Goal: Task Accomplishment & Management: Manage account settings

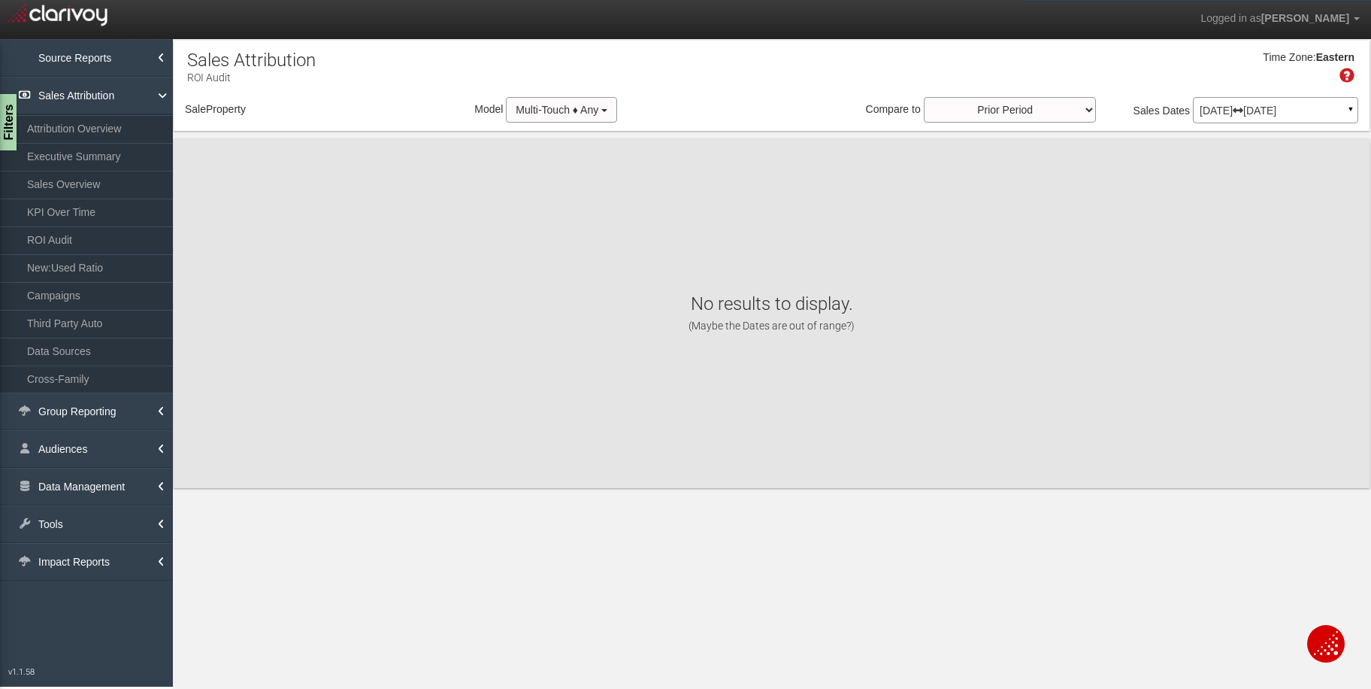
select select "object:2249"
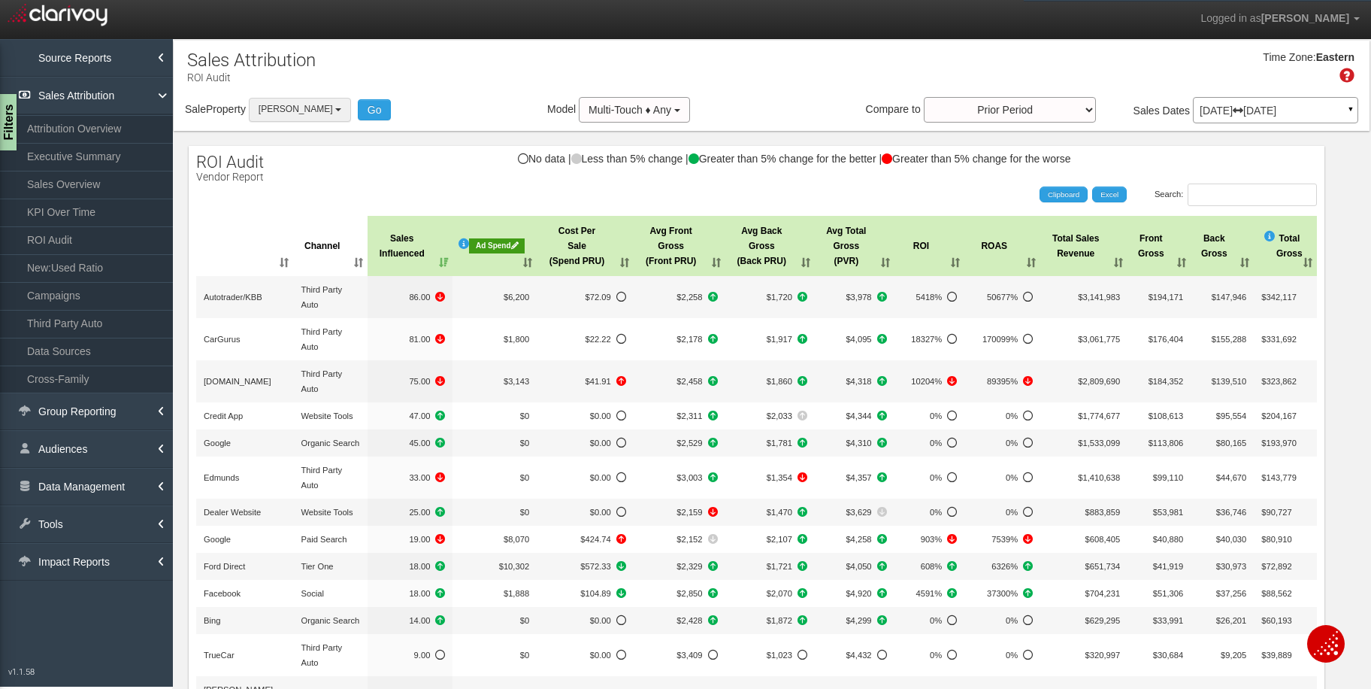
click at [292, 114] on button "[PERSON_NAME]" at bounding box center [300, 109] width 102 height 23
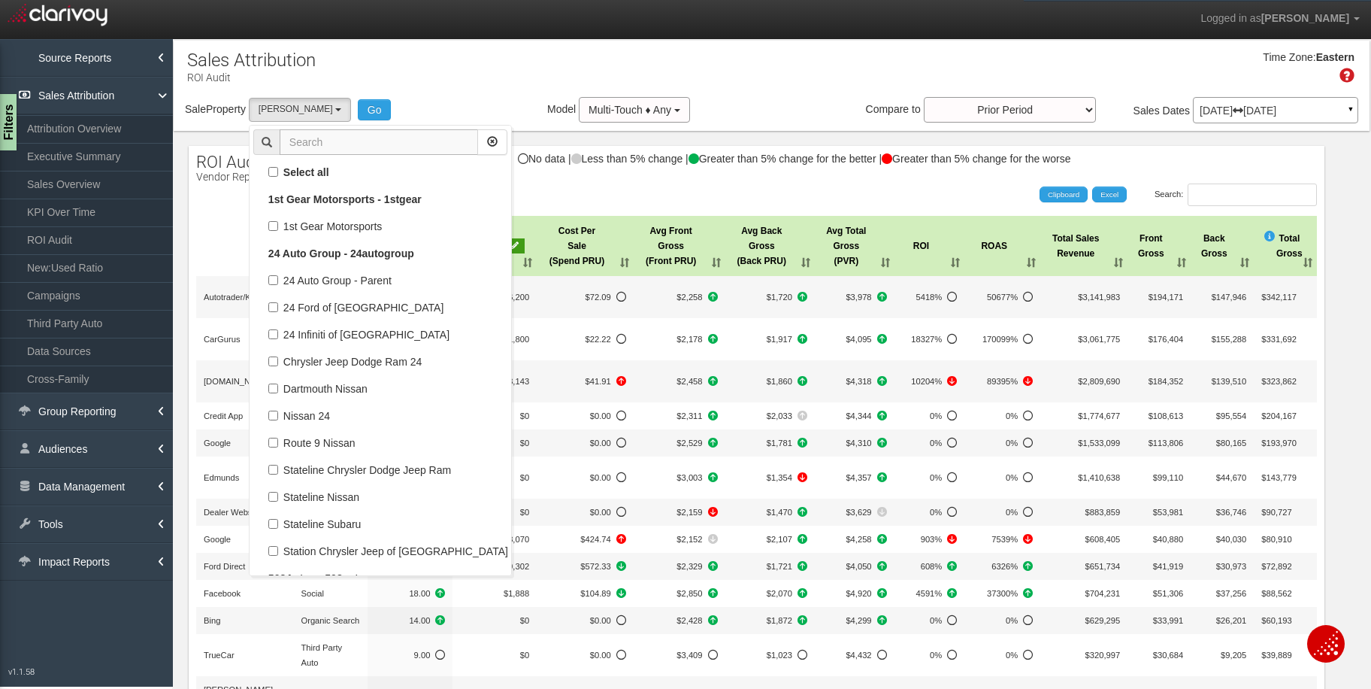
scroll to position [68394, 0]
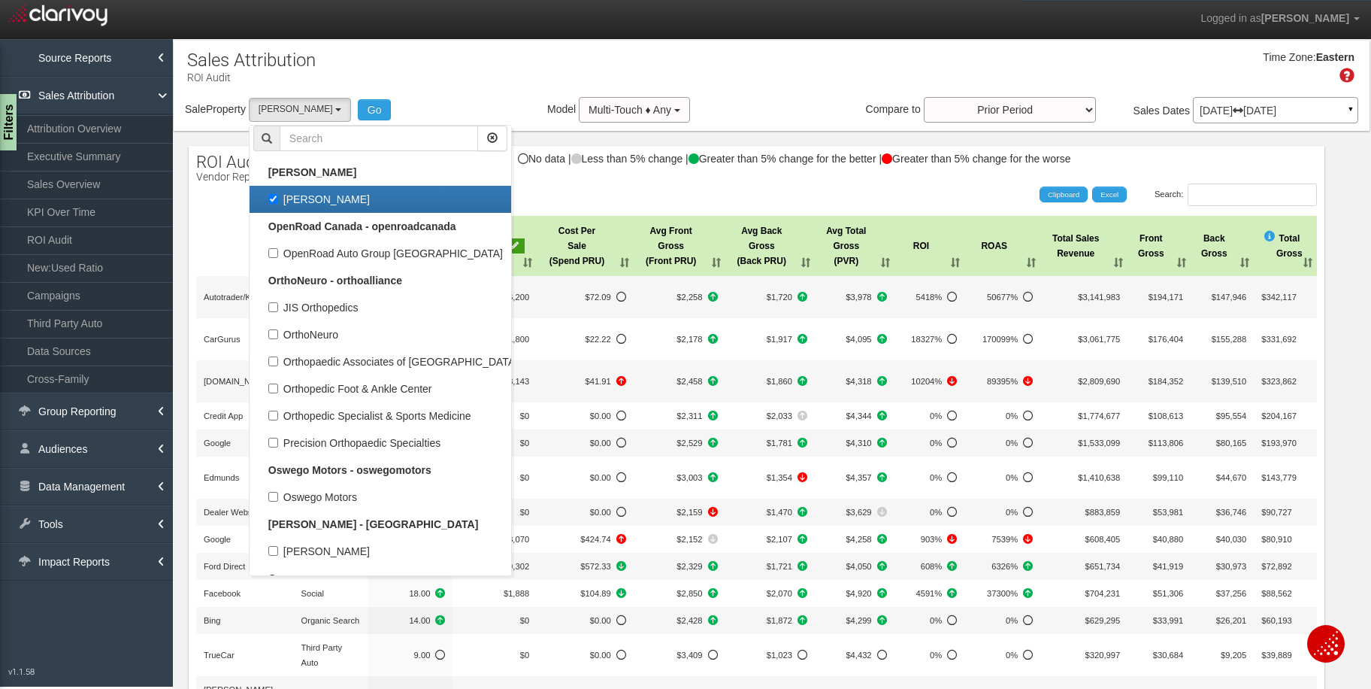
click at [289, 198] on label "[PERSON_NAME]" at bounding box center [380, 199] width 254 height 20
click at [278, 198] on input "[PERSON_NAME]" at bounding box center [273, 199] width 10 height 10
checkbox input "false"
click at [311, 138] on input "text" at bounding box center [379, 139] width 198 height 26
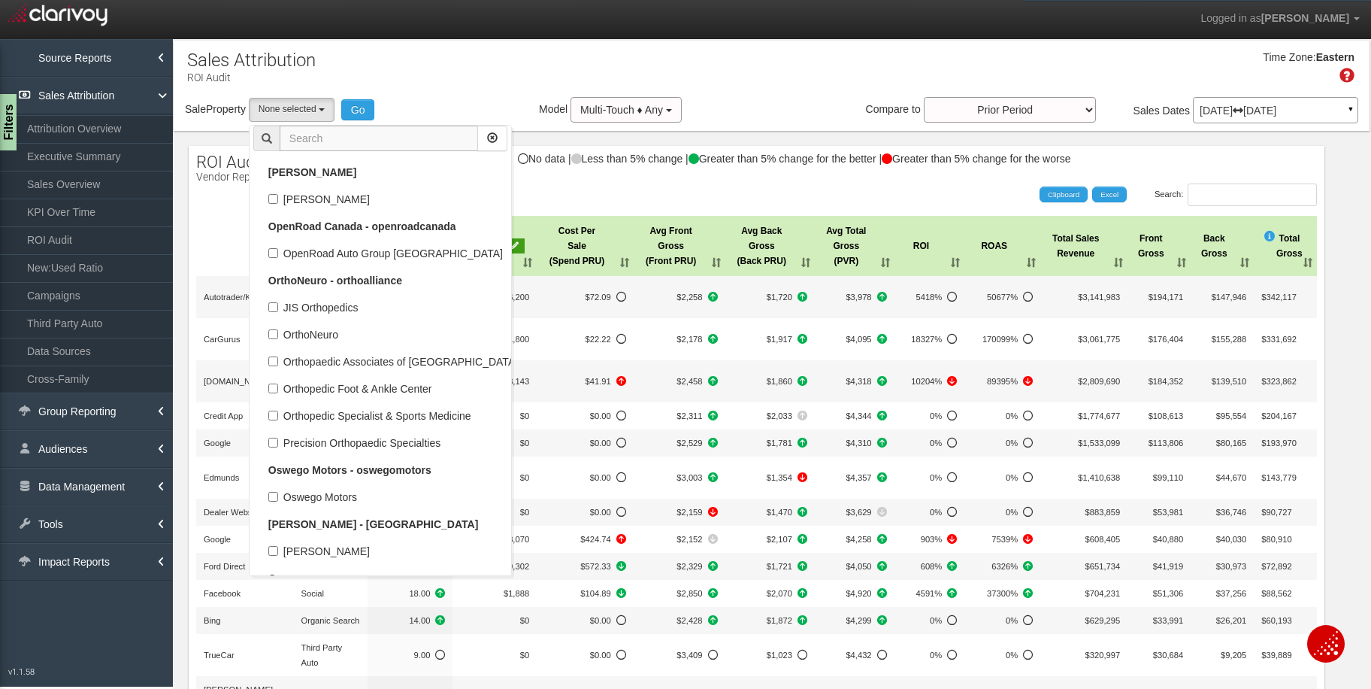
select select
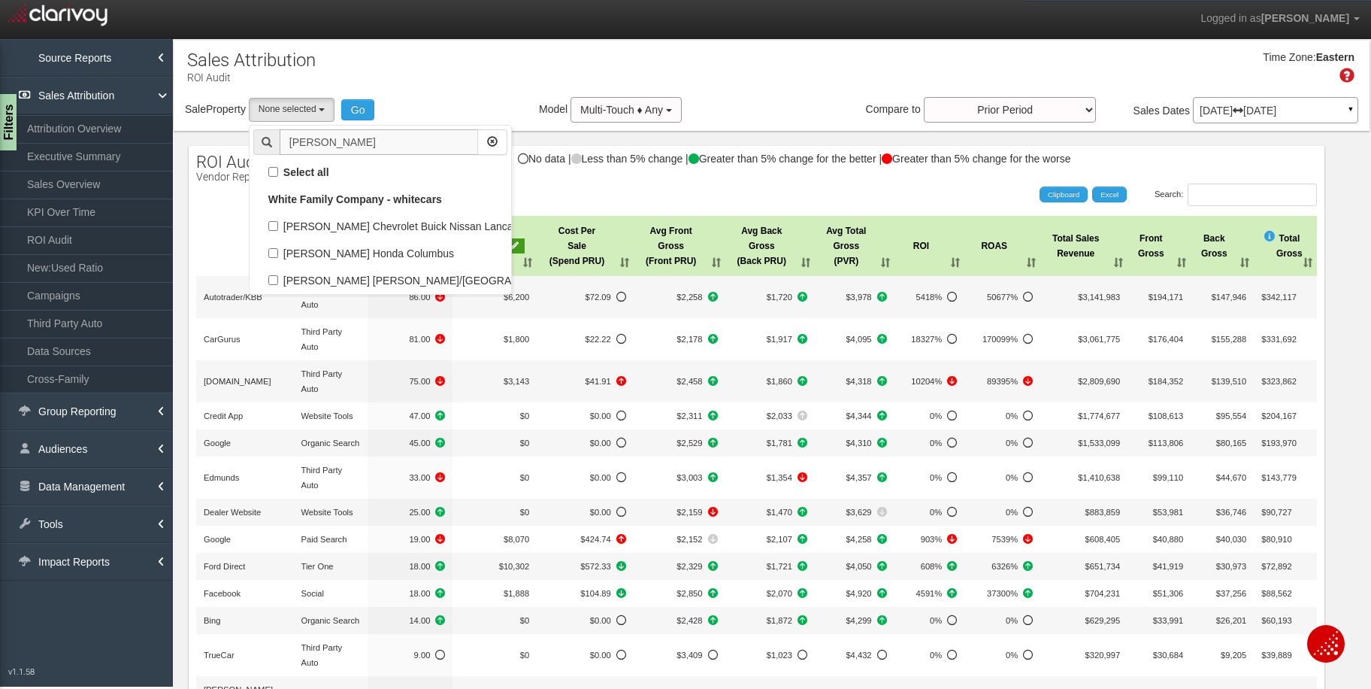
scroll to position [0, 0]
type input "[PERSON_NAME]"
click at [282, 283] on label "[PERSON_NAME] [PERSON_NAME]/[GEOGRAPHIC_DATA]" at bounding box center [380, 281] width 254 height 20
click at [278, 283] on input "[PERSON_NAME] [PERSON_NAME]/[GEOGRAPHIC_DATA]" at bounding box center [273, 280] width 10 height 10
checkbox input "true"
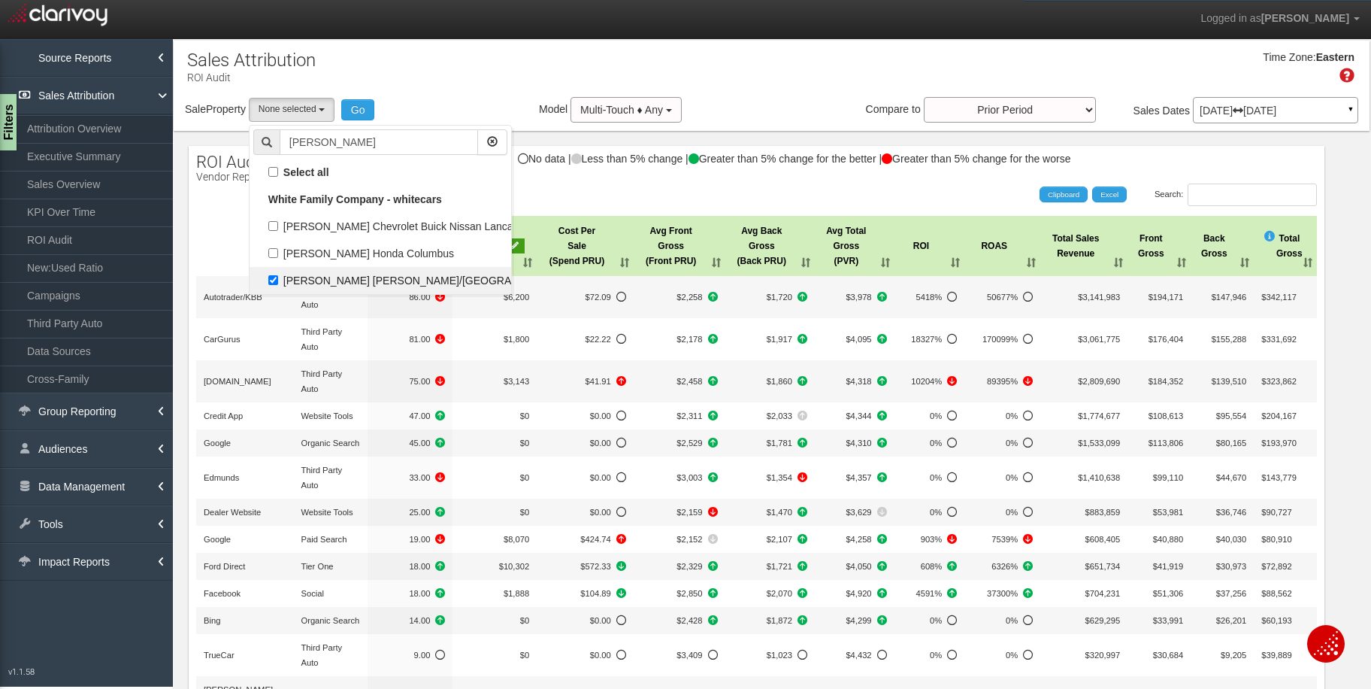
select select "object:2905"
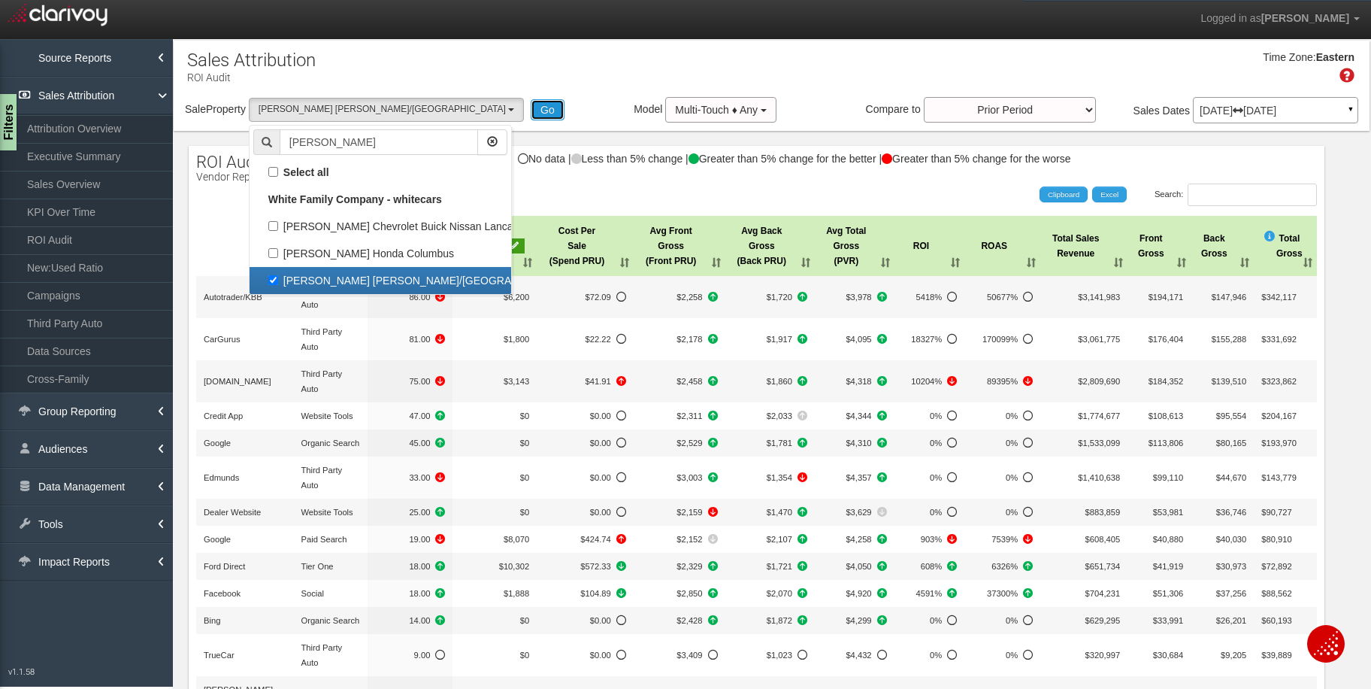
click at [531, 111] on button "Go" at bounding box center [548, 109] width 34 height 21
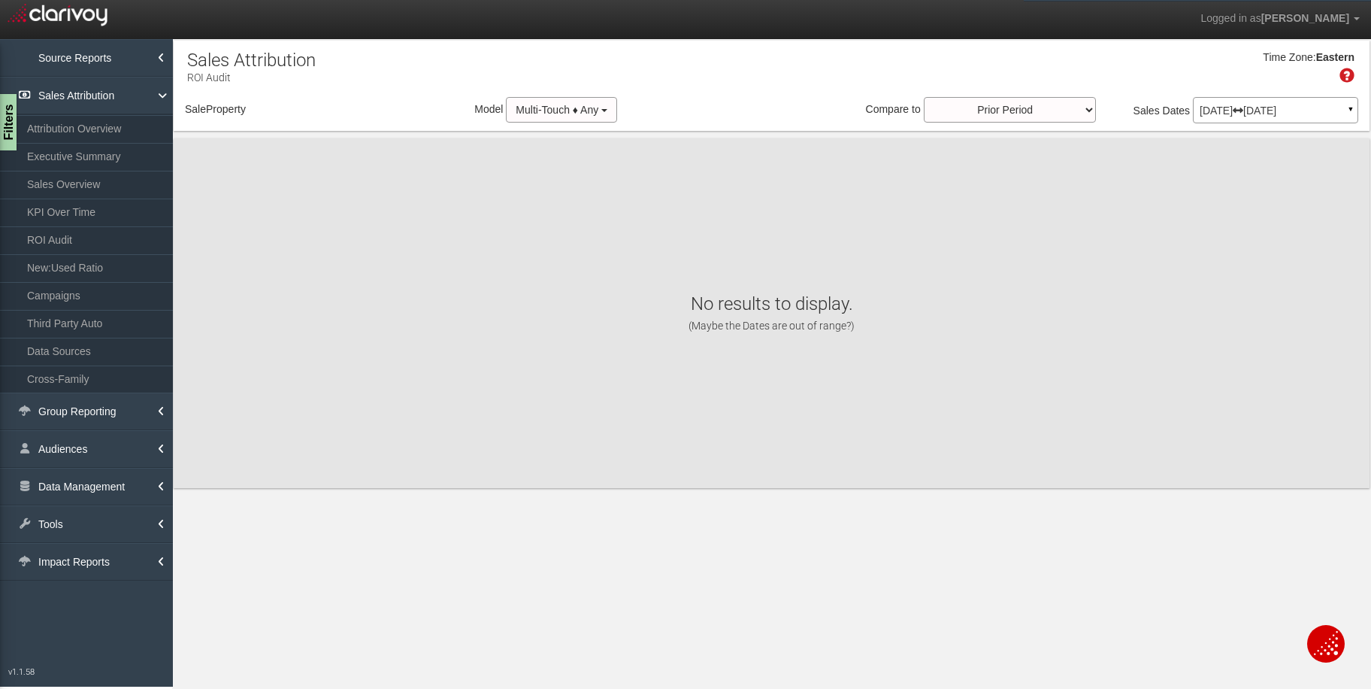
click at [1315, 111] on p "[DATE] [DATE]" at bounding box center [1276, 110] width 152 height 11
click at [0, 0] on div "× Preparing Property Data..." at bounding box center [0, 0] width 0 height 0
select select "object:5520"
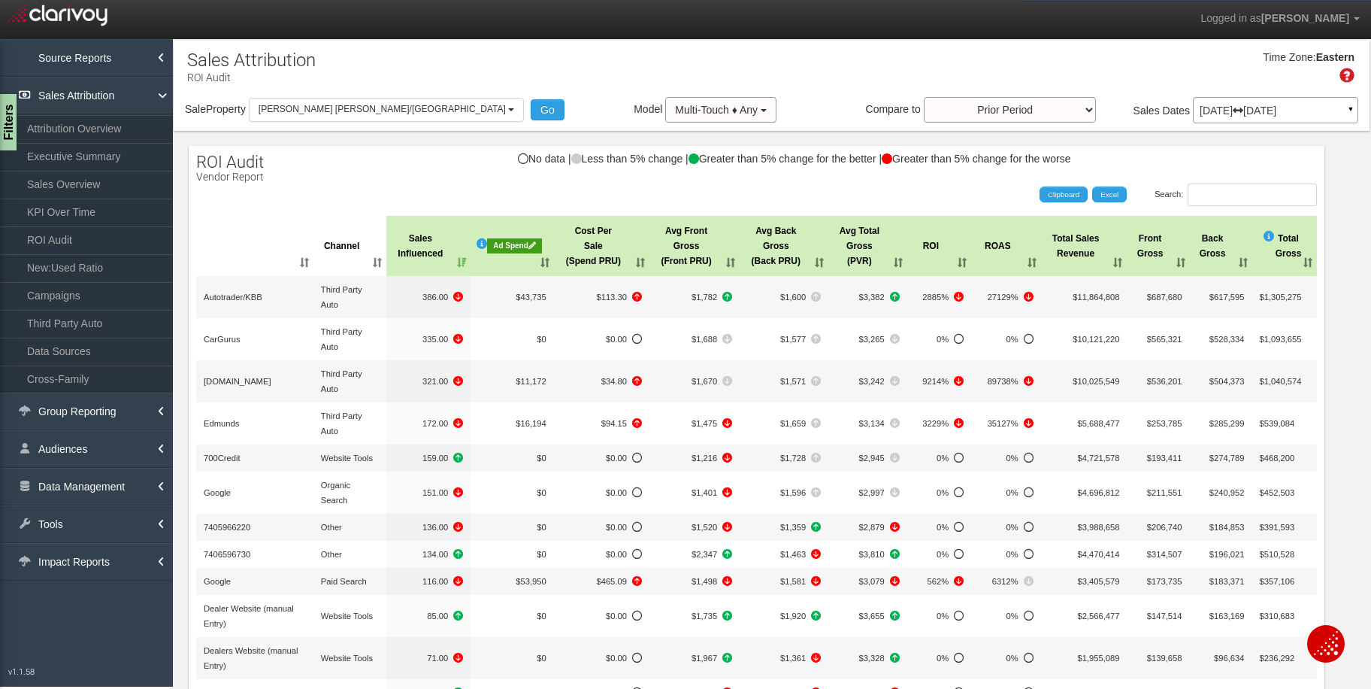
click at [1274, 115] on p "[DATE] [DATE]" at bounding box center [1276, 110] width 152 height 11
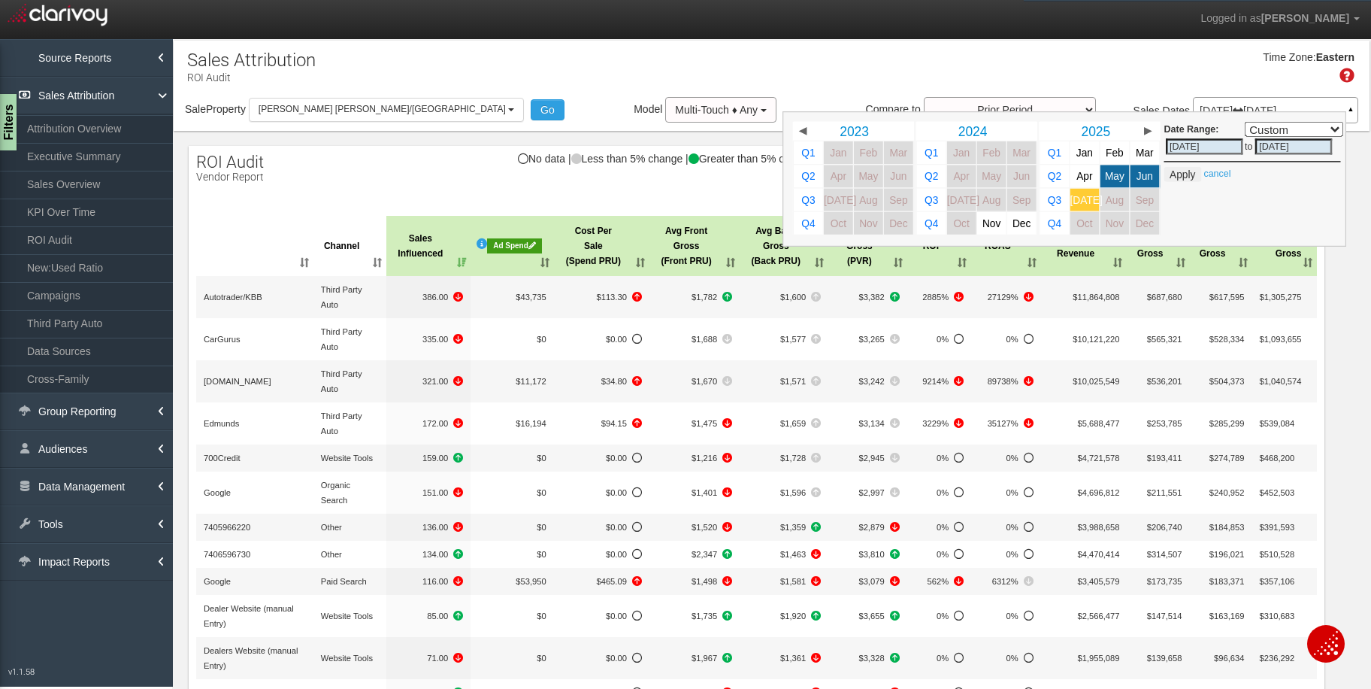
click at [1072, 202] on span "[DATE]" at bounding box center [1087, 199] width 32 height 11
select select ","
type input "[DATE]"
click at [1175, 182] on button "Apply" at bounding box center [1183, 174] width 37 height 15
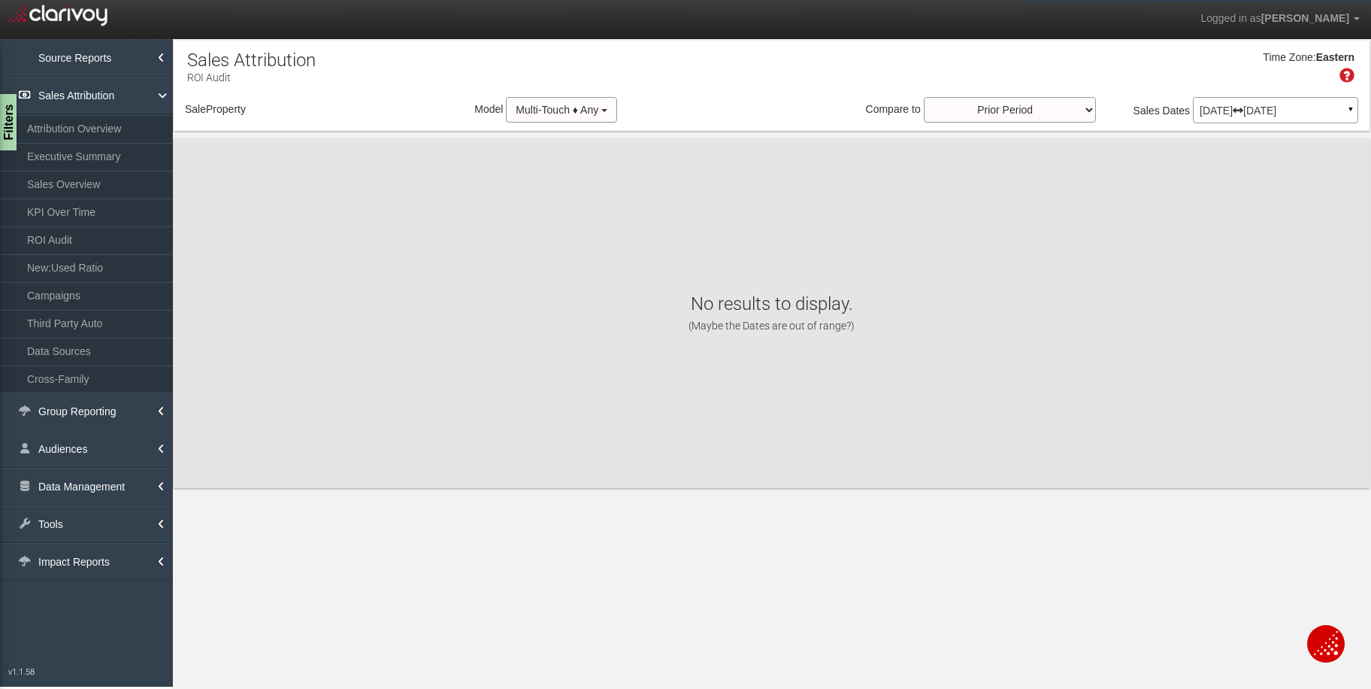
click at [0, 0] on div "× Retrieving ROI data..." at bounding box center [0, 0] width 0 height 0
select select "object:8112"
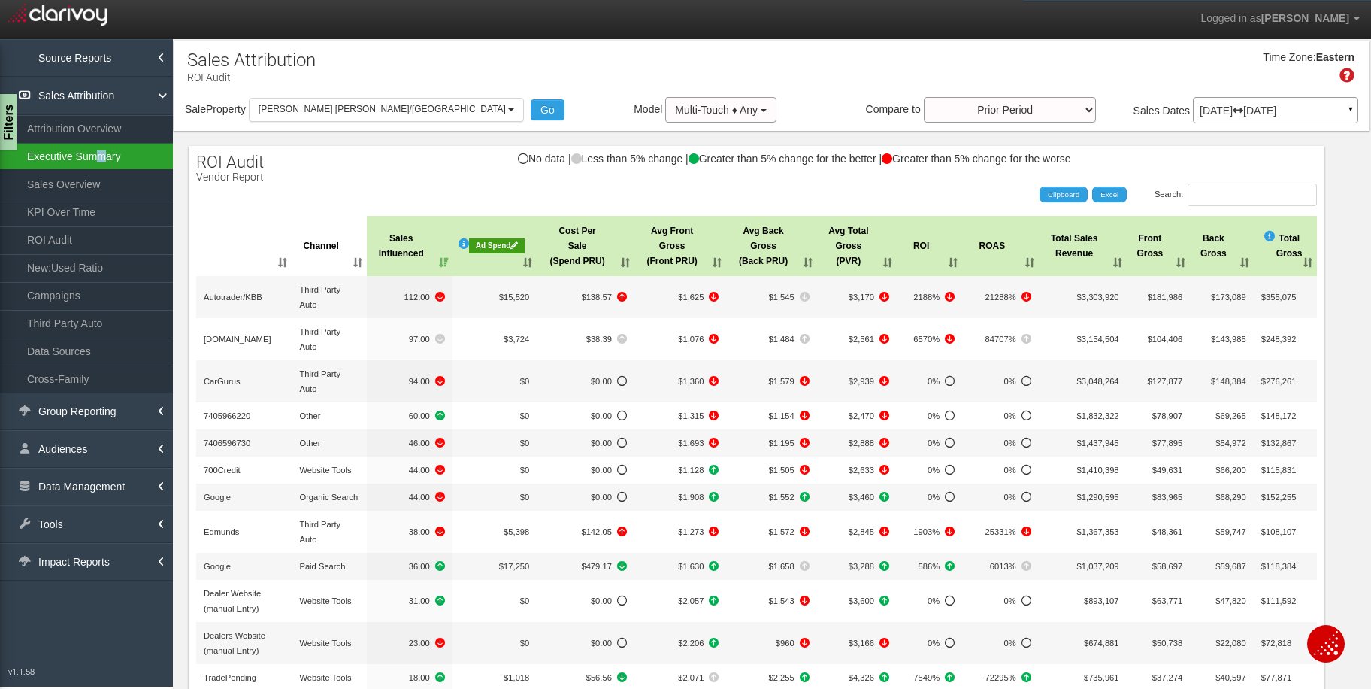
click at [101, 157] on link "Executive Summary" at bounding box center [86, 156] width 173 height 27
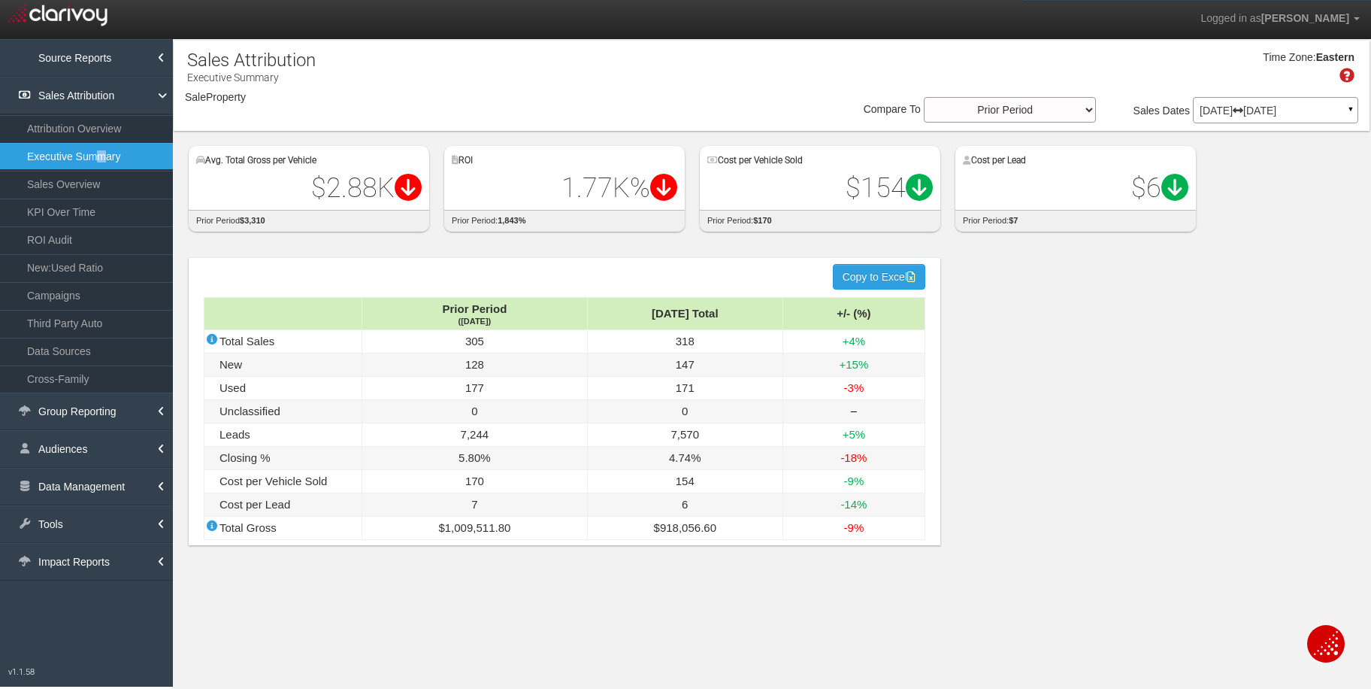
select select "object:10714"
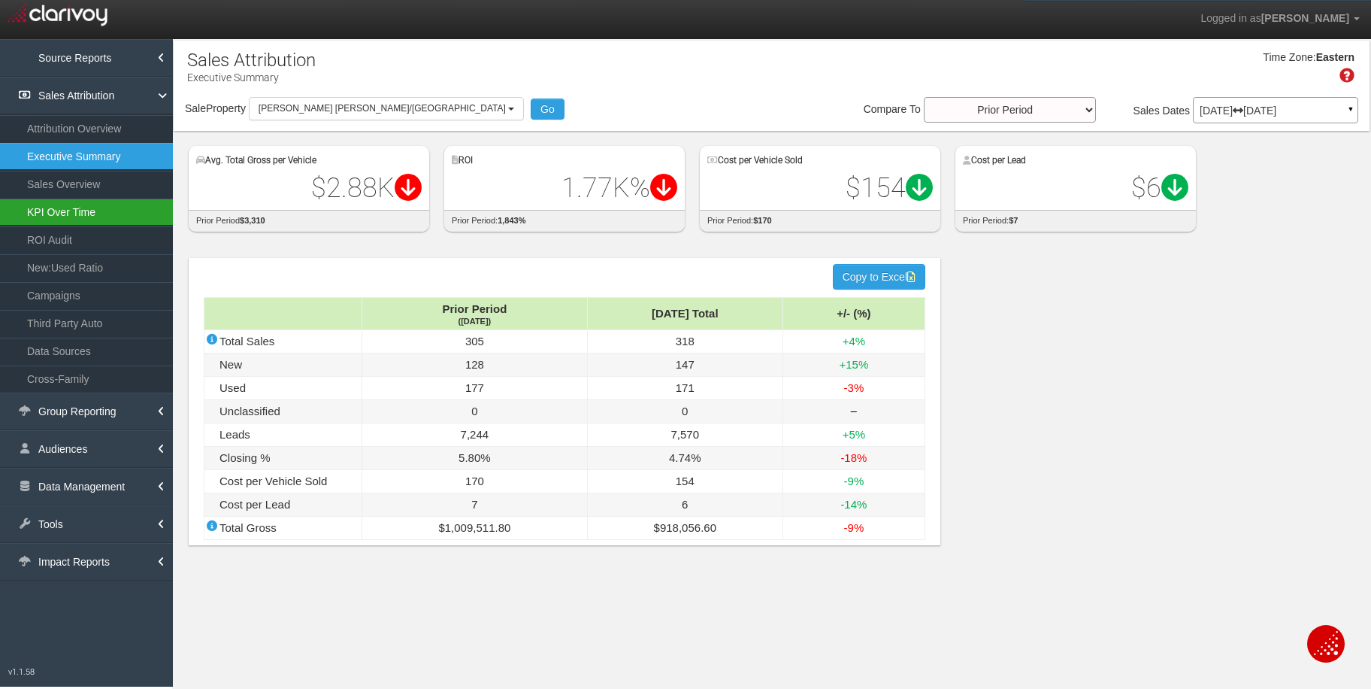
click at [82, 213] on link "KPI Over Time" at bounding box center [86, 211] width 173 height 27
click at [83, 214] on link "KPI Over Time" at bounding box center [86, 211] width 173 height 27
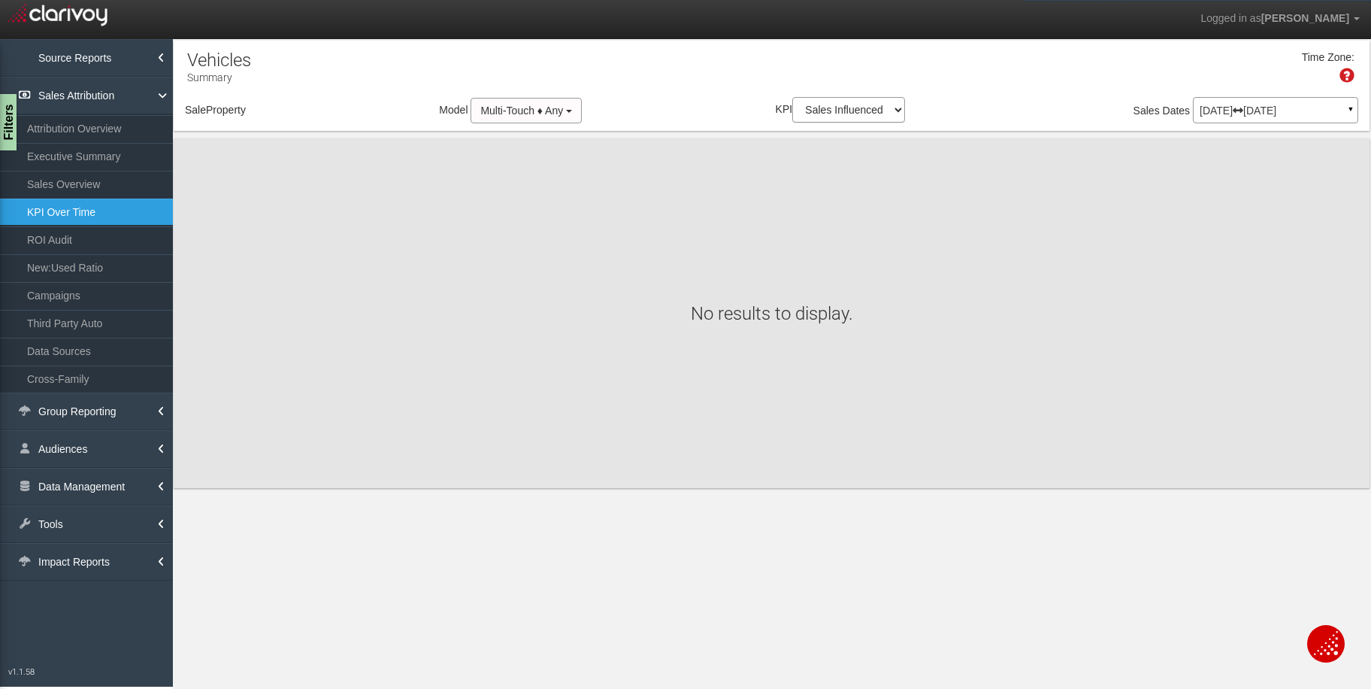
click at [83, 214] on link "KPI Over Time" at bounding box center [86, 211] width 173 height 27
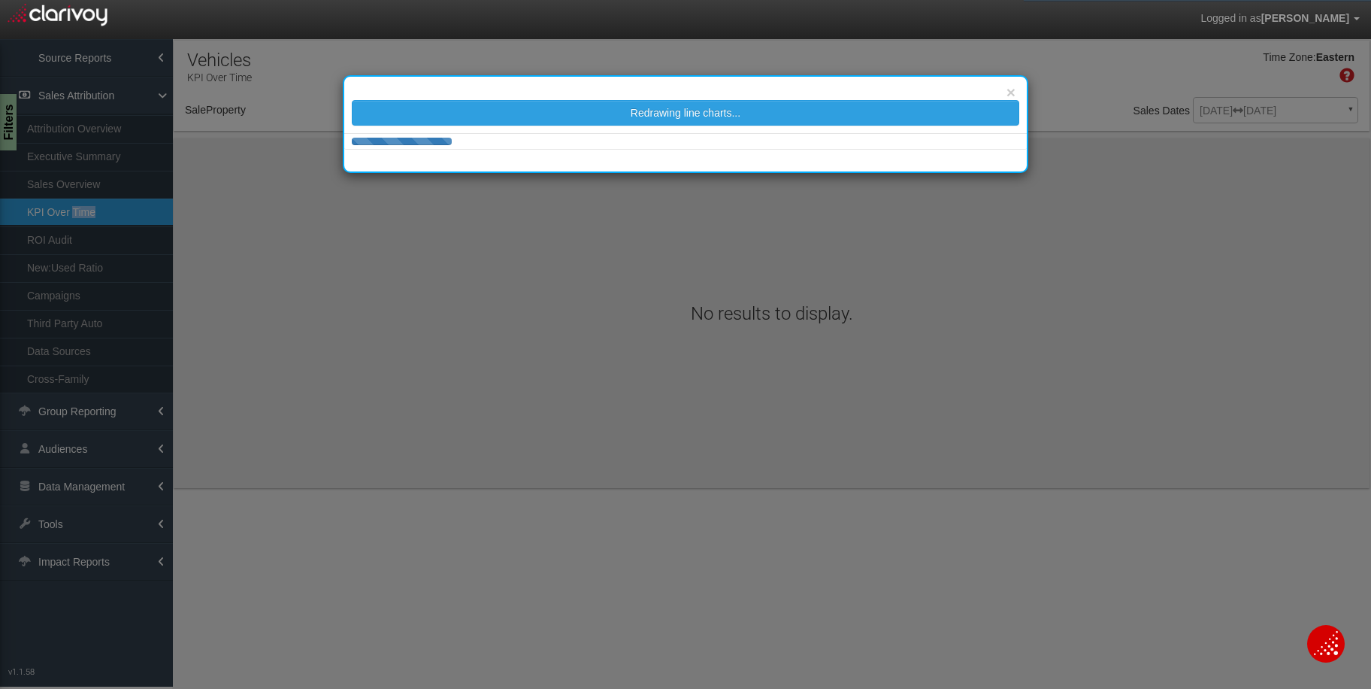
select select "object:13305"
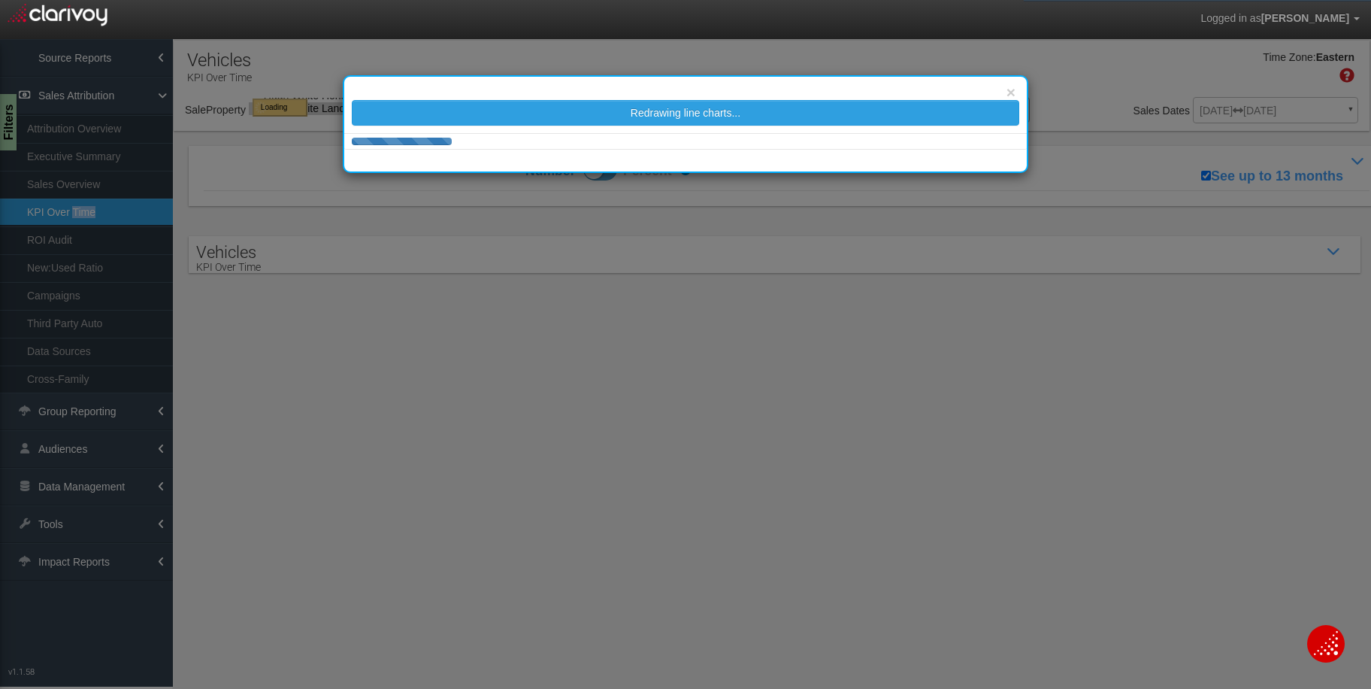
select select "object:13305"
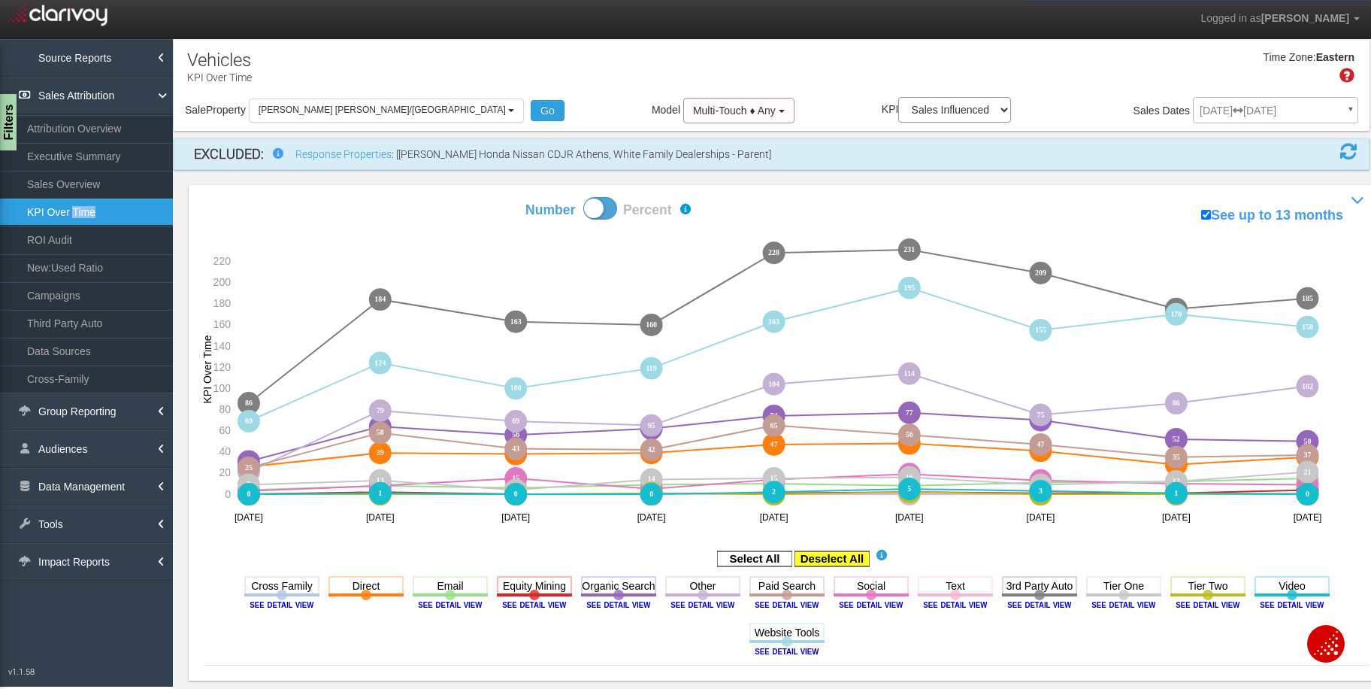
click at [841, 552] on rect at bounding box center [832, 558] width 75 height 15
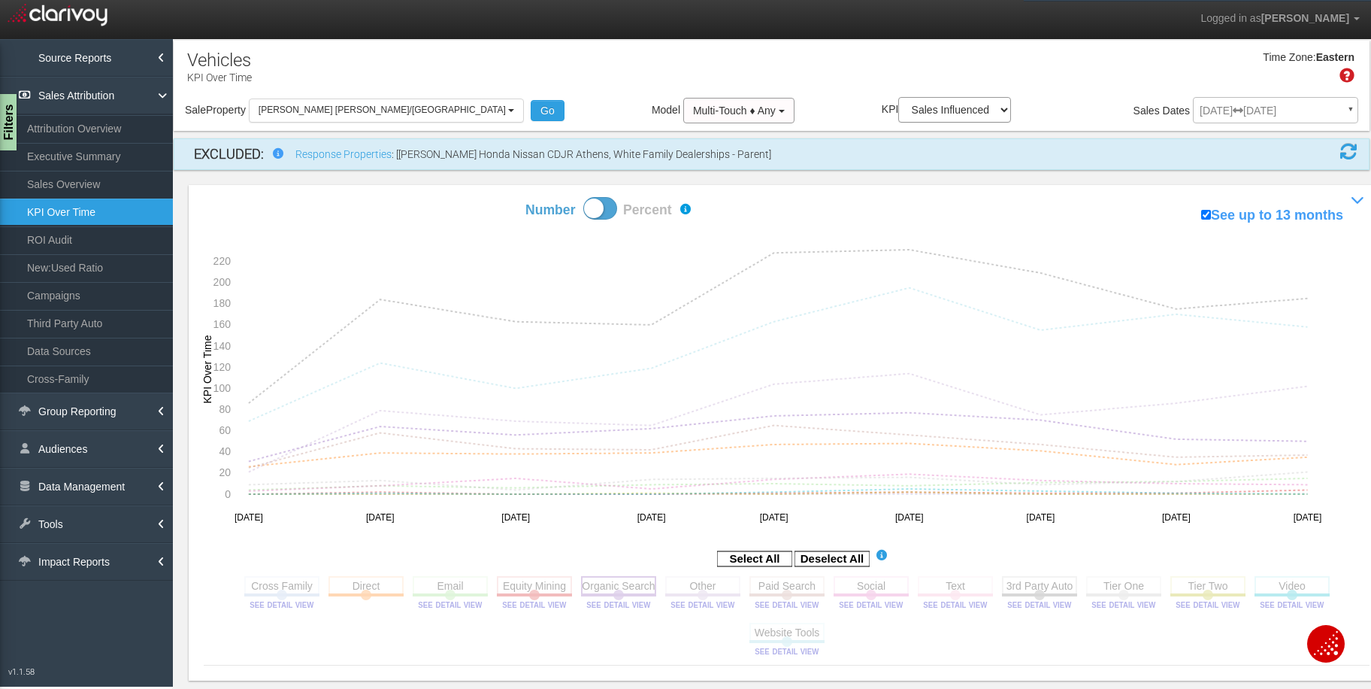
click at [593, 586] on rect at bounding box center [618, 585] width 75 height 19
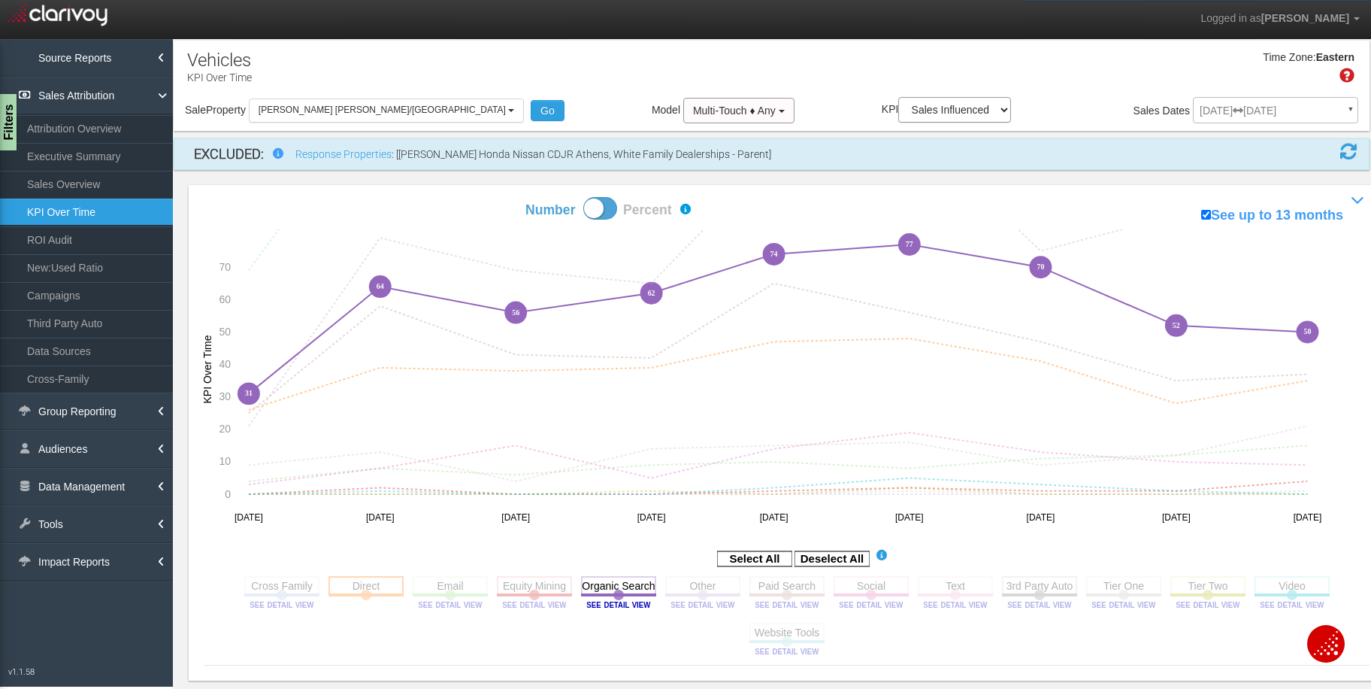
click at [374, 589] on rect at bounding box center [366, 585] width 75 height 19
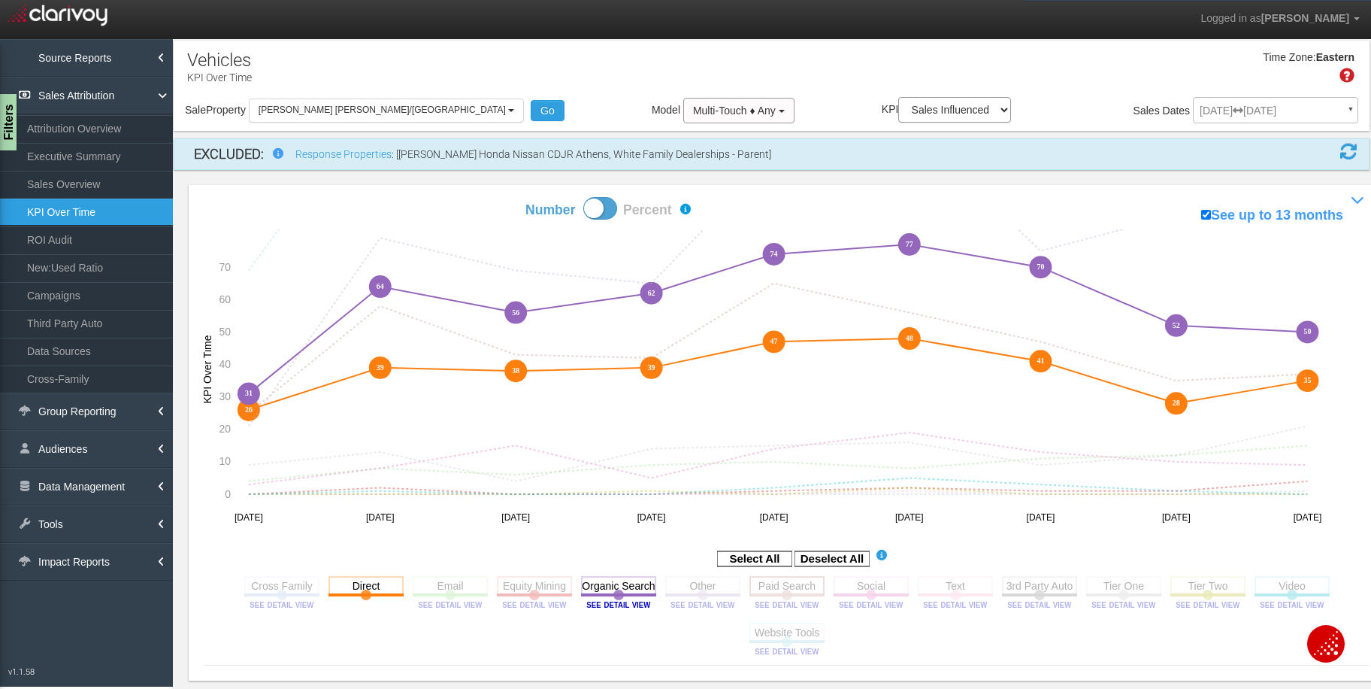
click at [780, 588] on rect at bounding box center [787, 585] width 75 height 19
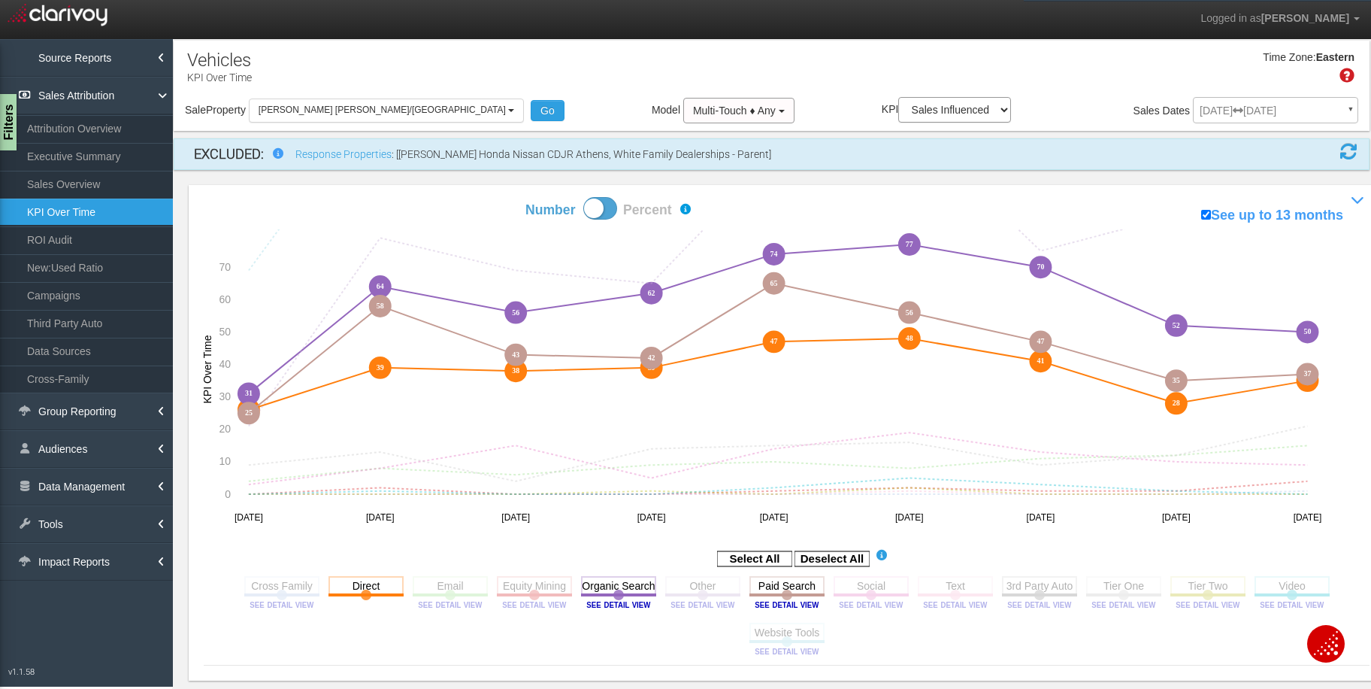
click at [843, 595] on icon "Social Toggle this line chart on/off View this Channel's Sources bar chart" at bounding box center [871, 595] width 75 height 38
drag, startPoint x: 860, startPoint y: 585, endPoint x: 805, endPoint y: 613, distance: 61.5
click at [860, 585] on rect at bounding box center [871, 585] width 75 height 19
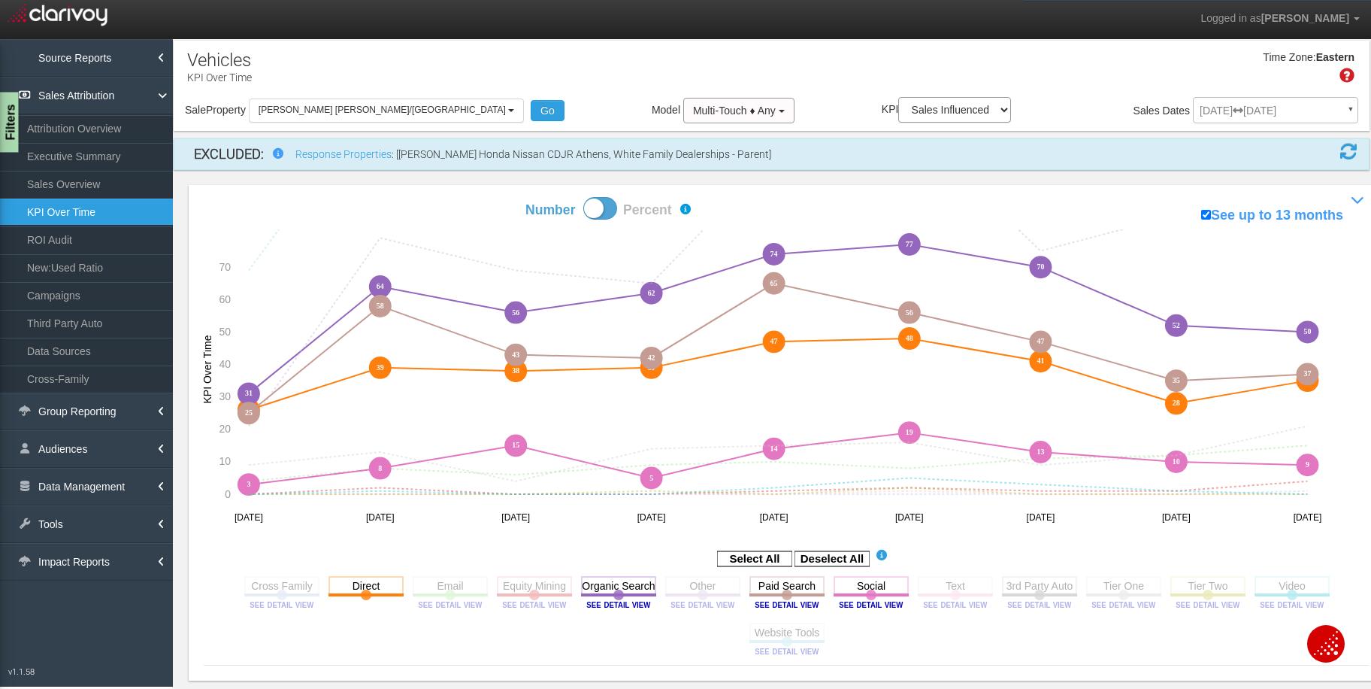
click at [12, 128] on div "Filters" at bounding box center [9, 122] width 19 height 60
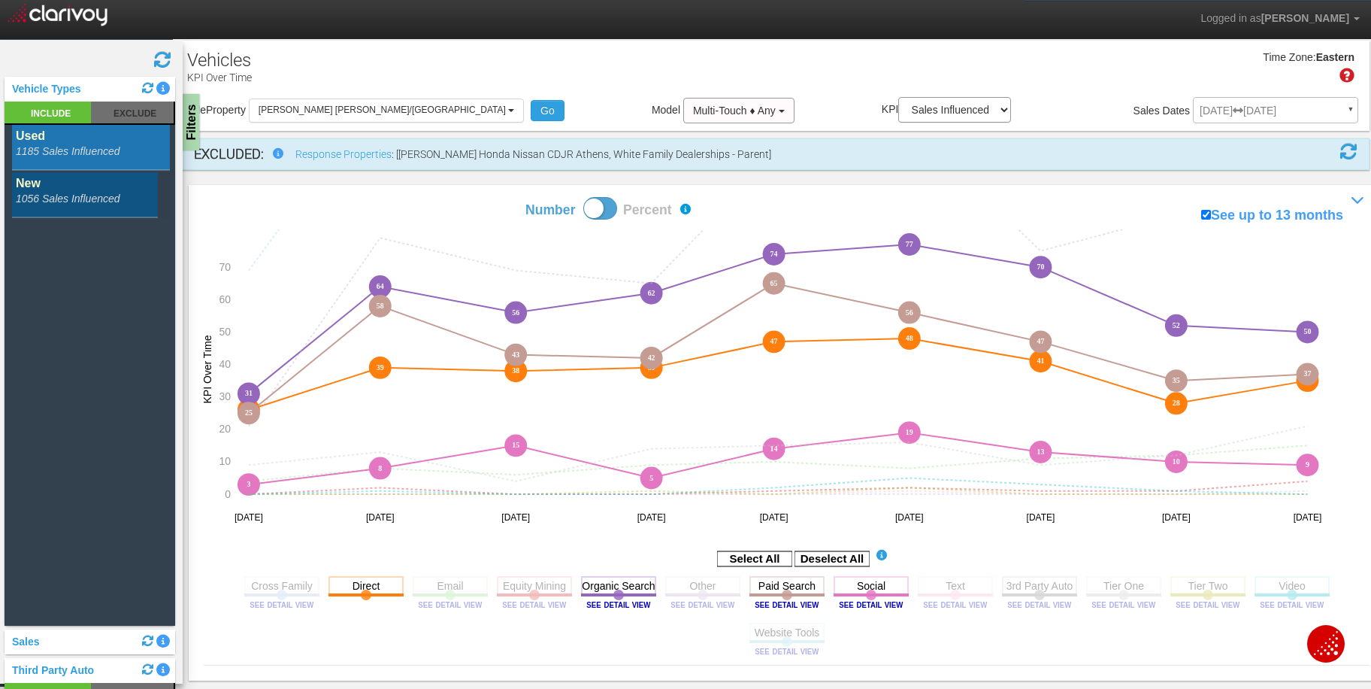
click at [116, 142] on rect at bounding box center [91, 148] width 158 height 46
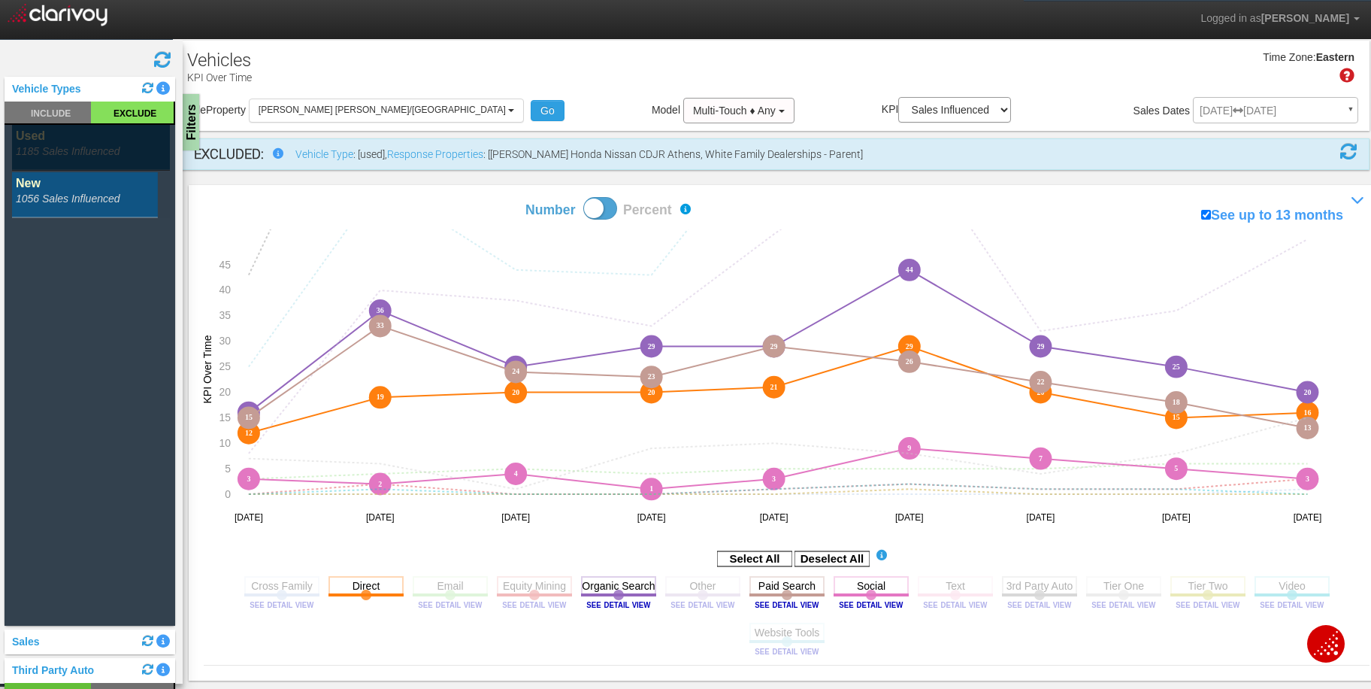
click at [94, 144] on rect at bounding box center [91, 148] width 158 height 46
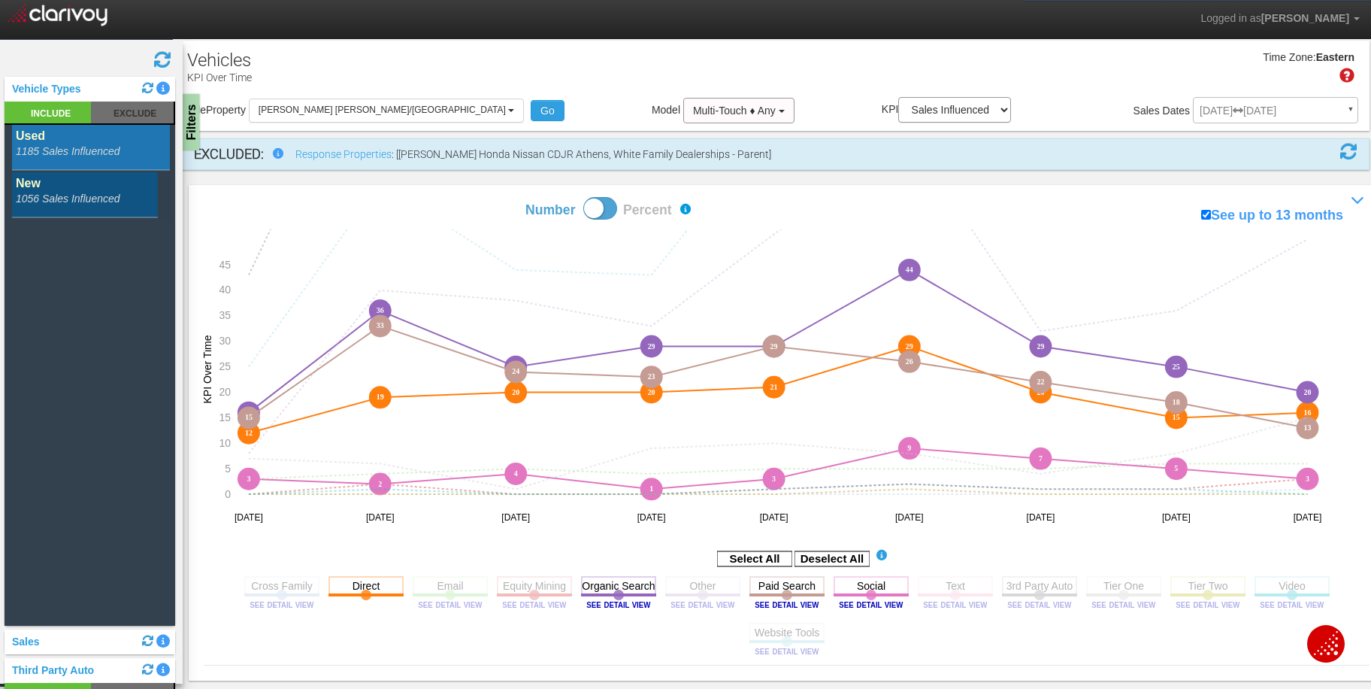
click at [74, 188] on rect at bounding box center [91, 195] width 158 height 46
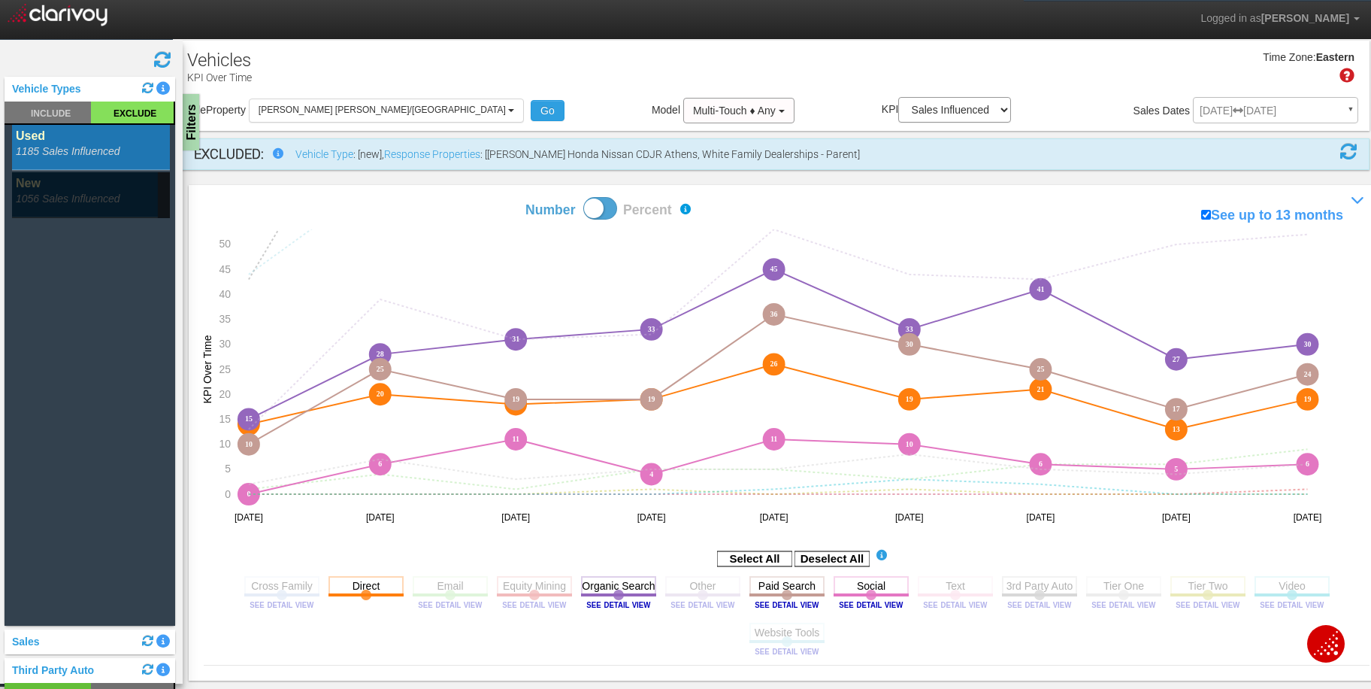
click at [58, 198] on rect at bounding box center [91, 195] width 158 height 46
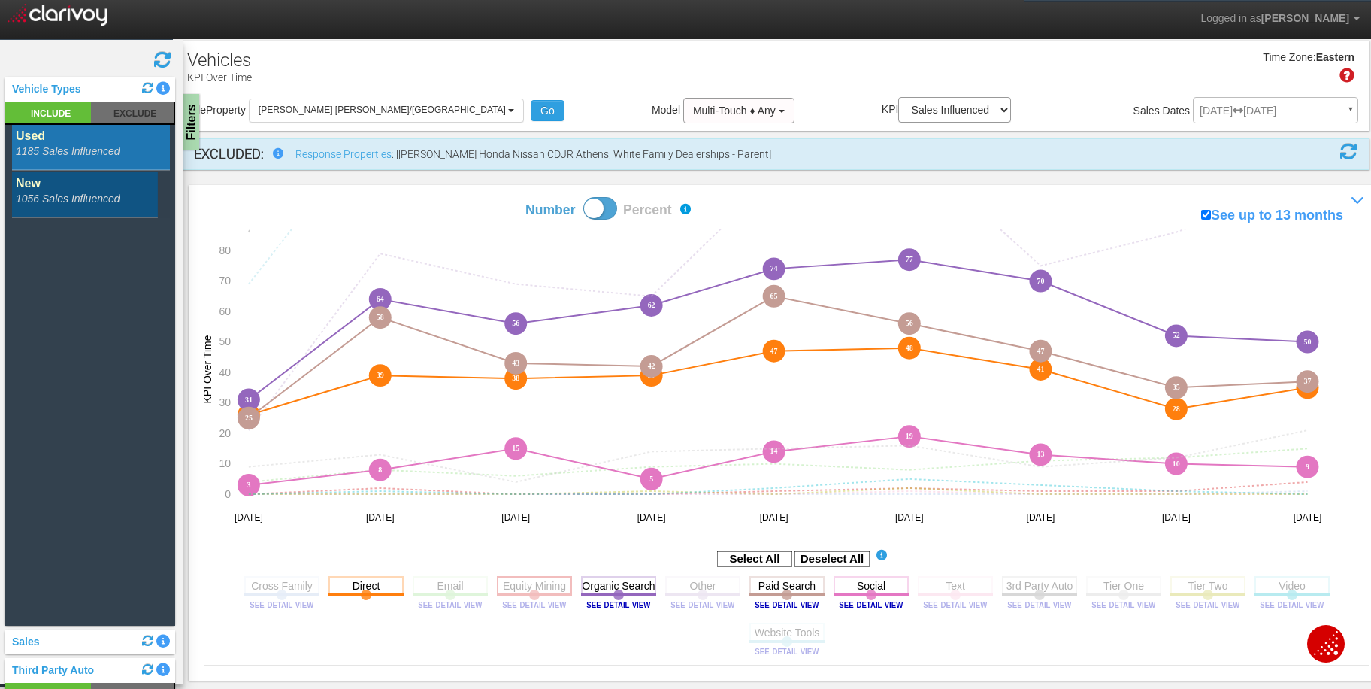
click at [529, 588] on rect at bounding box center [534, 585] width 75 height 19
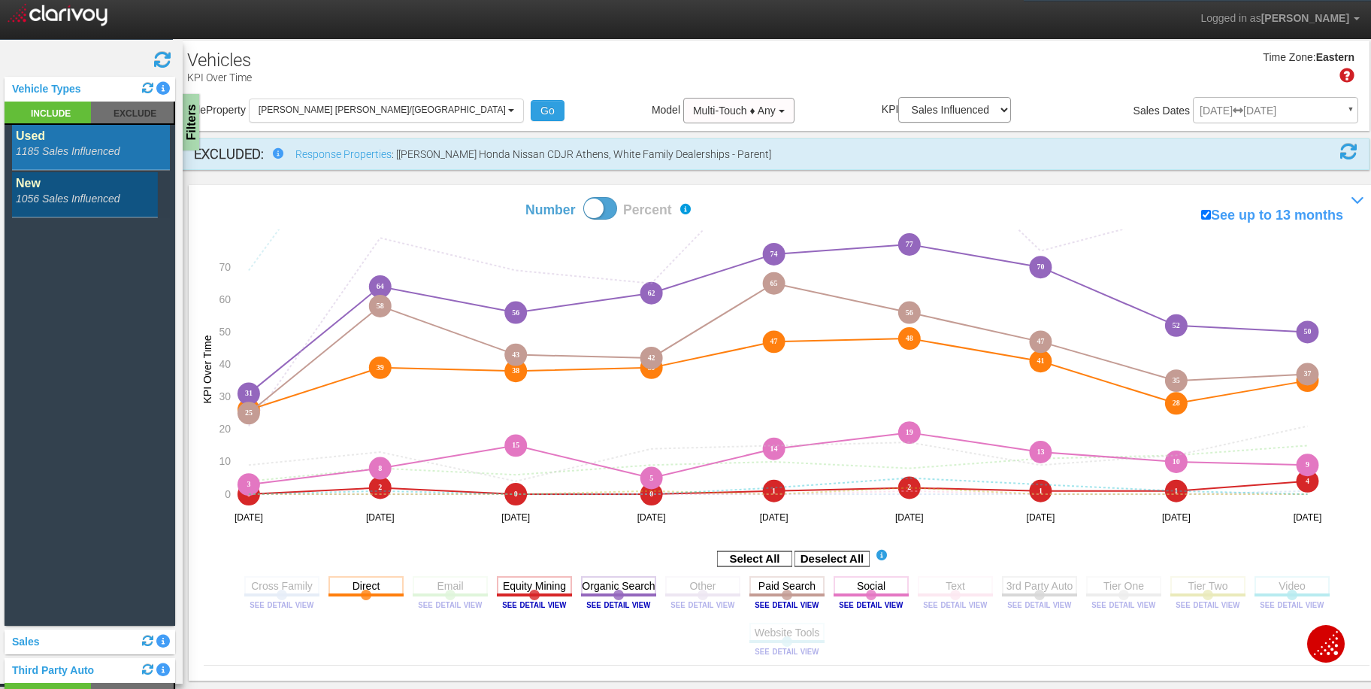
click at [874, 589] on rect at bounding box center [871, 585] width 75 height 19
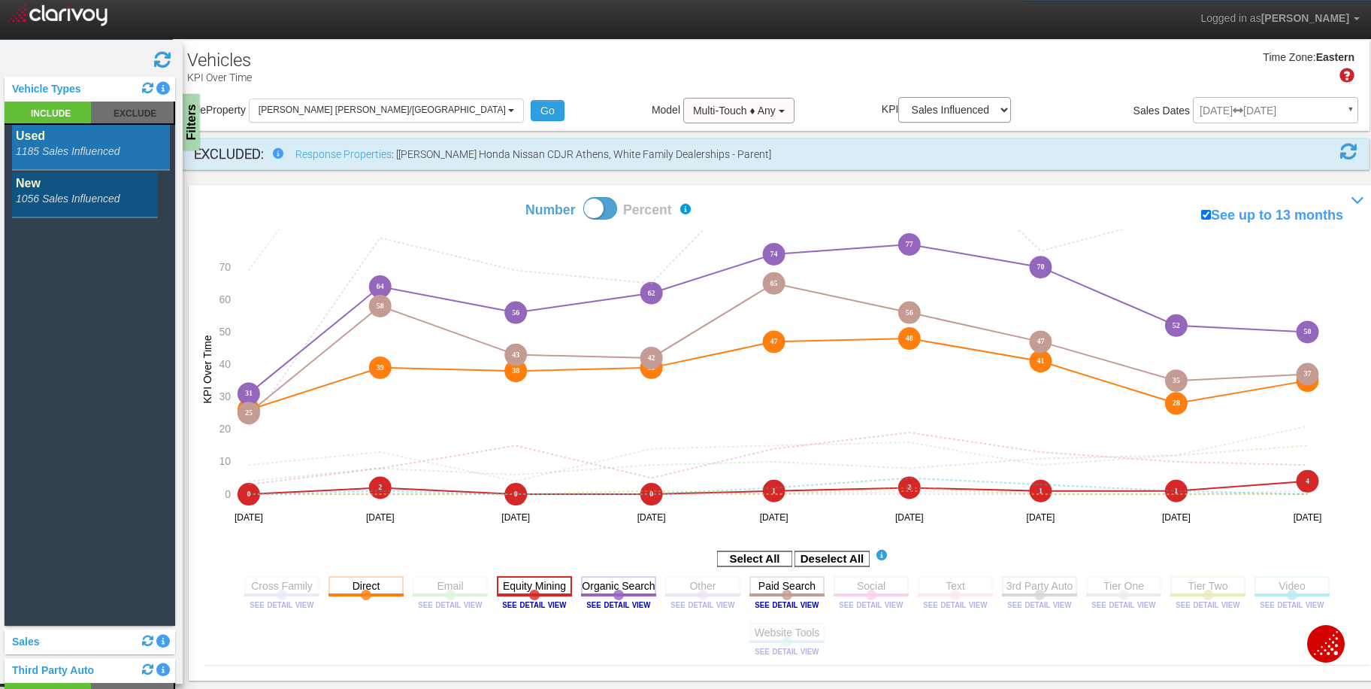
click at [537, 584] on rect at bounding box center [534, 585] width 75 height 19
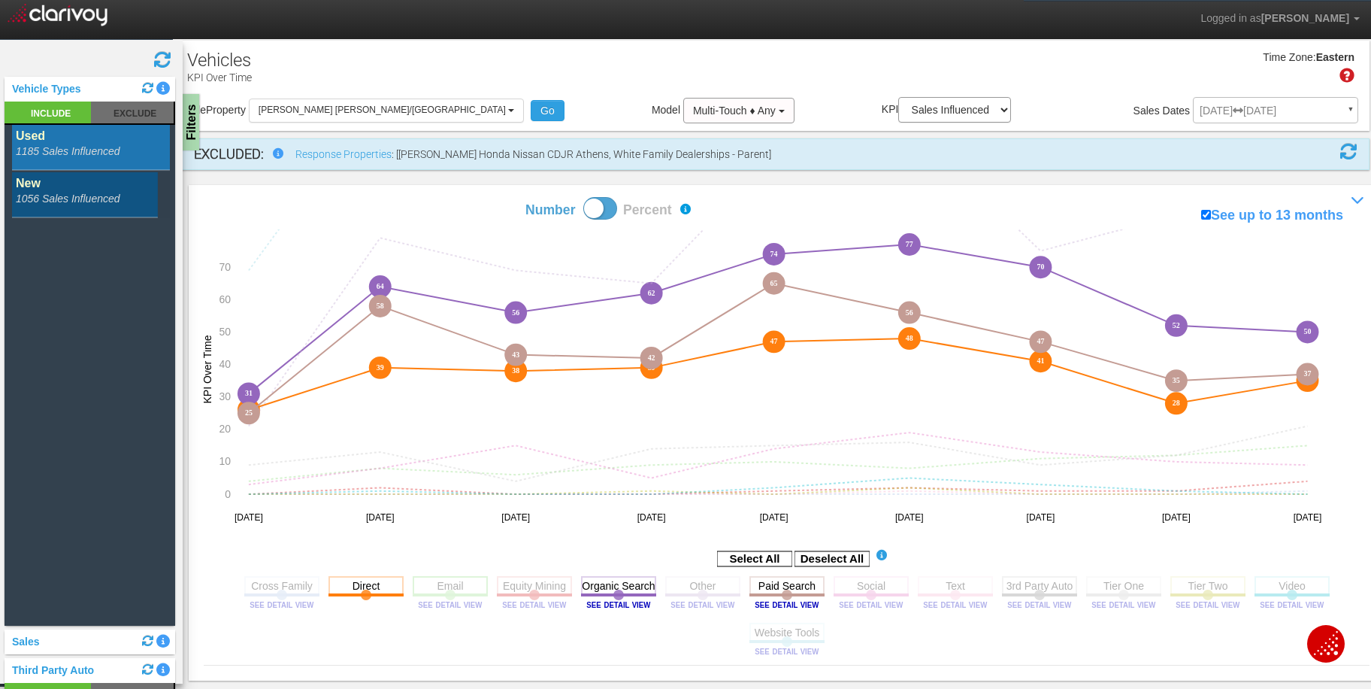
click at [459, 591] on rect at bounding box center [450, 585] width 75 height 19
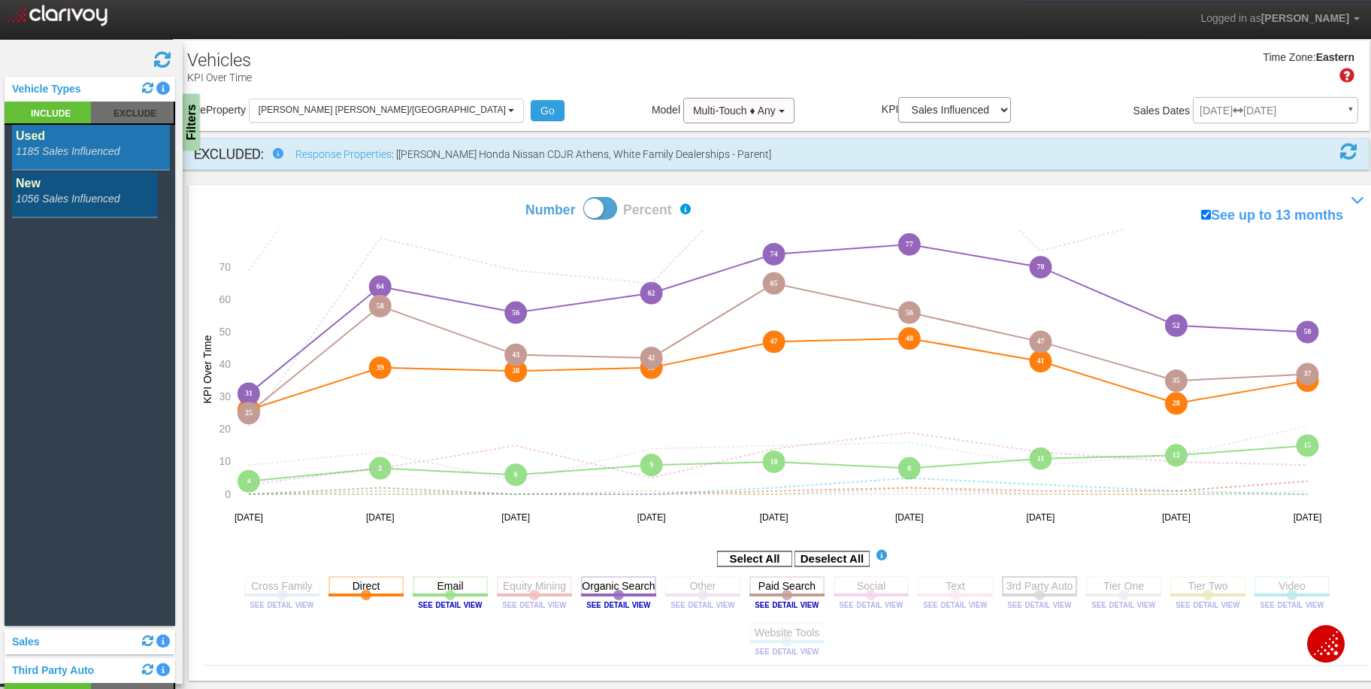
click at [1056, 587] on rect at bounding box center [1039, 585] width 75 height 19
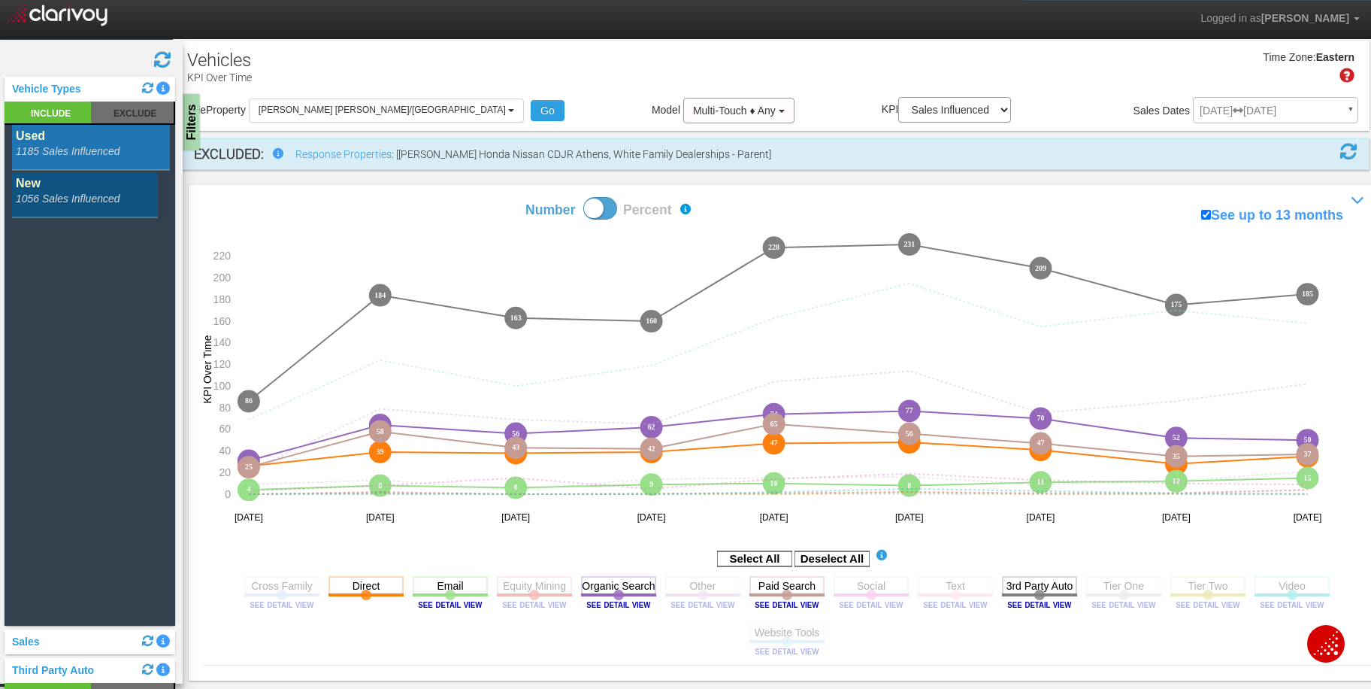
click at [77, 146] on rect at bounding box center [91, 148] width 158 height 46
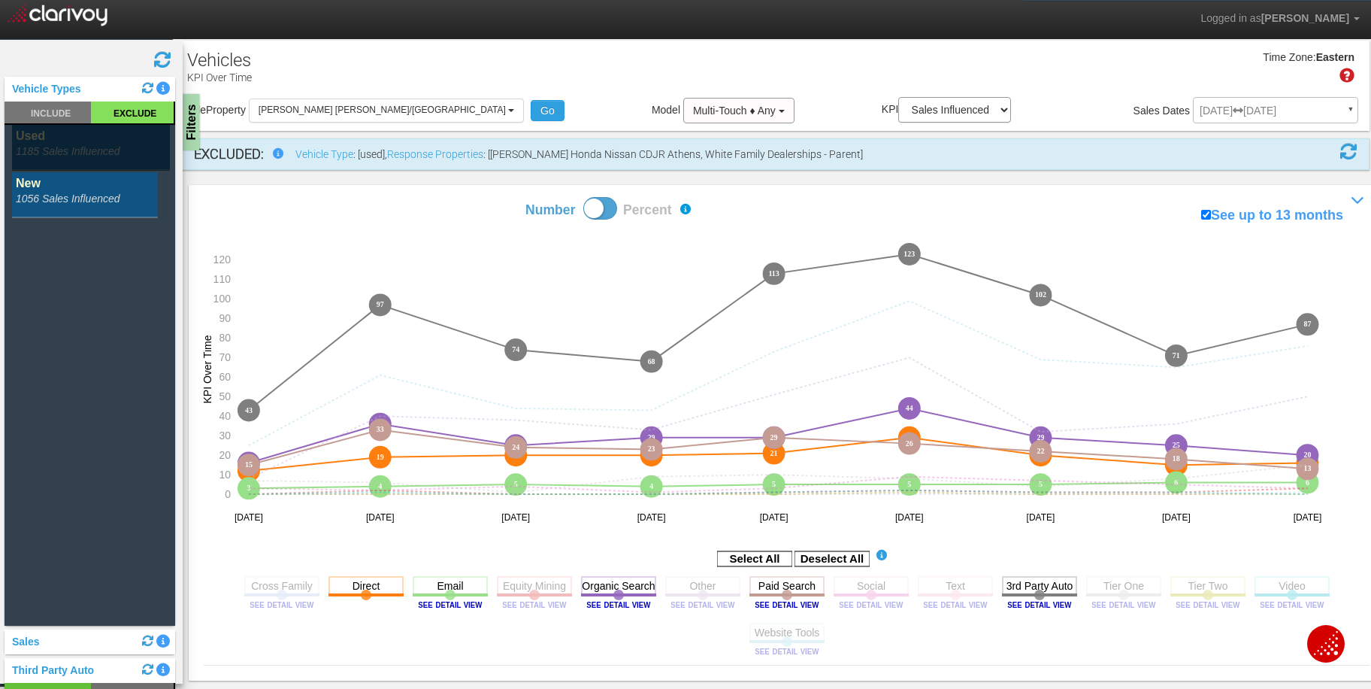
click at [75, 138] on rect at bounding box center [91, 148] width 158 height 46
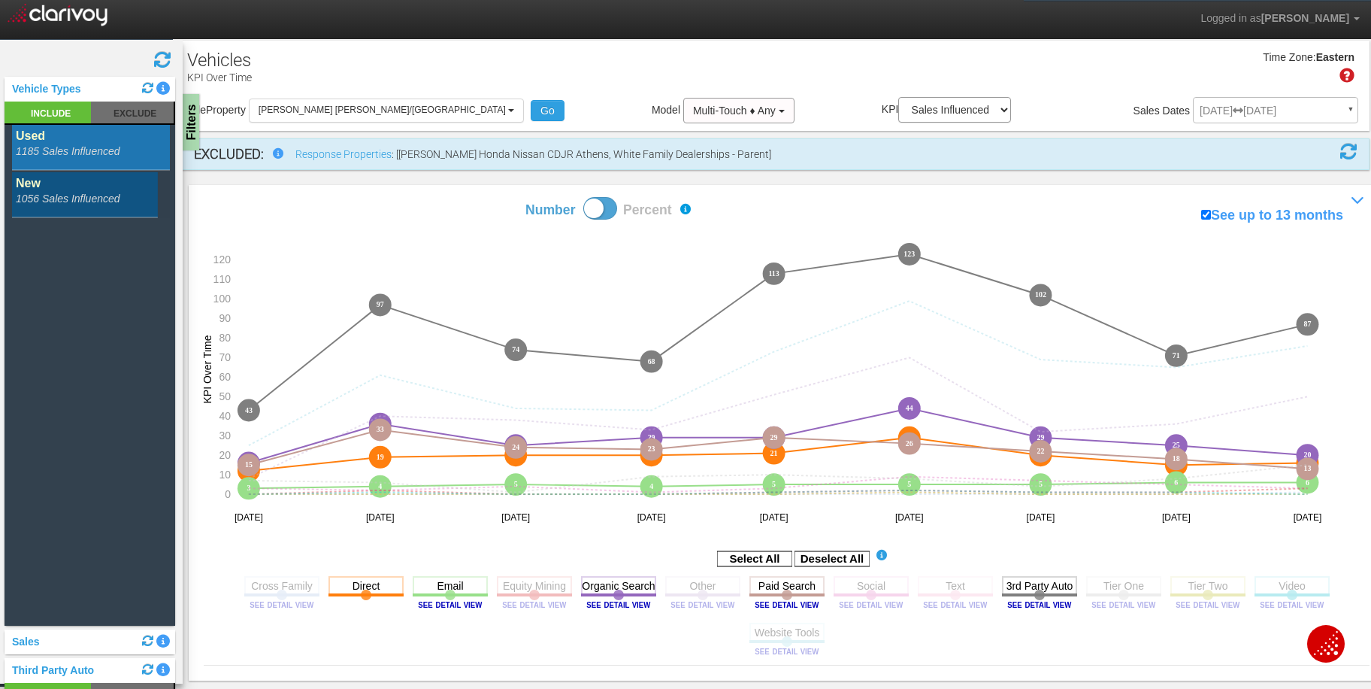
click at [84, 198] on rect at bounding box center [91, 195] width 158 height 46
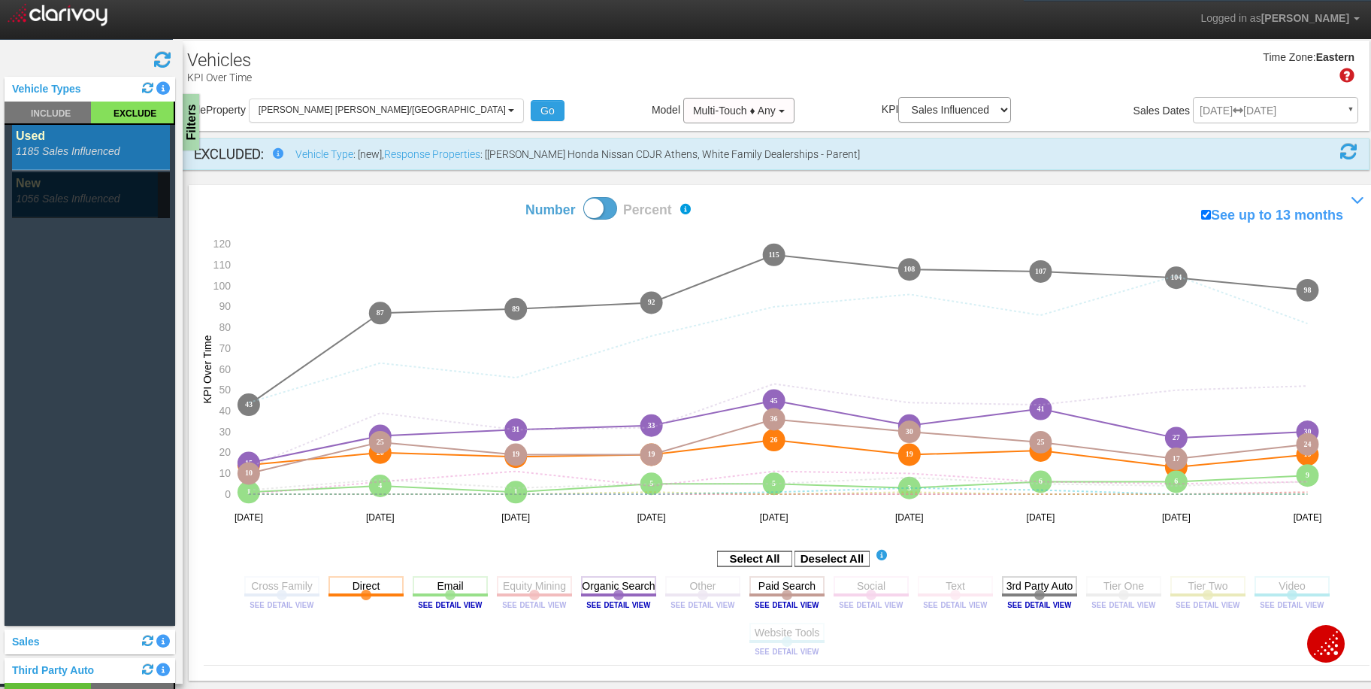
click at [111, 204] on rect at bounding box center [91, 195] width 158 height 46
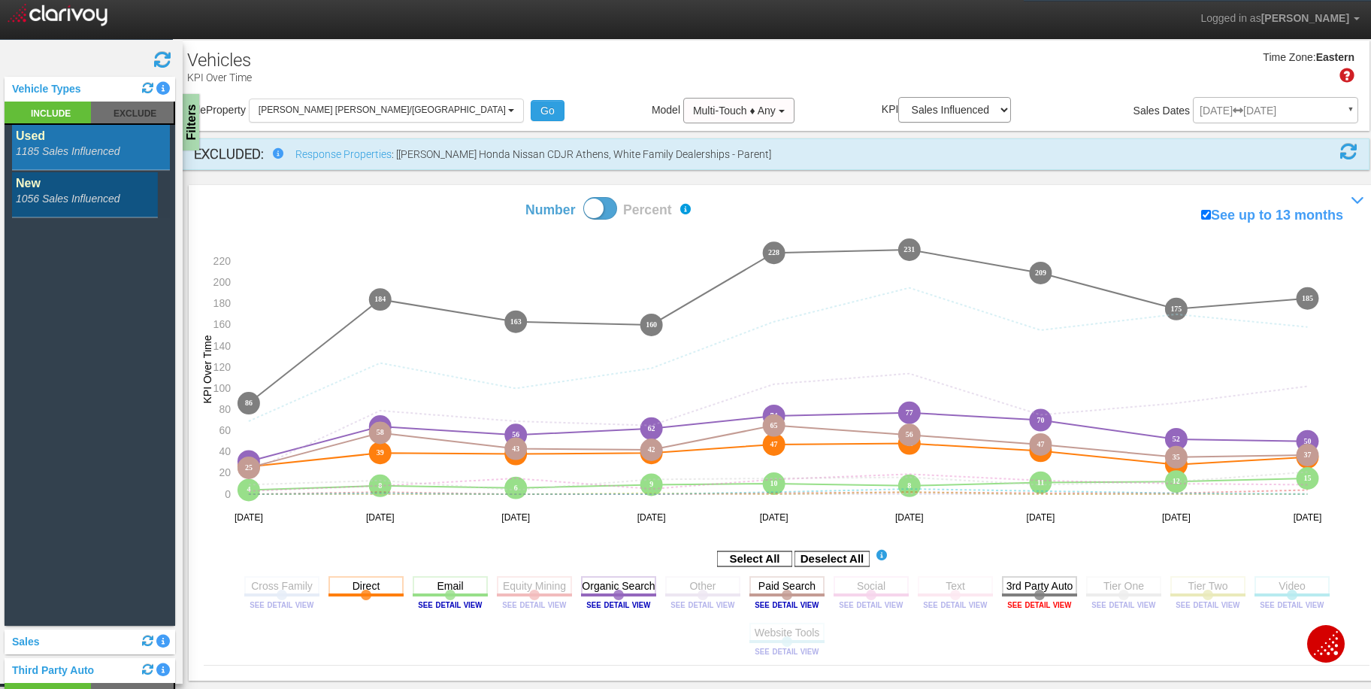
click at [1041, 607] on image at bounding box center [1040, 604] width 68 height 9
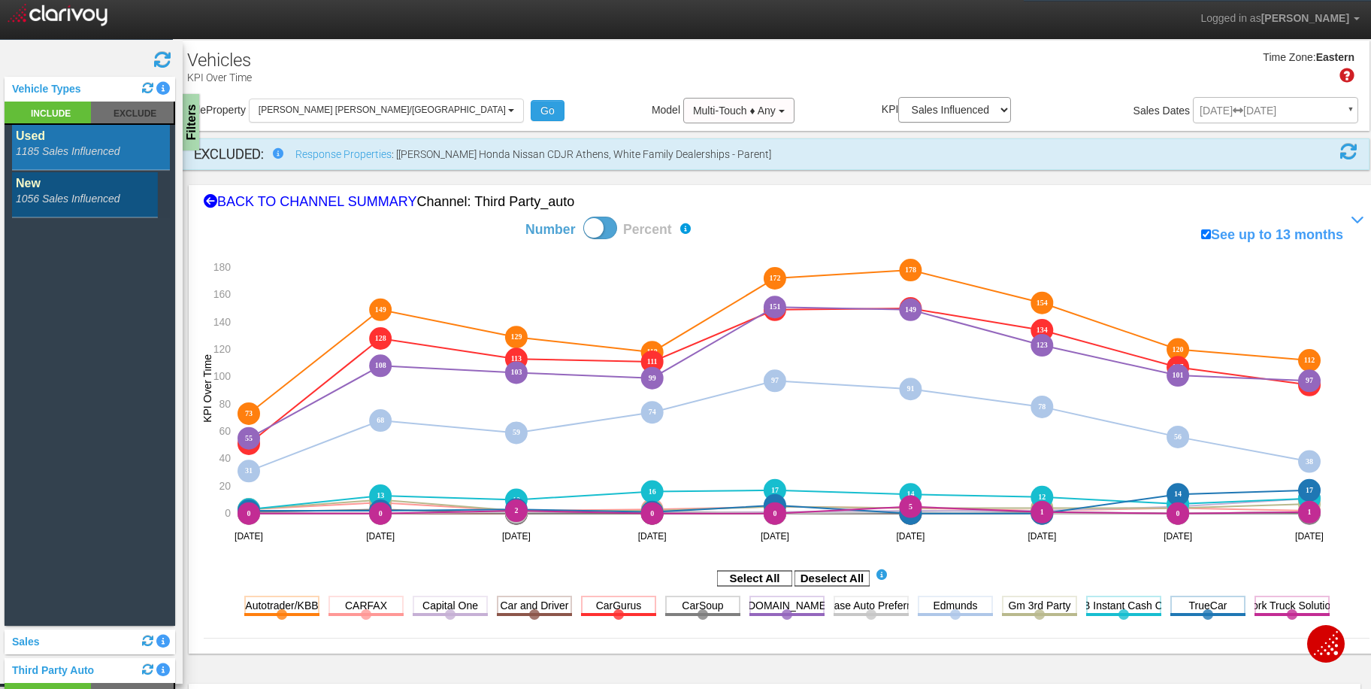
click at [105, 143] on rect at bounding box center [91, 148] width 158 height 46
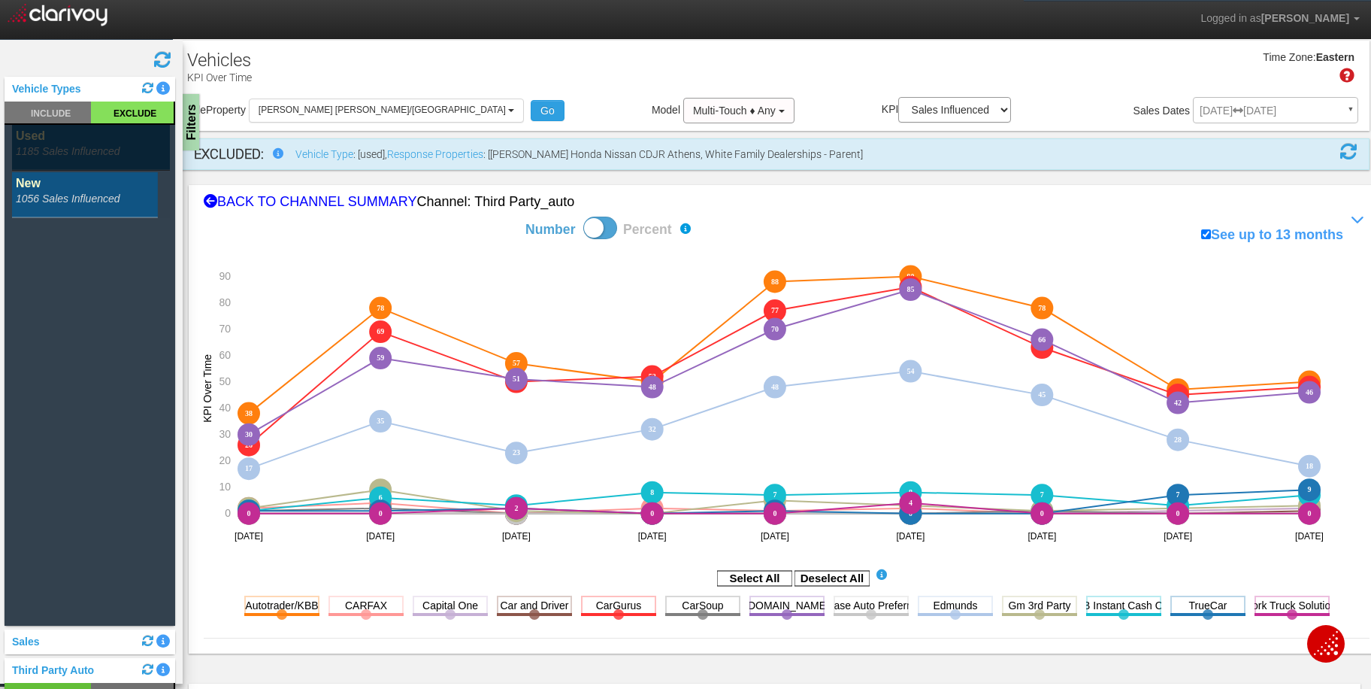
click at [39, 191] on rect at bounding box center [91, 195] width 158 height 46
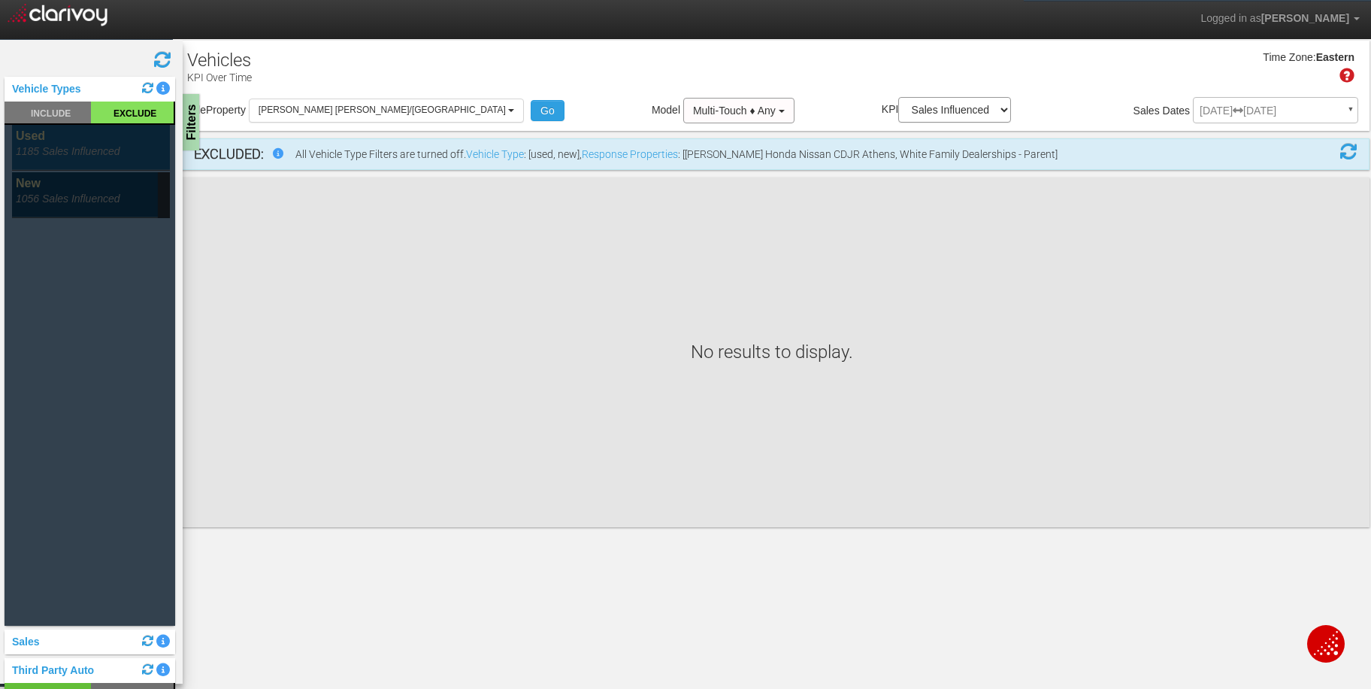
click at [75, 153] on rect at bounding box center [91, 148] width 158 height 46
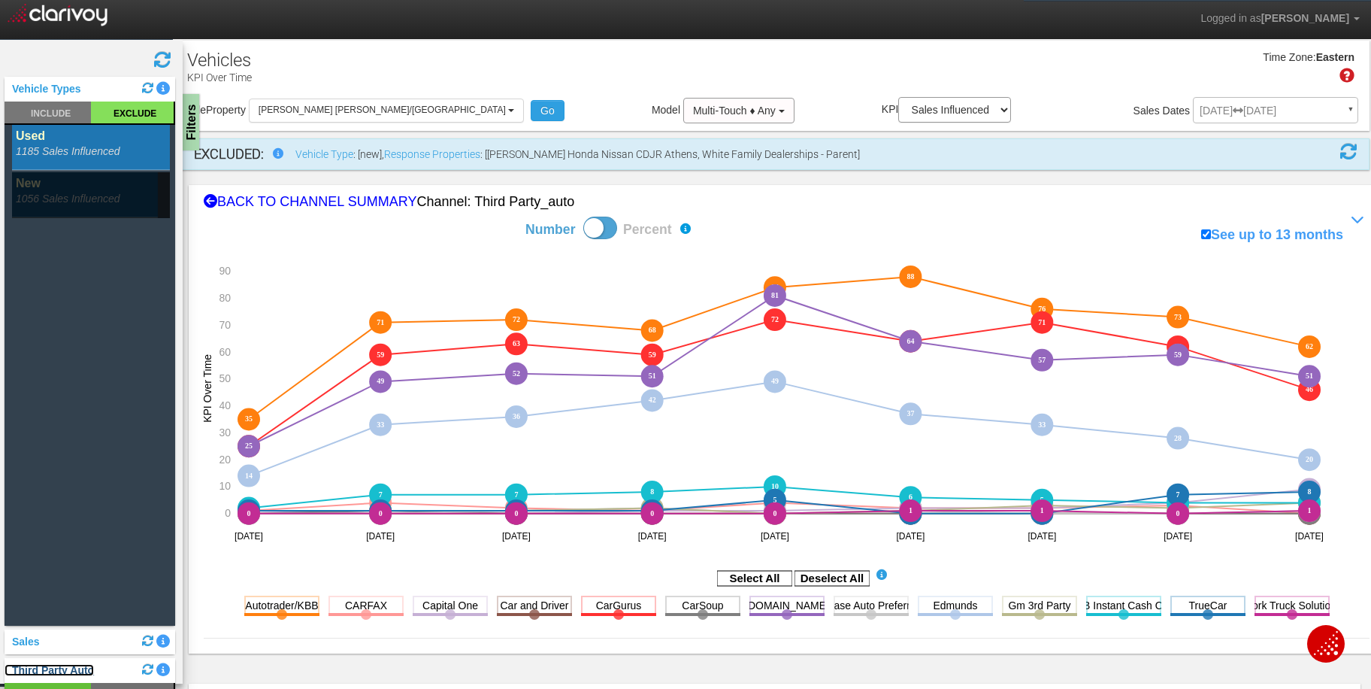
click at [74, 670] on link "Third Party Auto" at bounding box center [49, 670] width 89 height 12
click at [31, 91] on link "Vehicle Types" at bounding box center [43, 89] width 77 height 12
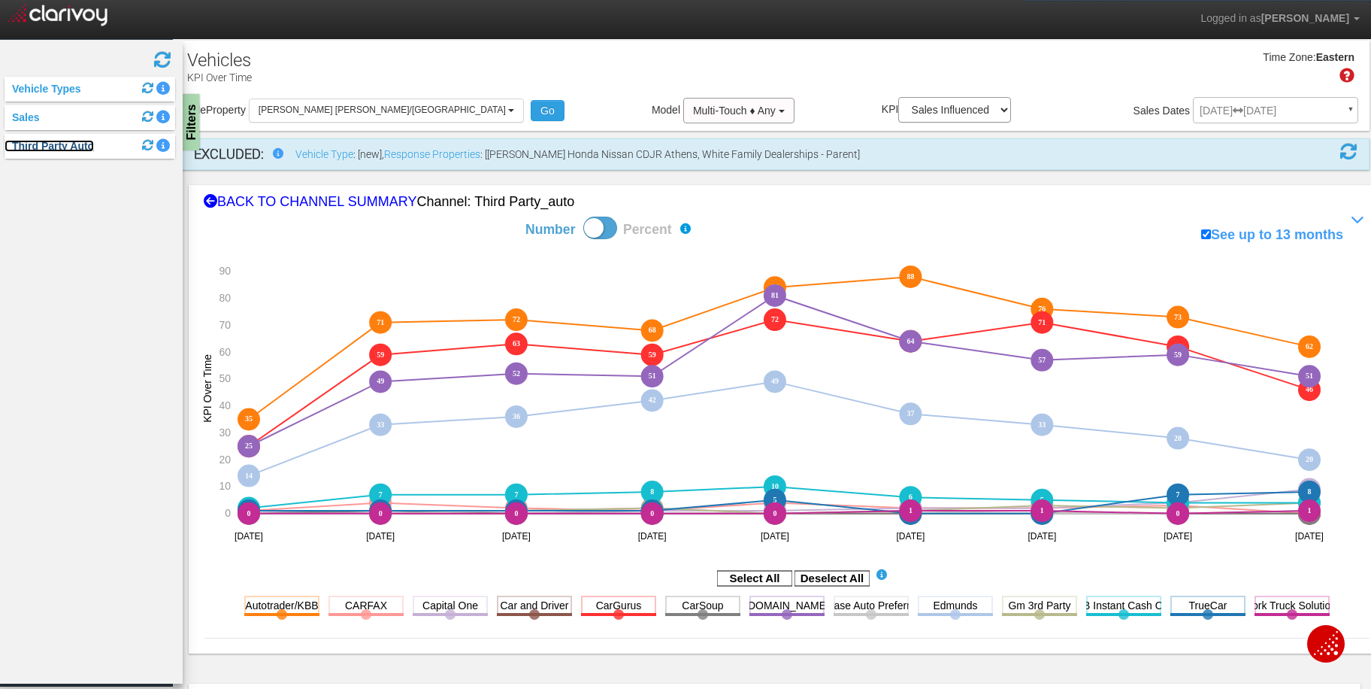
click at [35, 152] on link "Third Party Auto" at bounding box center [49, 146] width 89 height 12
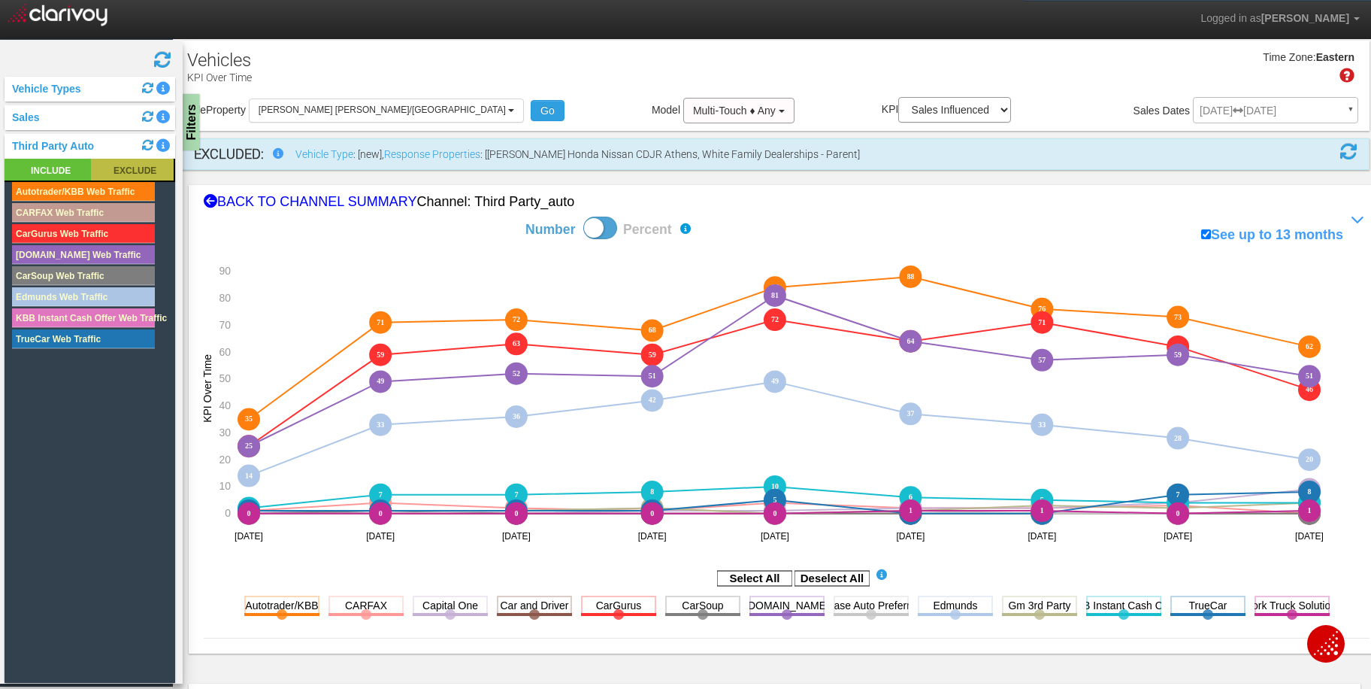
click at [130, 173] on rect at bounding box center [132, 170] width 83 height 22
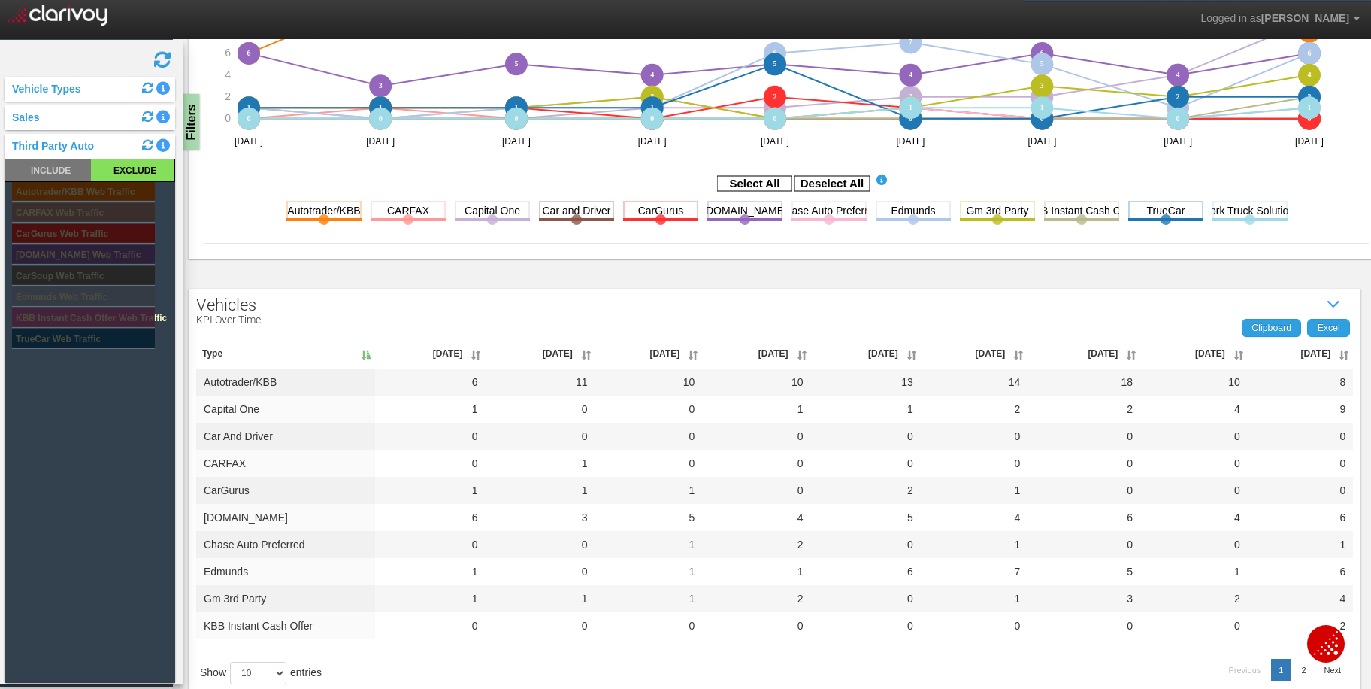
scroll to position [450, 0]
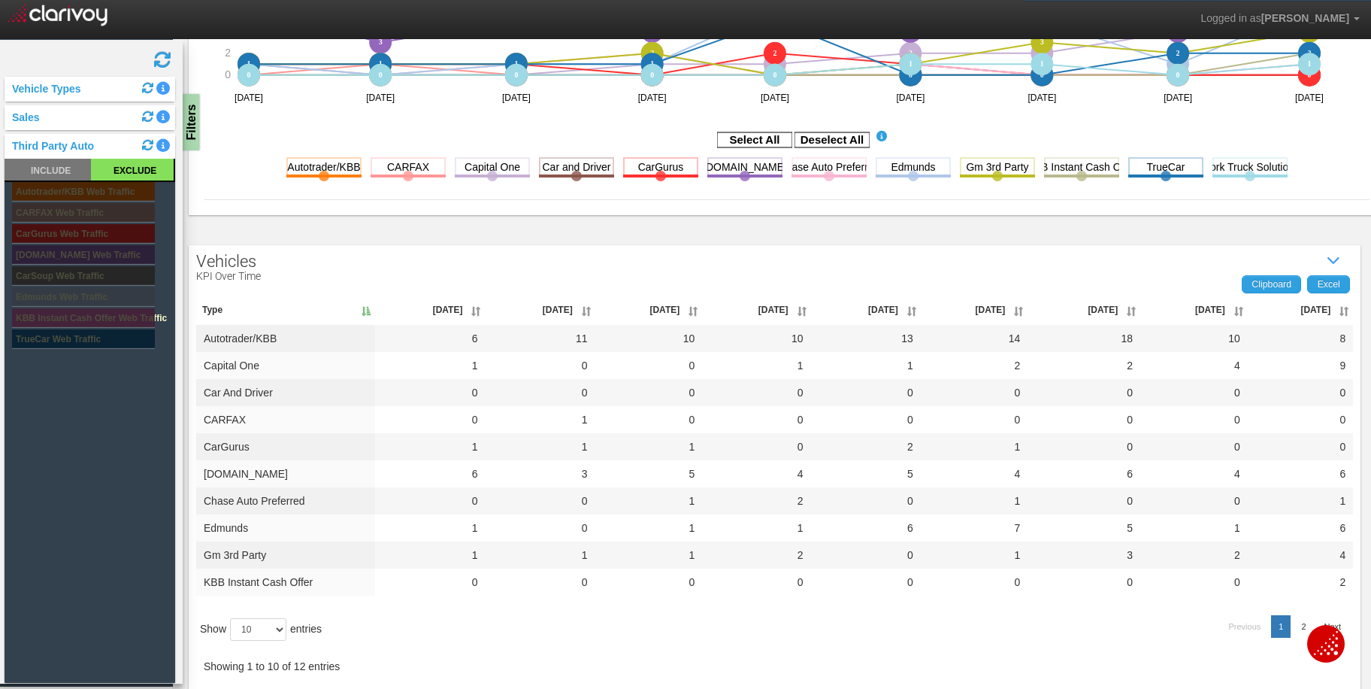
click at [1301, 310] on th "[DATE]" at bounding box center [1300, 310] width 105 height 30
click at [259, 629] on select "10 25 50 100" at bounding box center [258, 629] width 56 height 23
select select "25"
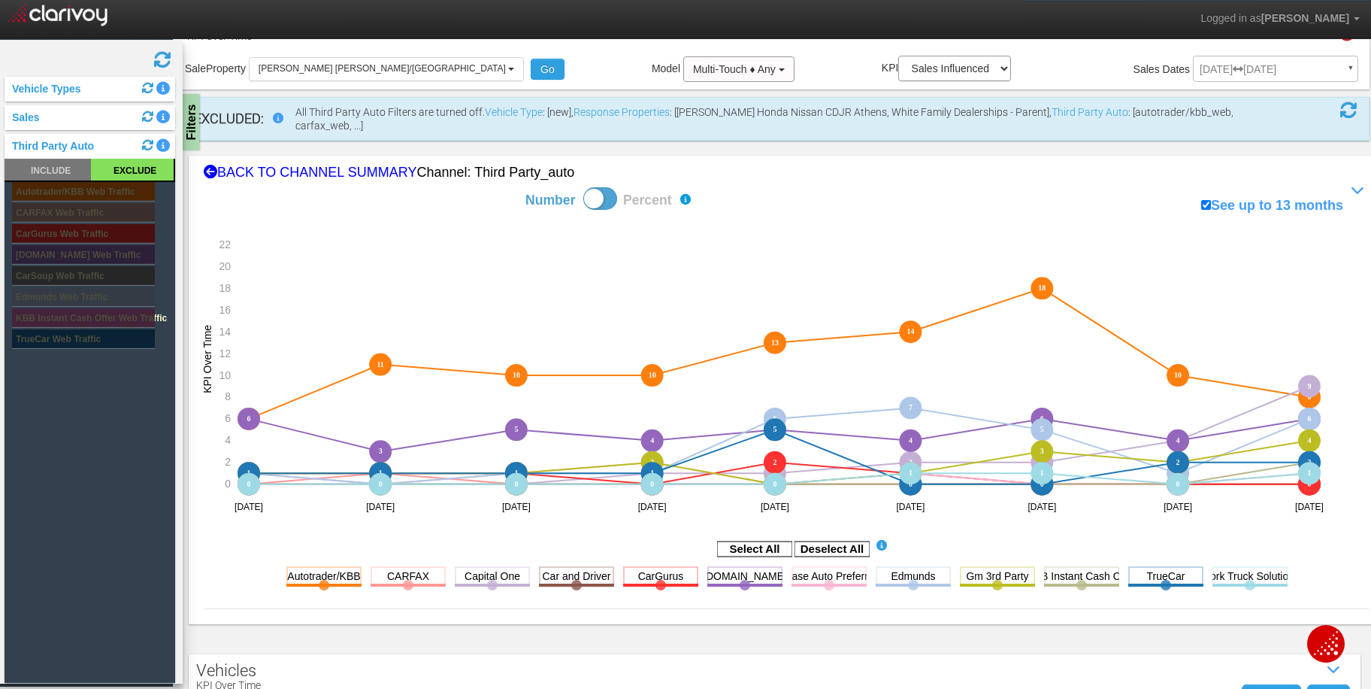
scroll to position [0, 0]
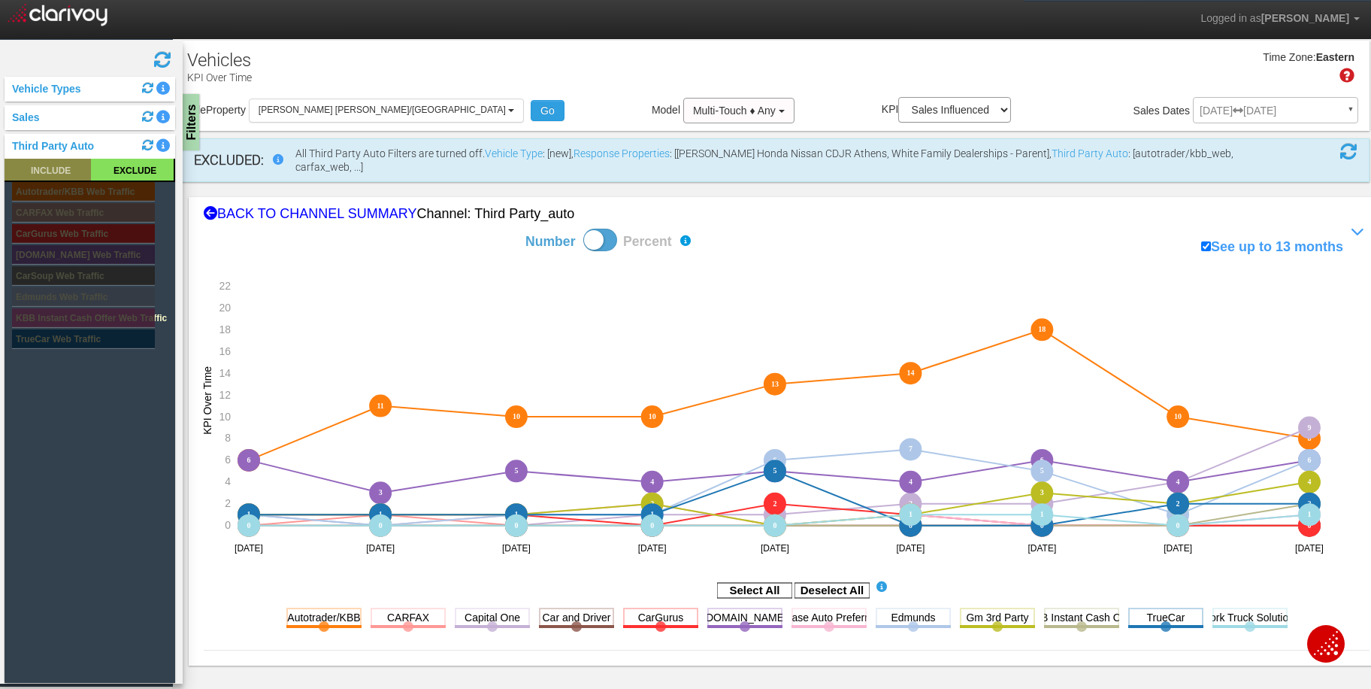
click at [58, 166] on rect at bounding box center [48, 170] width 86 height 22
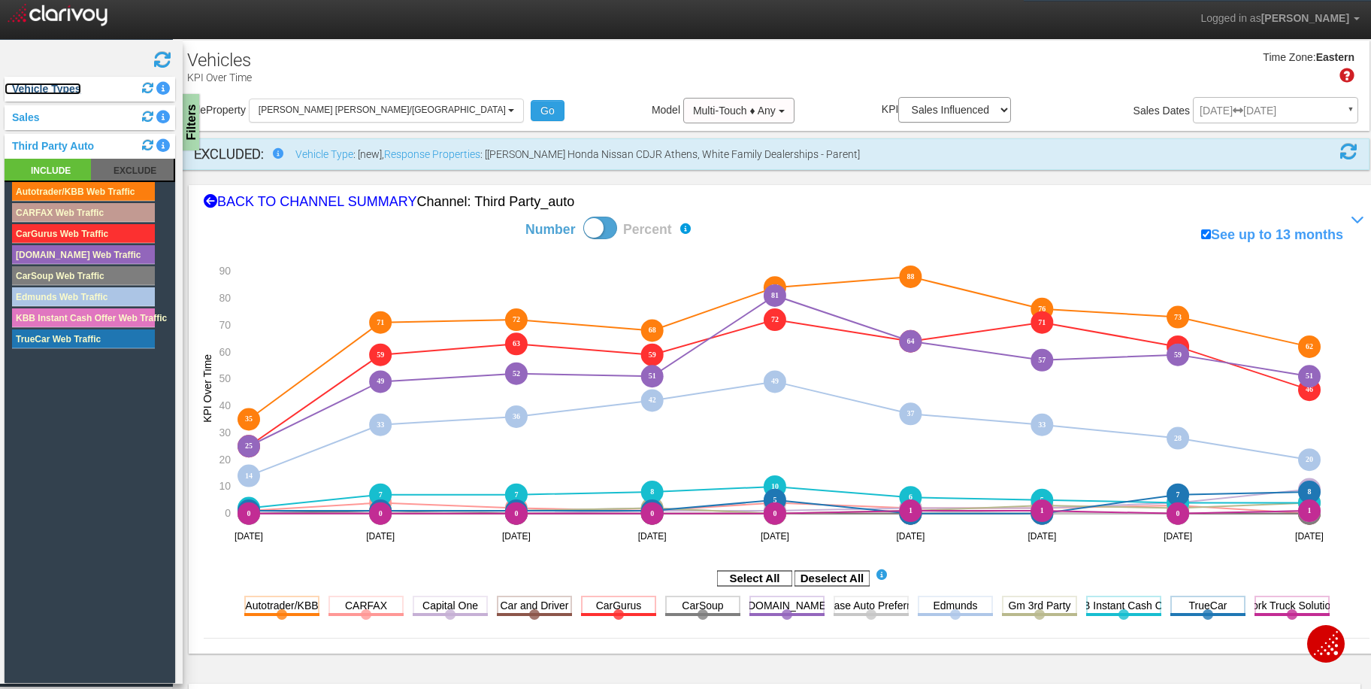
click at [45, 83] on link "Vehicle Types" at bounding box center [43, 89] width 77 height 12
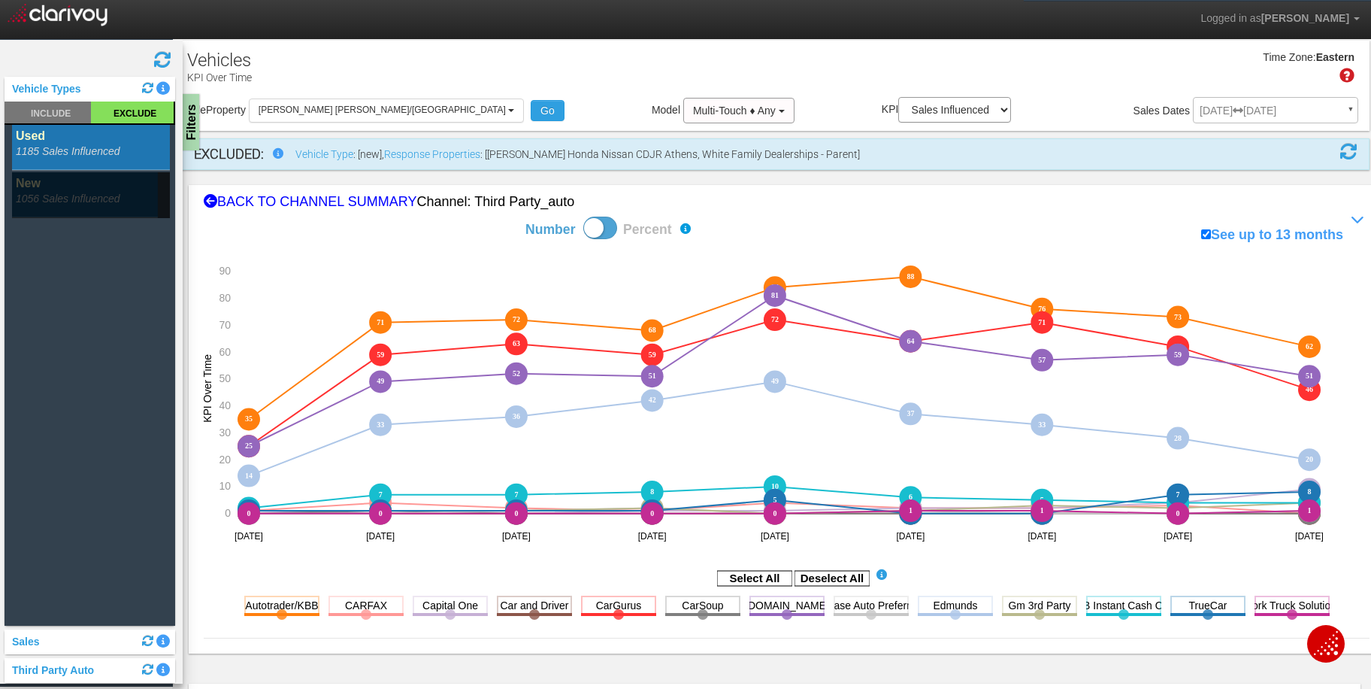
click at [23, 177] on rect at bounding box center [91, 195] width 158 height 46
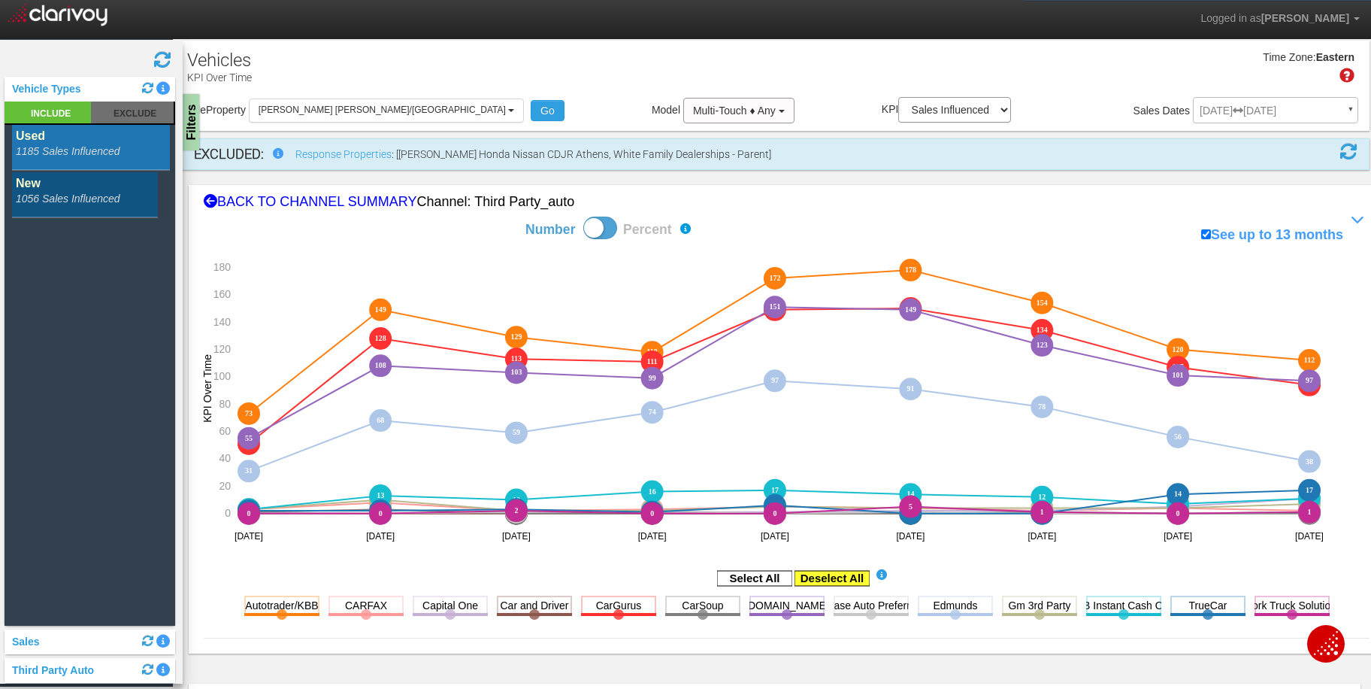
click at [831, 576] on rect at bounding box center [832, 578] width 75 height 15
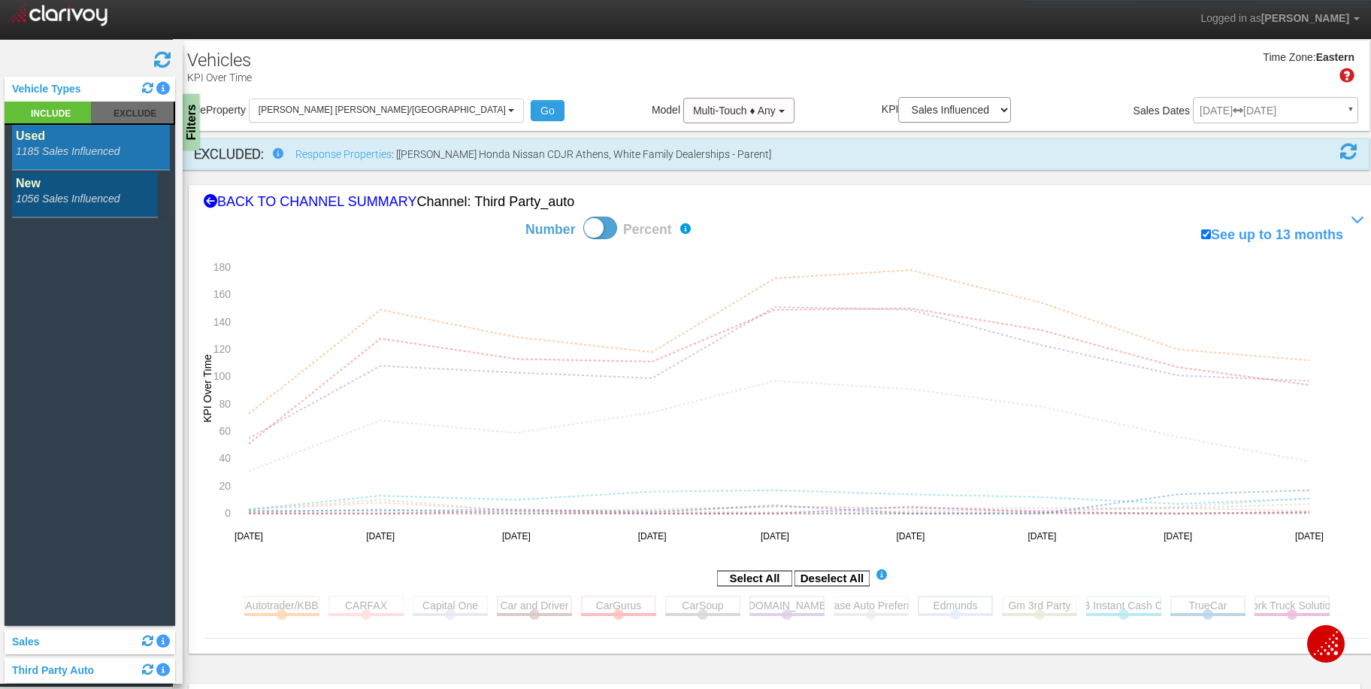
click at [950, 600] on rect at bounding box center [955, 604] width 75 height 19
click at [1200, 610] on rect at bounding box center [1208, 604] width 75 height 19
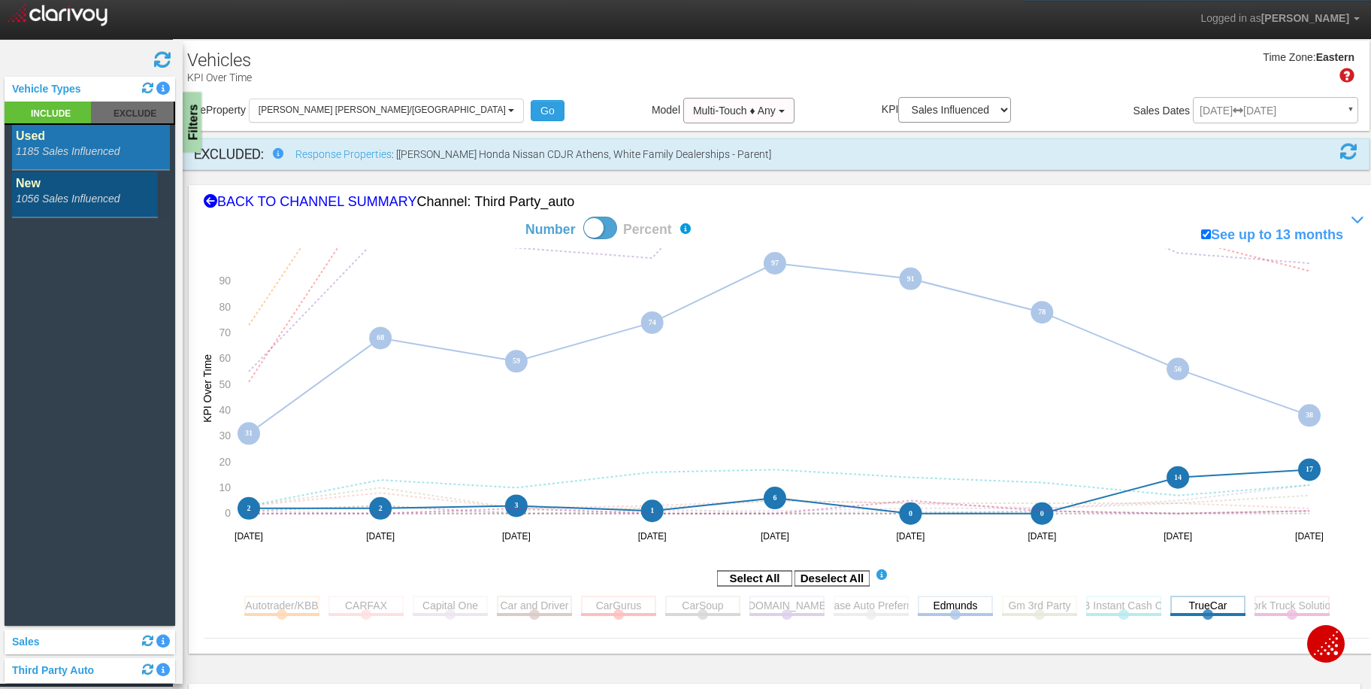
click at [188, 101] on div "Filters" at bounding box center [192, 122] width 19 height 60
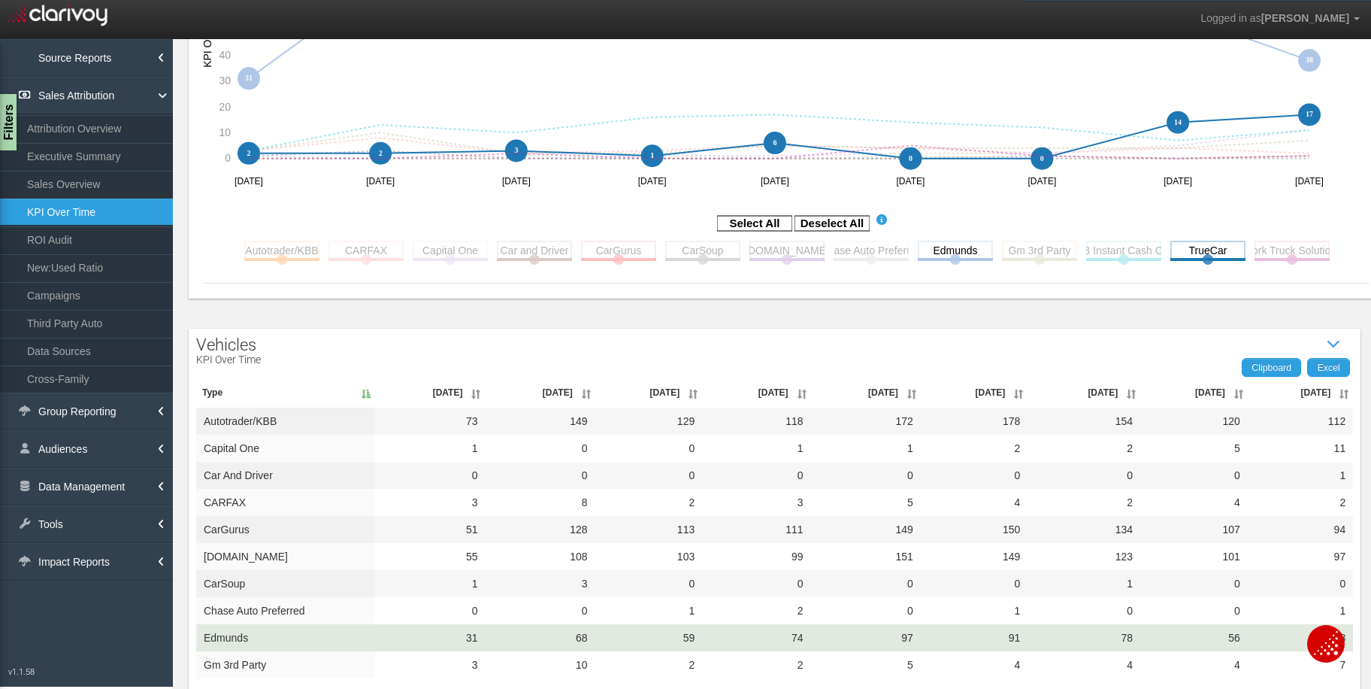
scroll to position [438, 0]
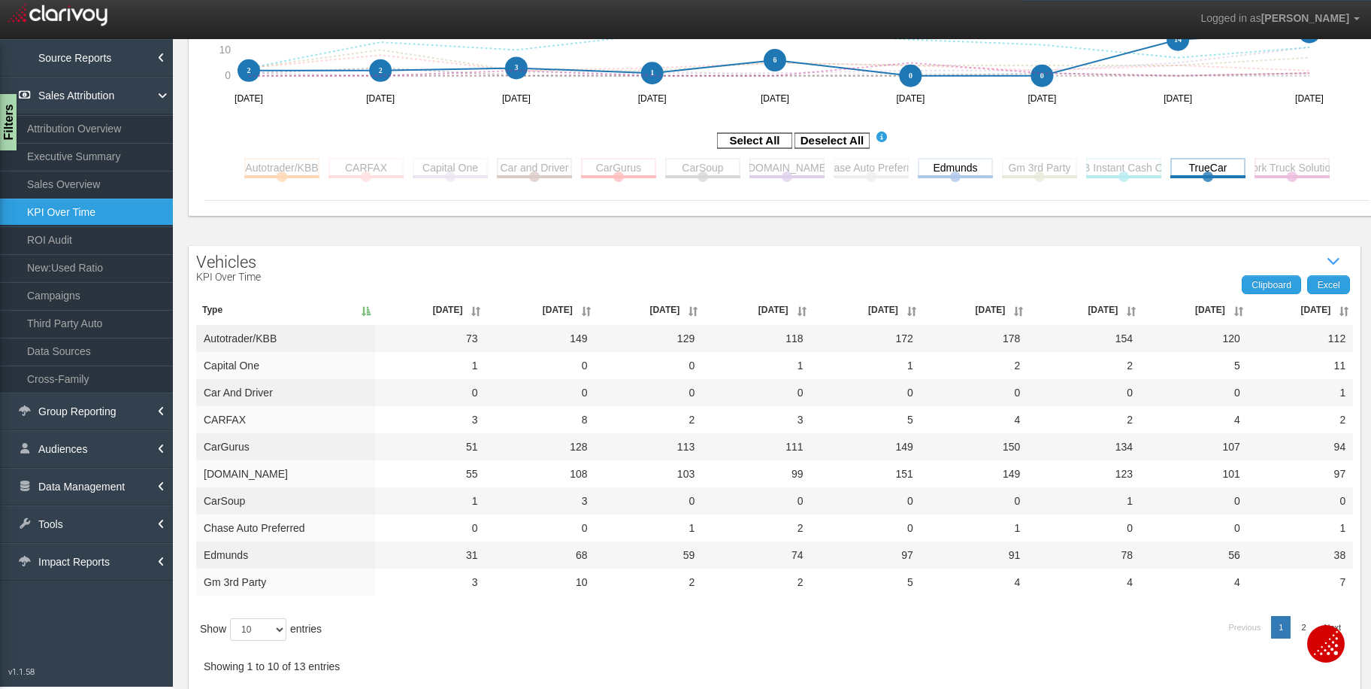
click at [1295, 302] on th "[DATE]" at bounding box center [1300, 310] width 105 height 30
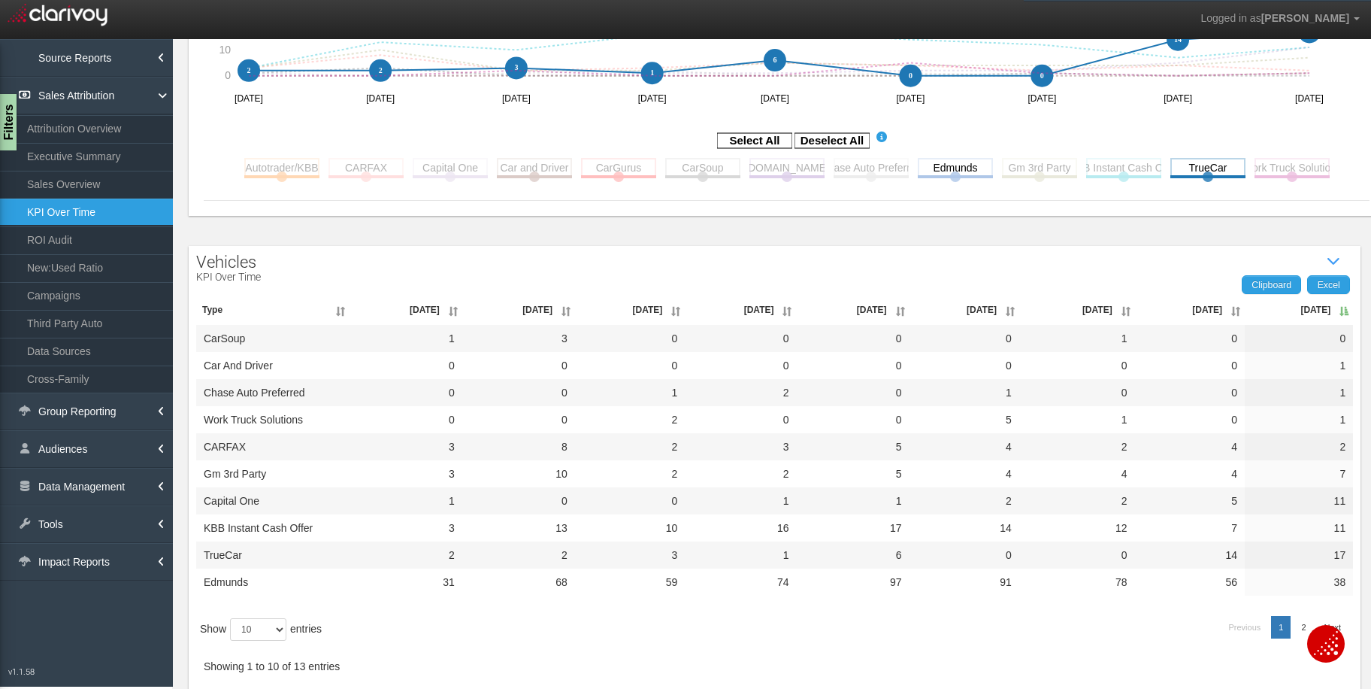
click at [1295, 302] on th "[DATE]" at bounding box center [1299, 310] width 108 height 30
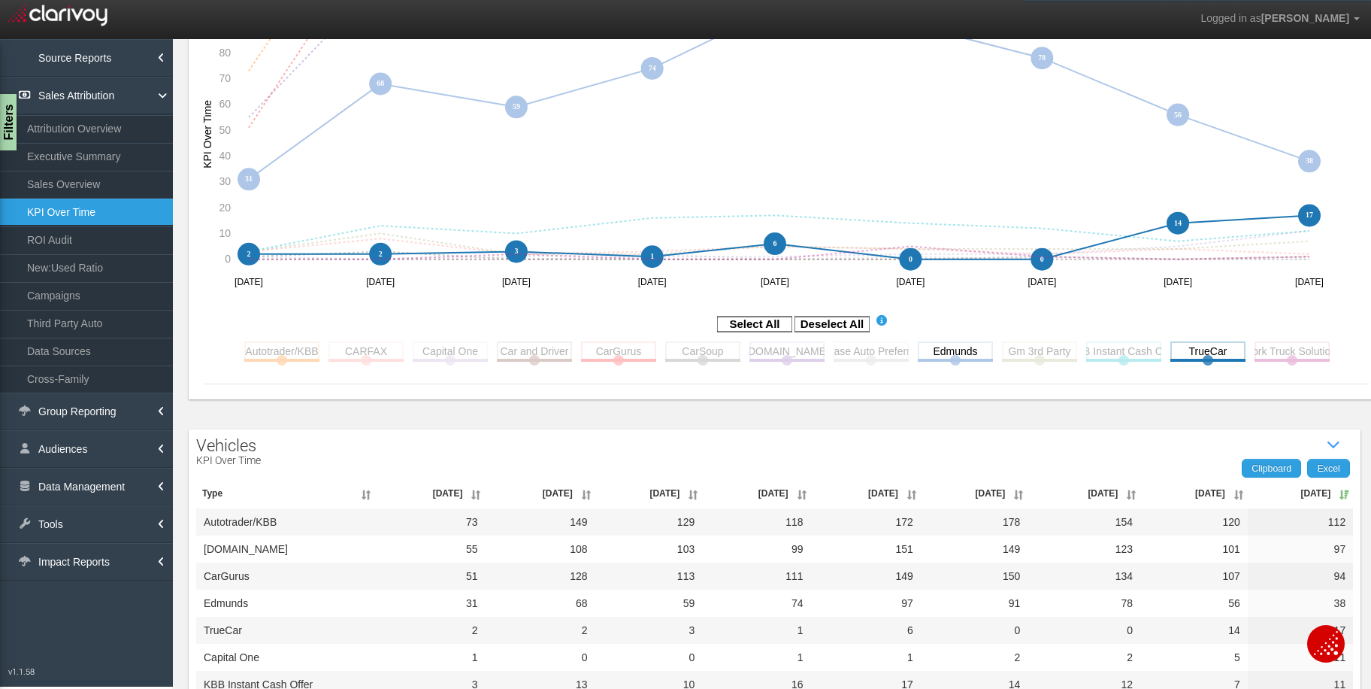
scroll to position [183, 0]
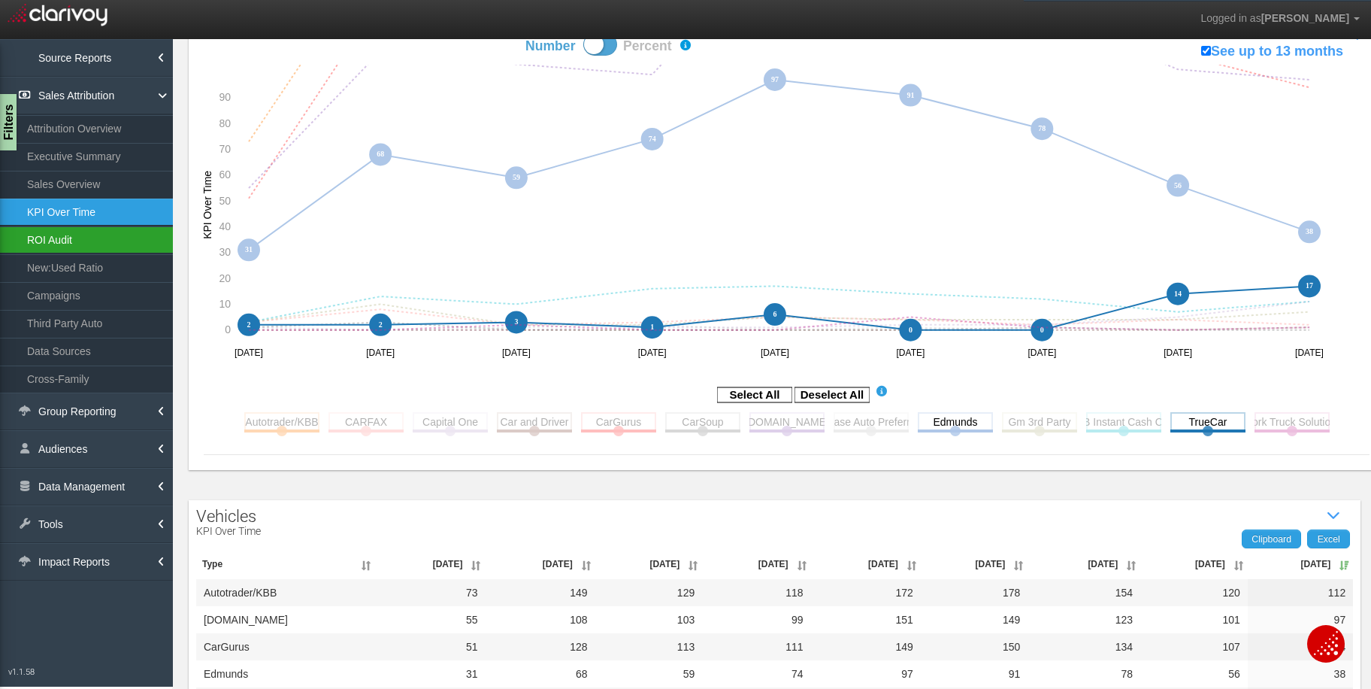
click at [56, 235] on link "ROI Audit" at bounding box center [86, 239] width 173 height 27
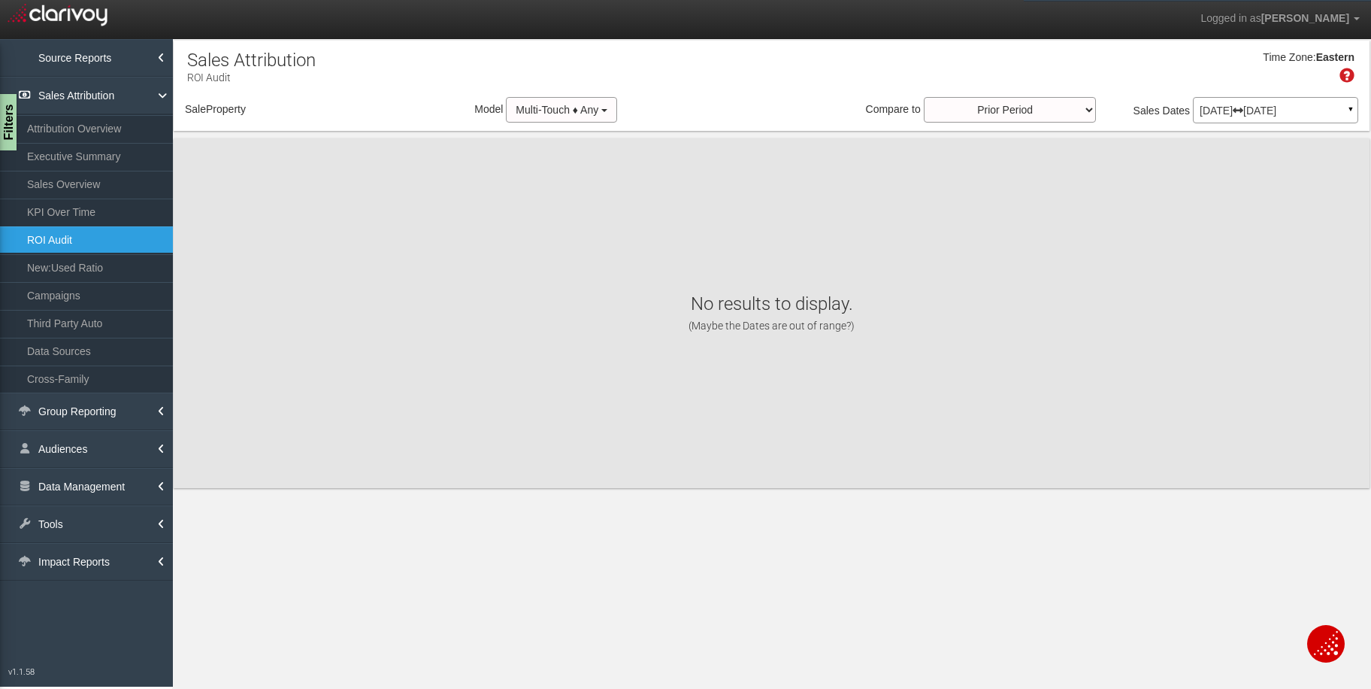
select select "object:16679"
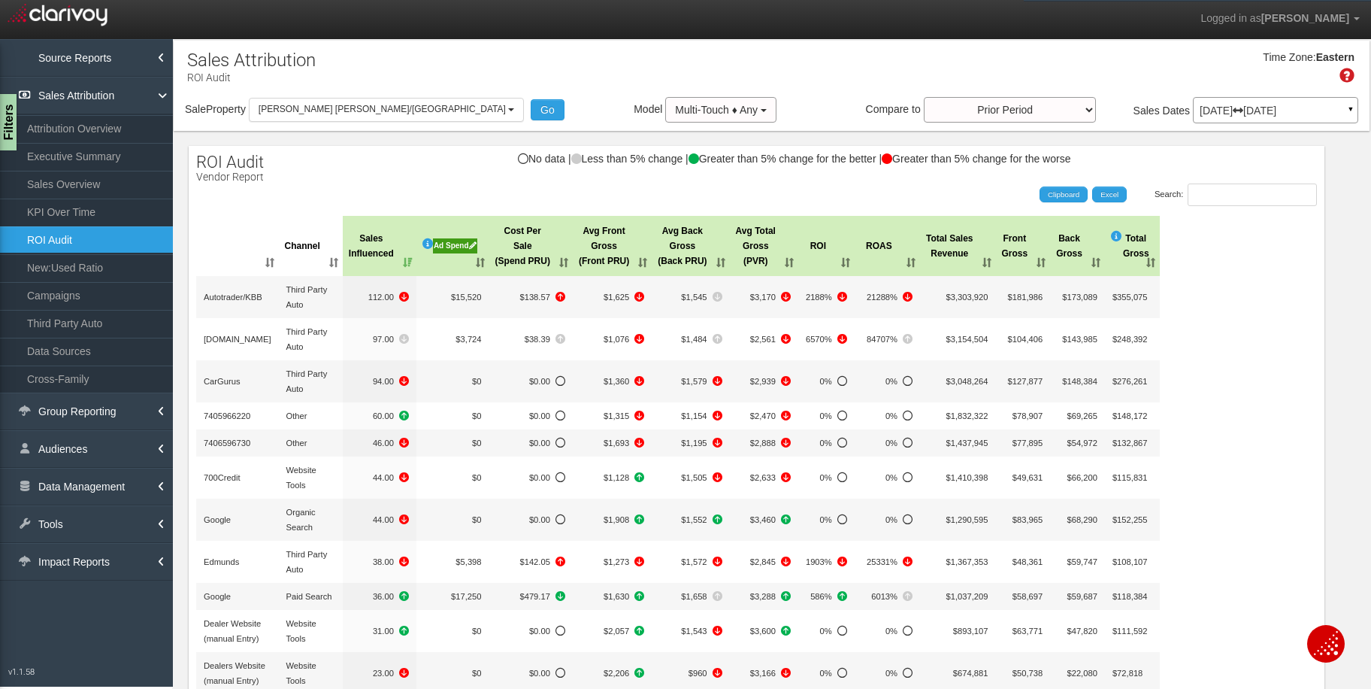
click at [1235, 112] on p "[DATE] [DATE]" at bounding box center [1276, 110] width 152 height 11
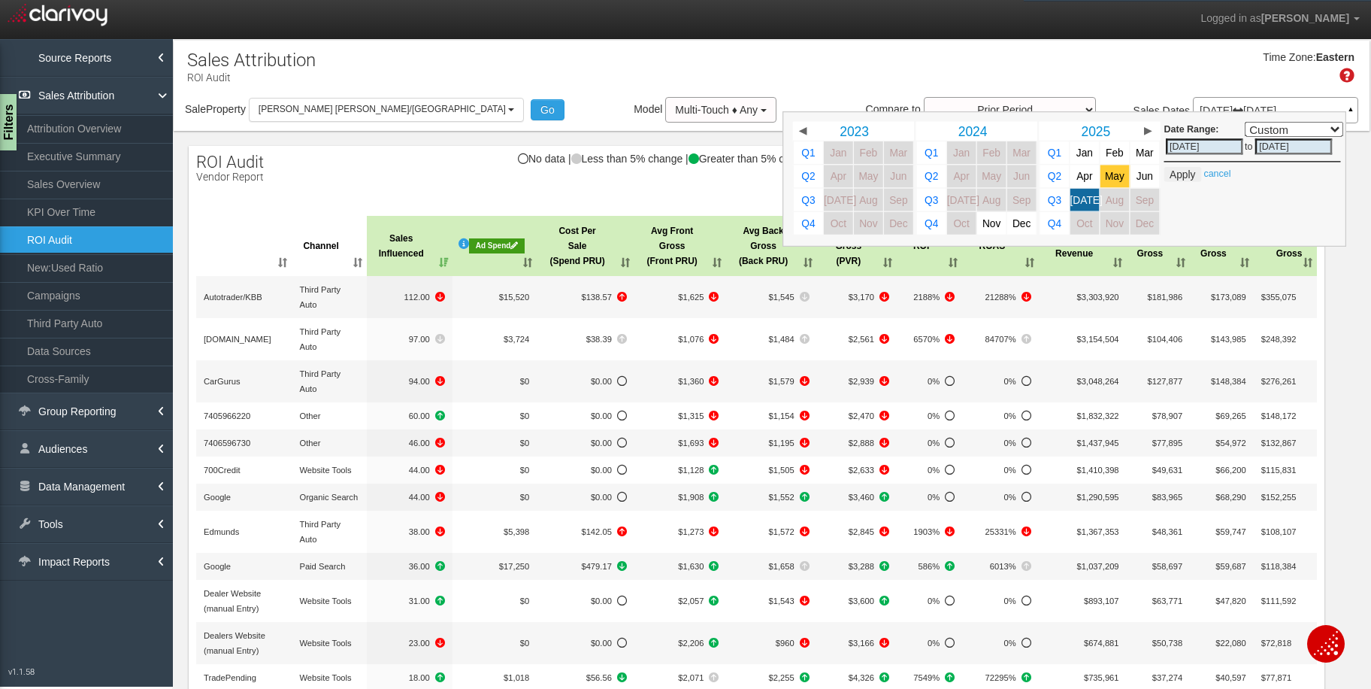
click at [1116, 176] on link "May" at bounding box center [1115, 176] width 29 height 23
select select ","
type input "[DATE]"
click at [1083, 195] on link "[DATE]" at bounding box center [1085, 200] width 29 height 23
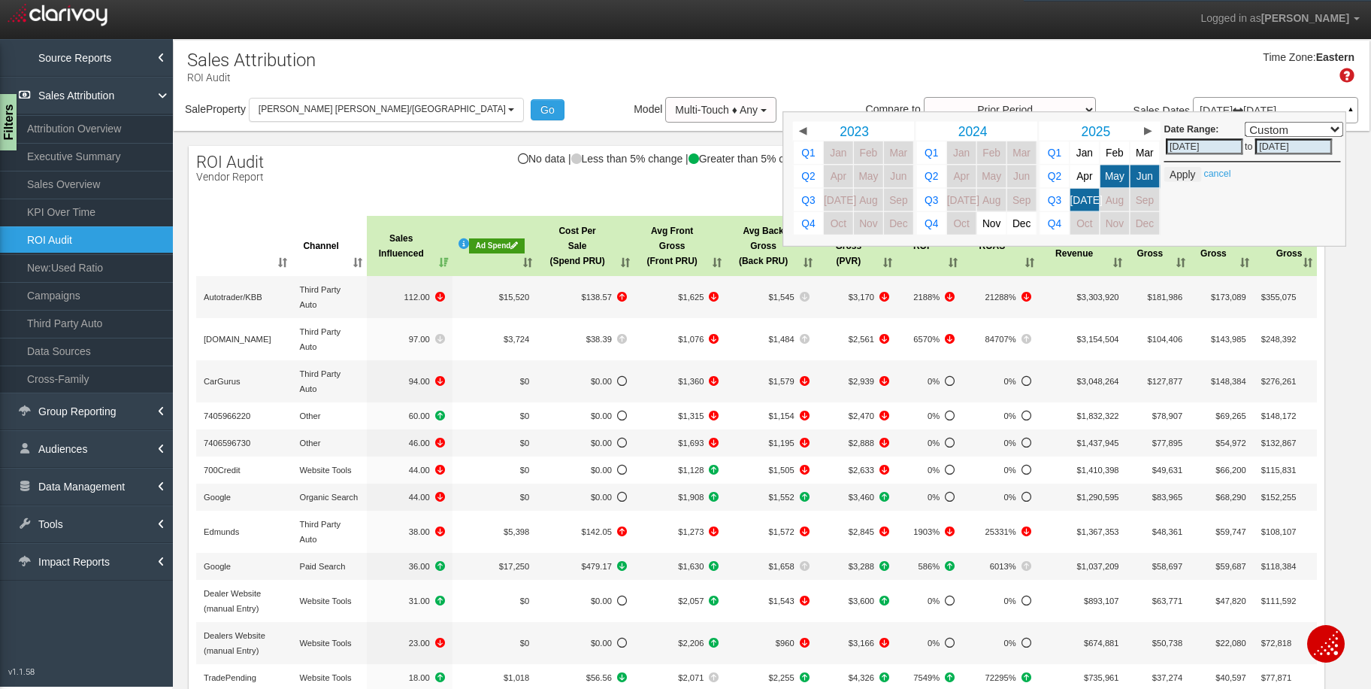
select select ","
type input "[DATE]"
click at [1168, 175] on button "Apply" at bounding box center [1183, 174] width 37 height 15
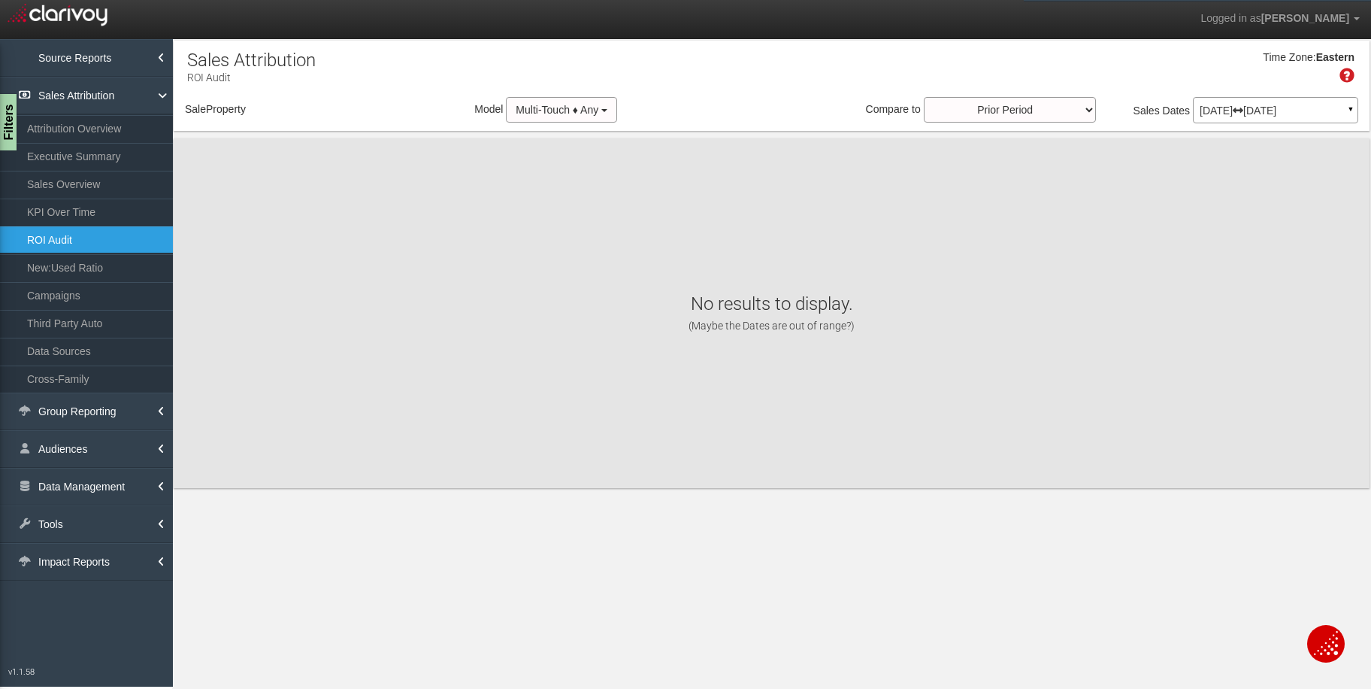
select select "object:19271"
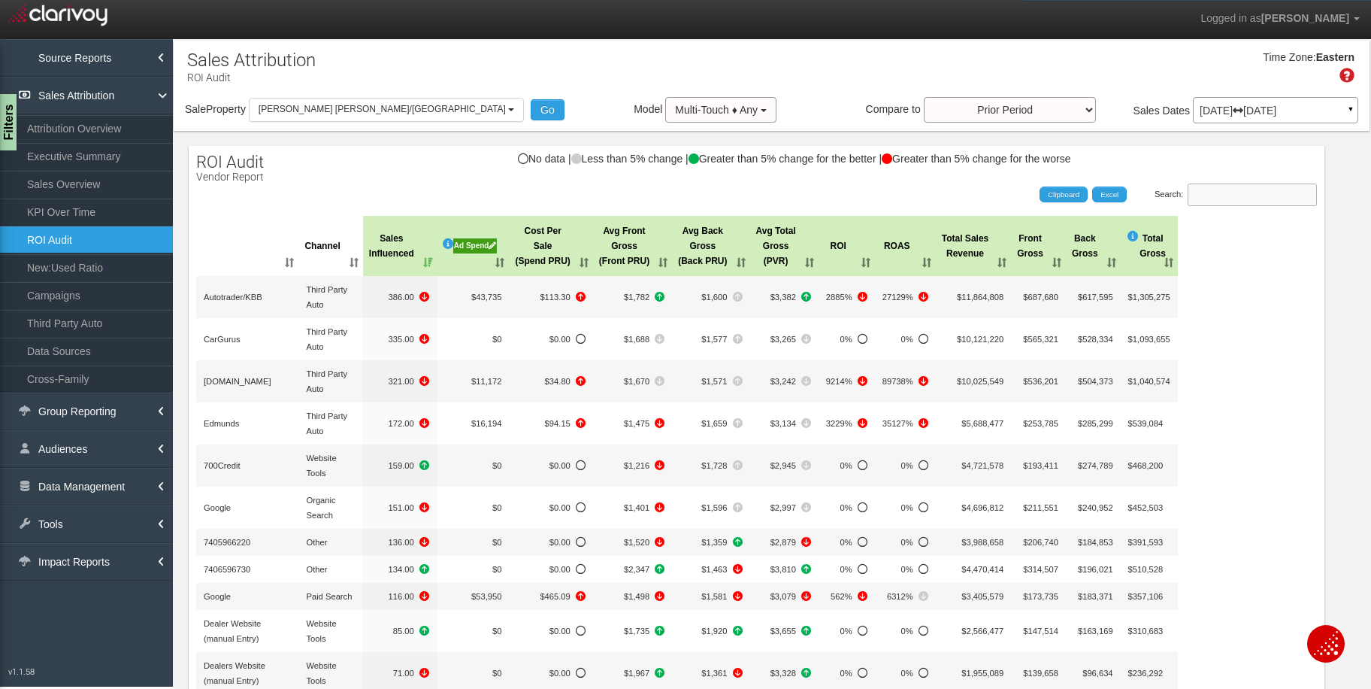
click at [1237, 201] on input "Search:" at bounding box center [1252, 194] width 129 height 23
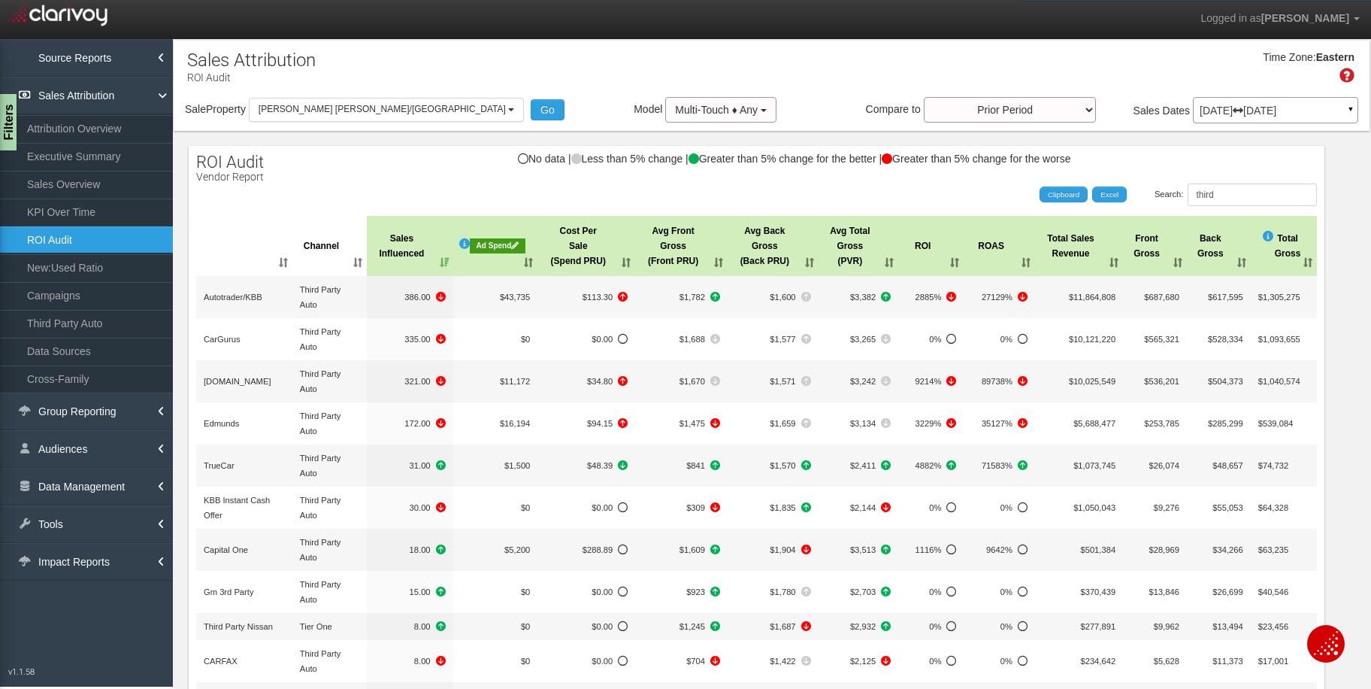
click at [597, 250] on th "Cost Per Sale (Spend PRU)" at bounding box center [587, 246] width 98 height 60
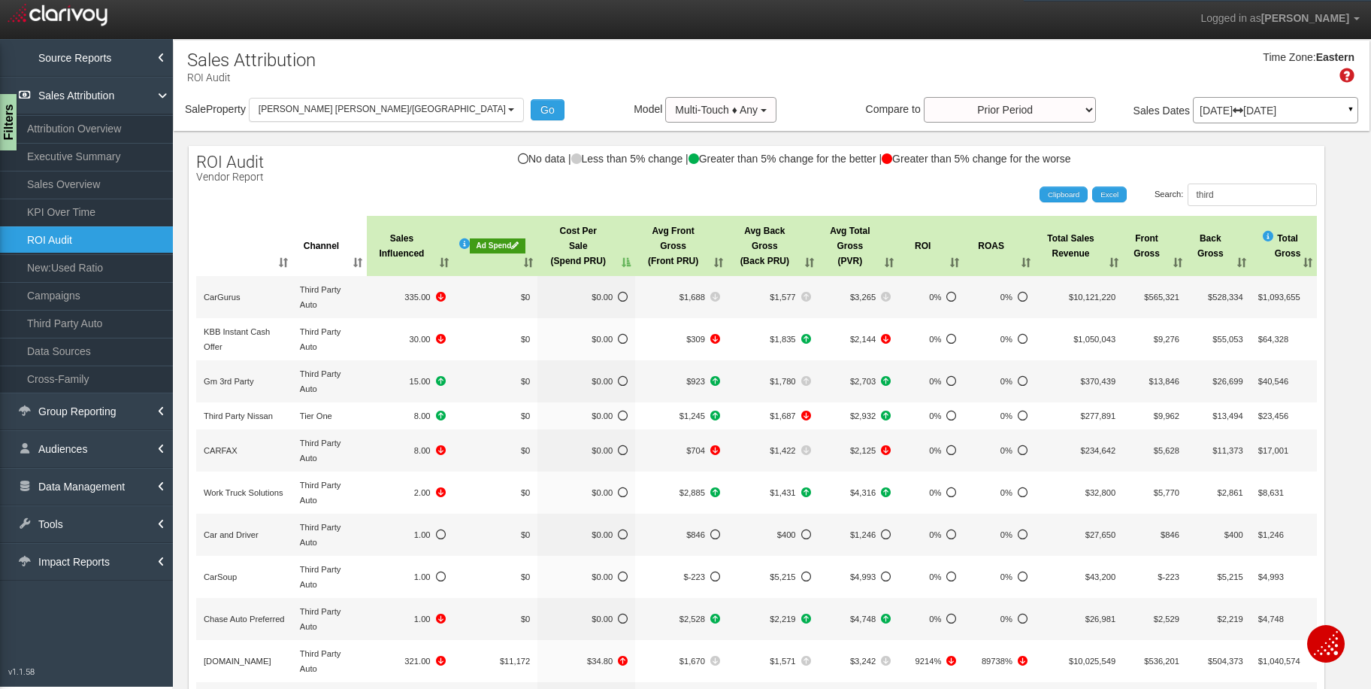
click at [596, 253] on th "Cost Per Sale (Spend PRU)" at bounding box center [587, 246] width 98 height 60
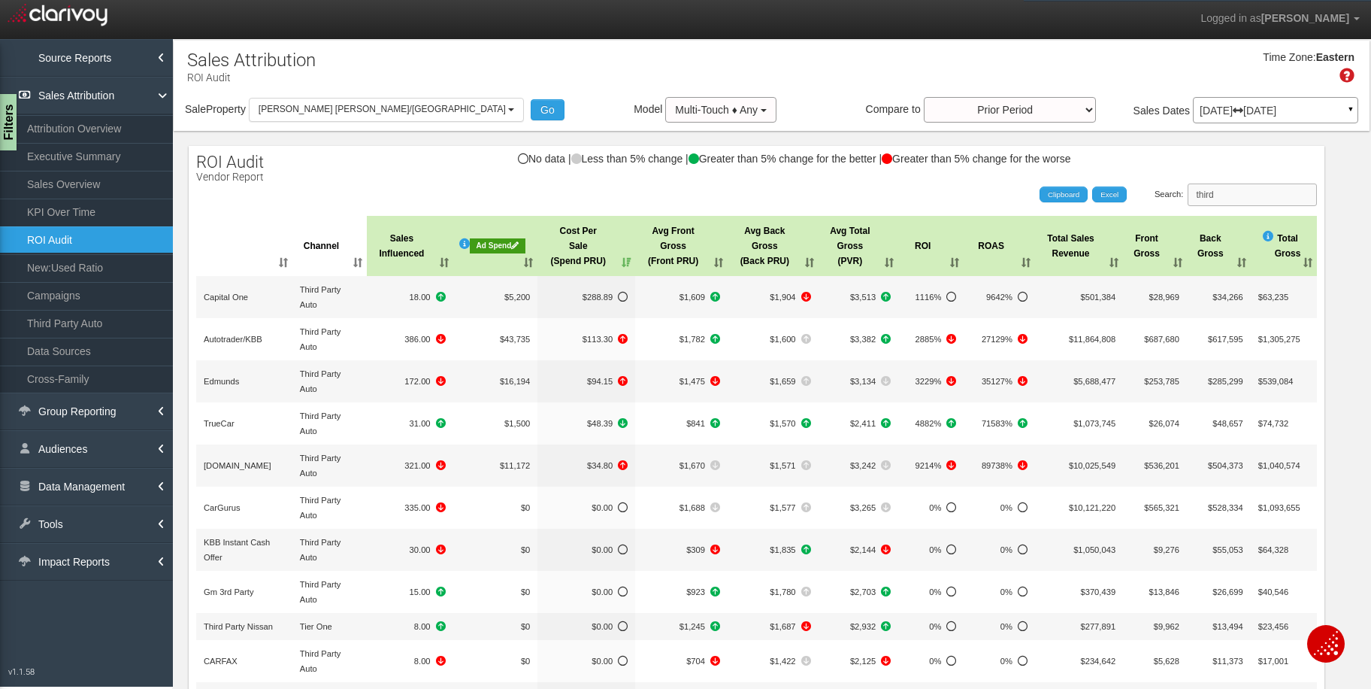
drag, startPoint x: 1244, startPoint y: 195, endPoint x: 1213, endPoint y: 219, distance: 38.5
click at [1182, 195] on label "Search: third" at bounding box center [1236, 194] width 163 height 23
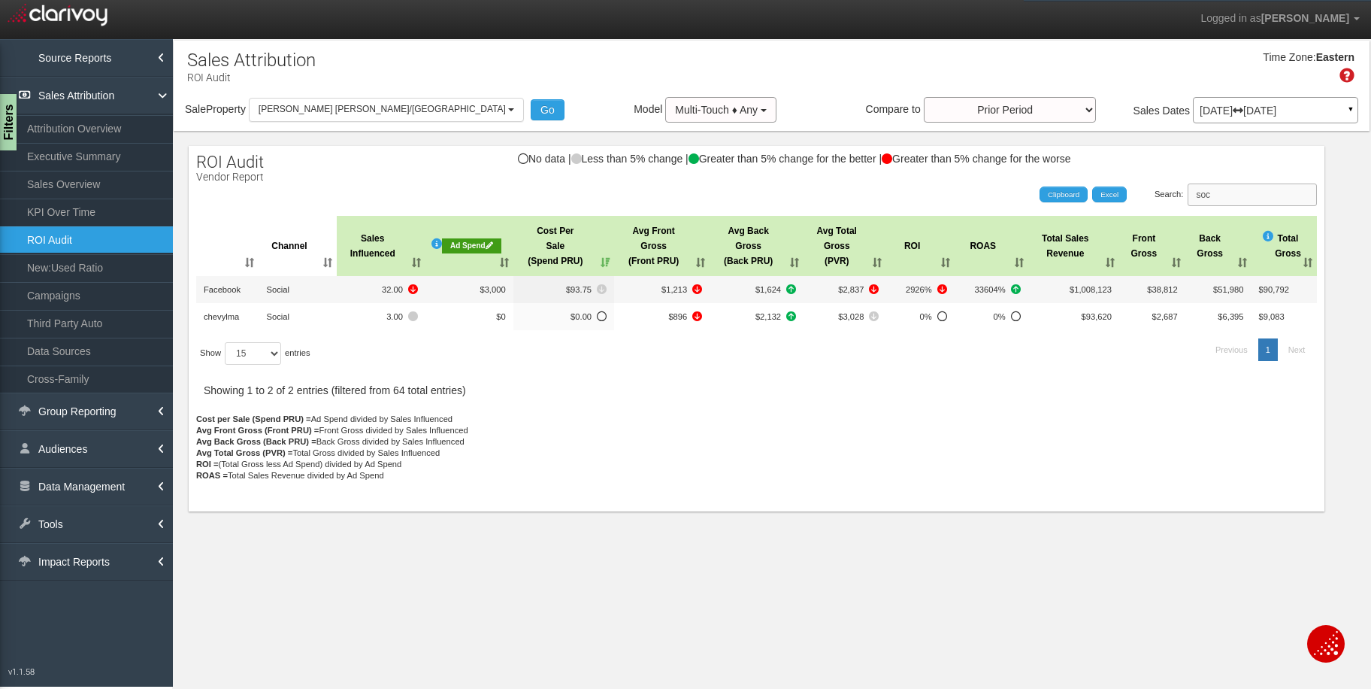
drag, startPoint x: 1256, startPoint y: 194, endPoint x: 1199, endPoint y: 191, distance: 56.5
click at [1199, 191] on label "Search: soc" at bounding box center [1236, 194] width 163 height 23
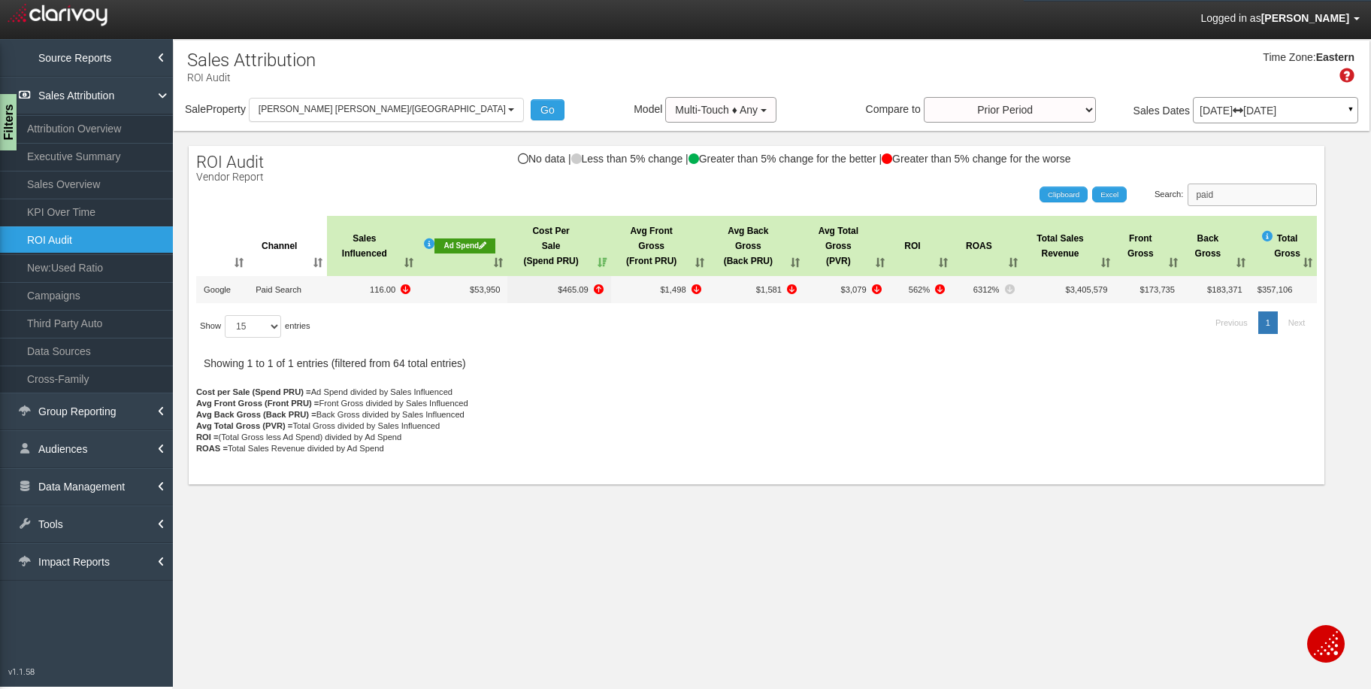
type input "paid"
click at [35, 299] on link "Campaigns" at bounding box center [86, 295] width 173 height 27
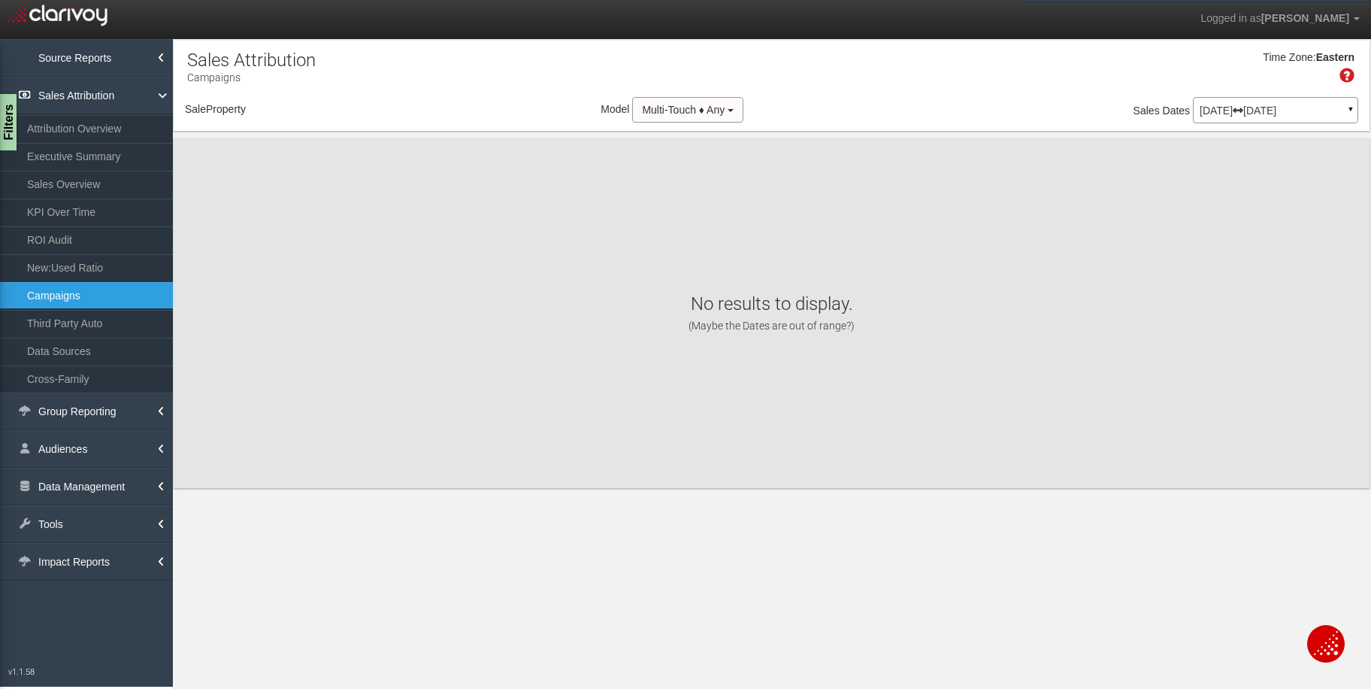
select select "object:21861"
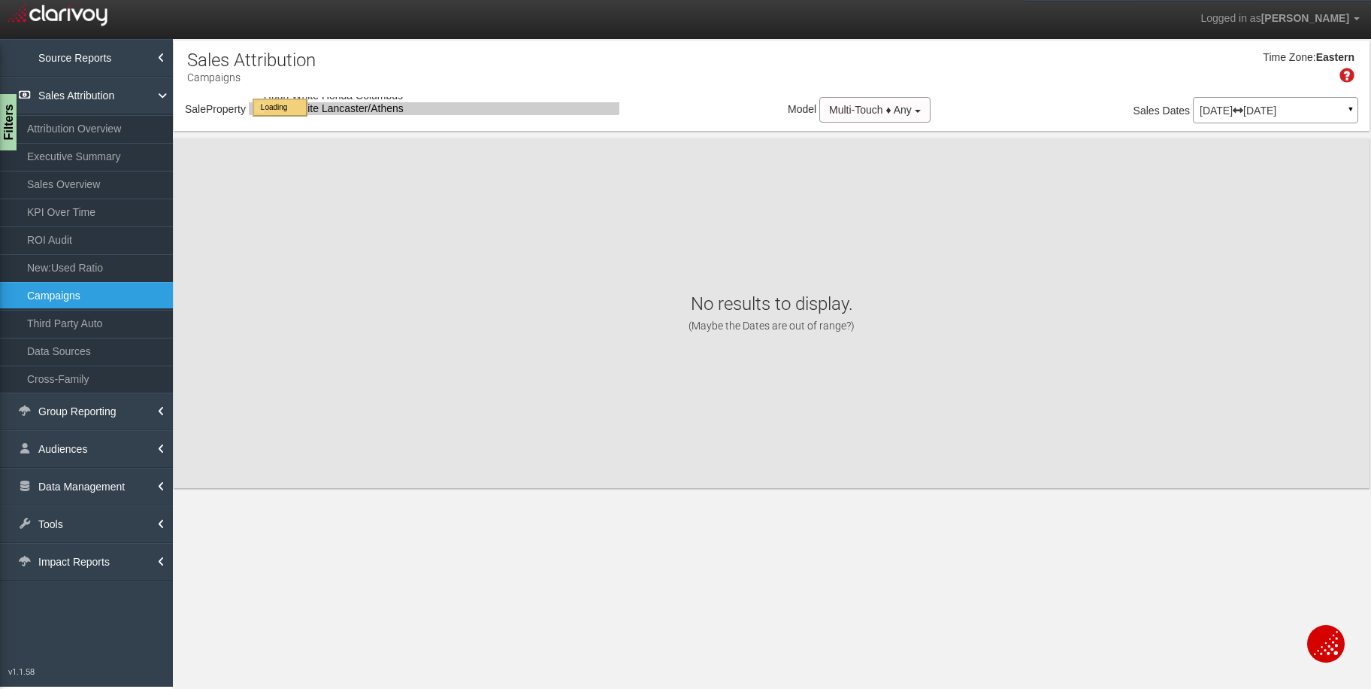
select select "object:21861"
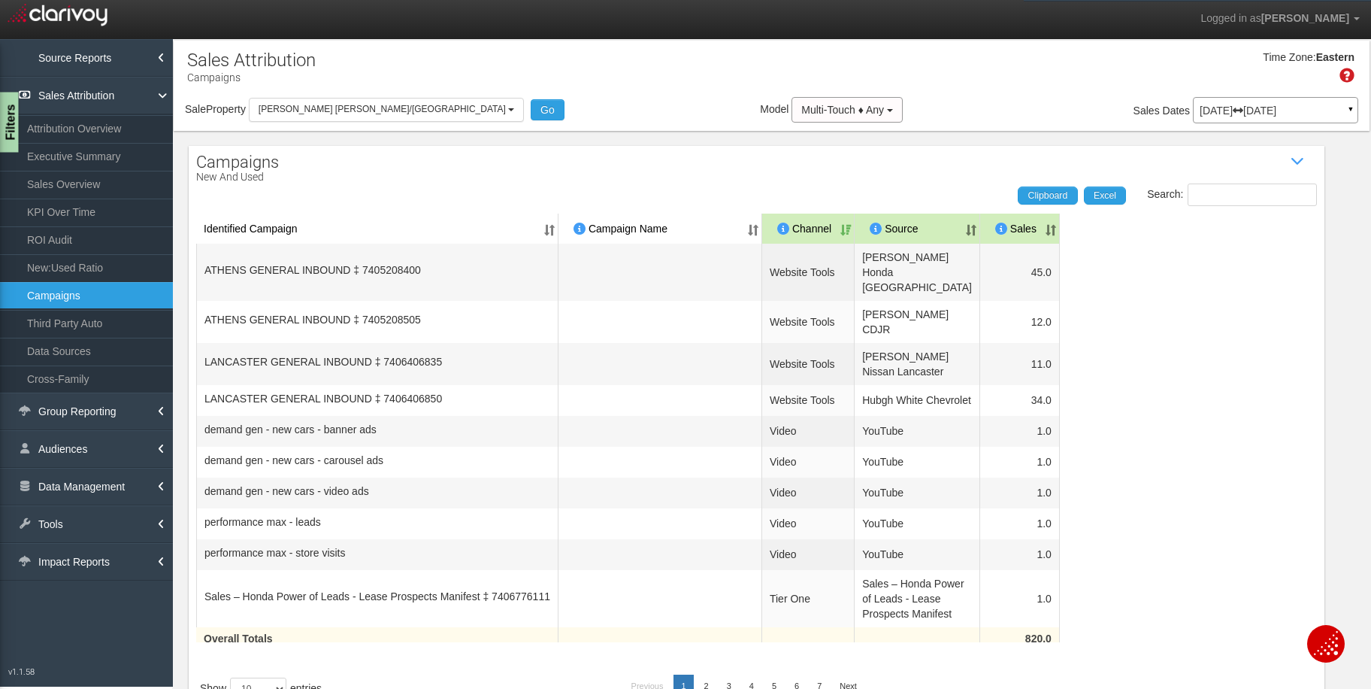
click at [8, 120] on div "Filters" at bounding box center [9, 122] width 19 height 60
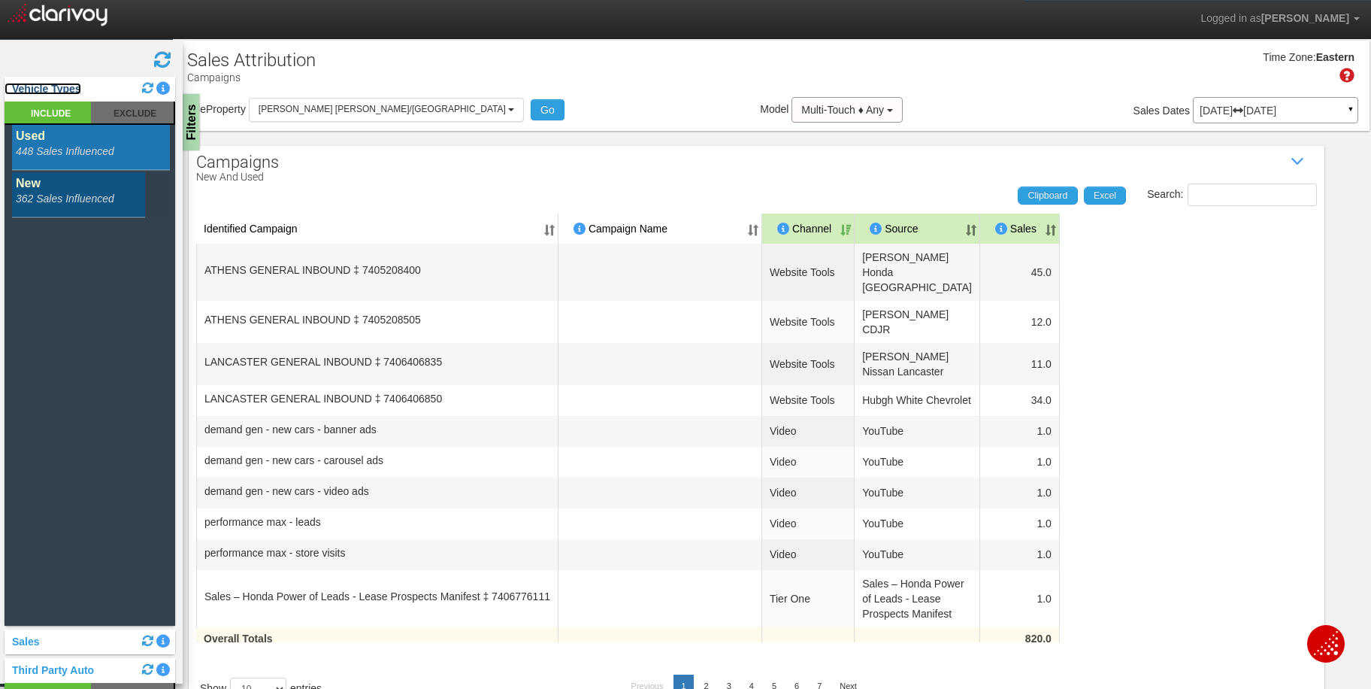
click at [45, 89] on link "Vehicle Types" at bounding box center [43, 89] width 77 height 12
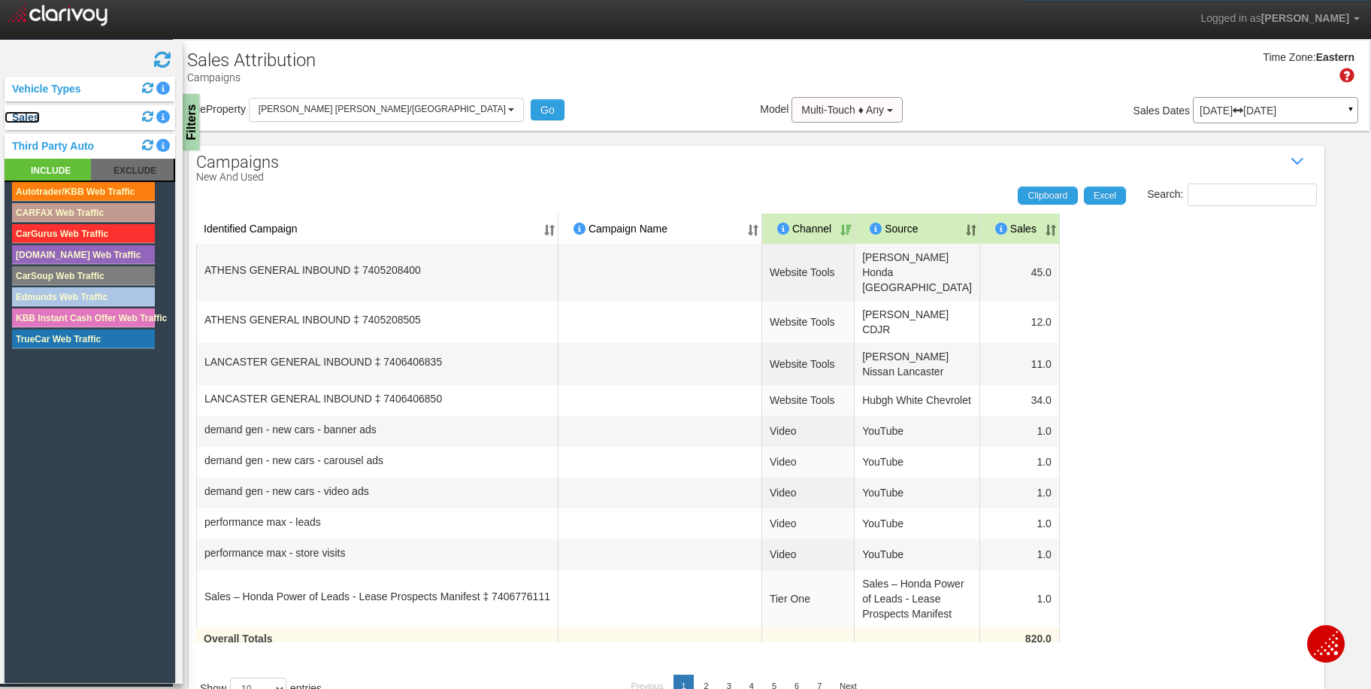
click at [20, 116] on link "Sales" at bounding box center [22, 117] width 35 height 12
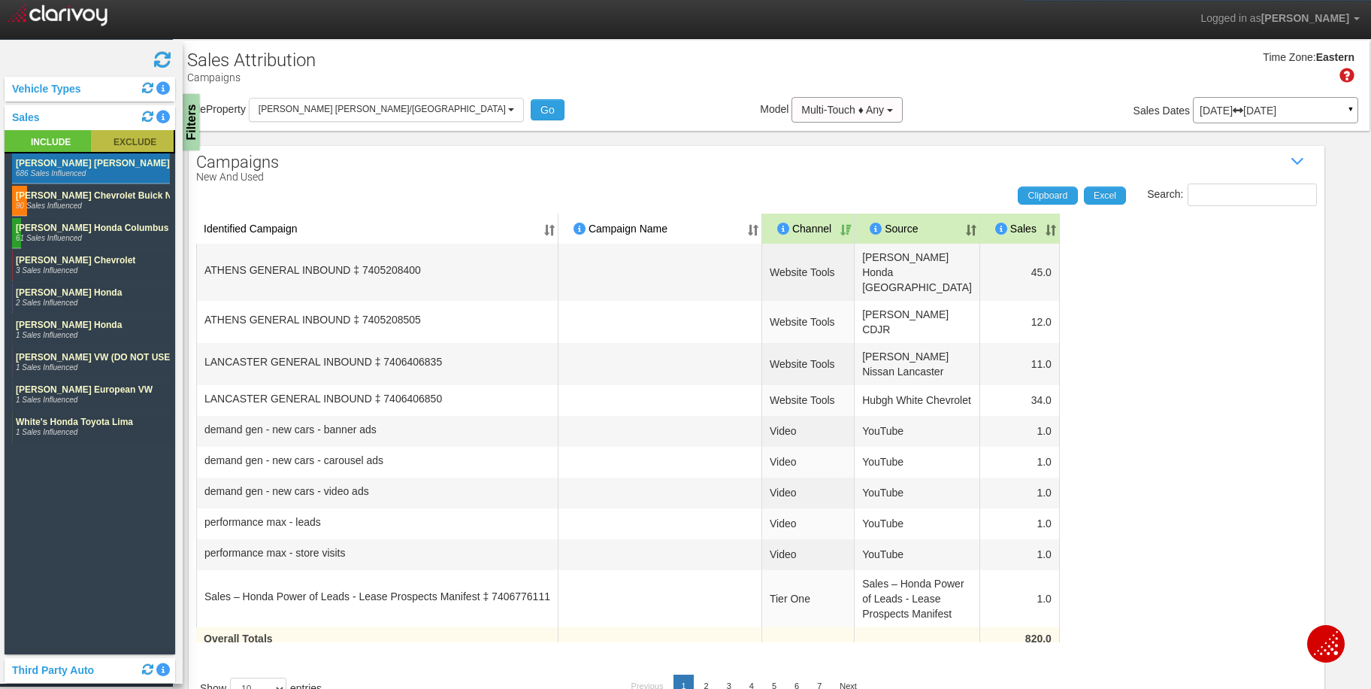
click at [131, 142] on rect at bounding box center [132, 141] width 83 height 22
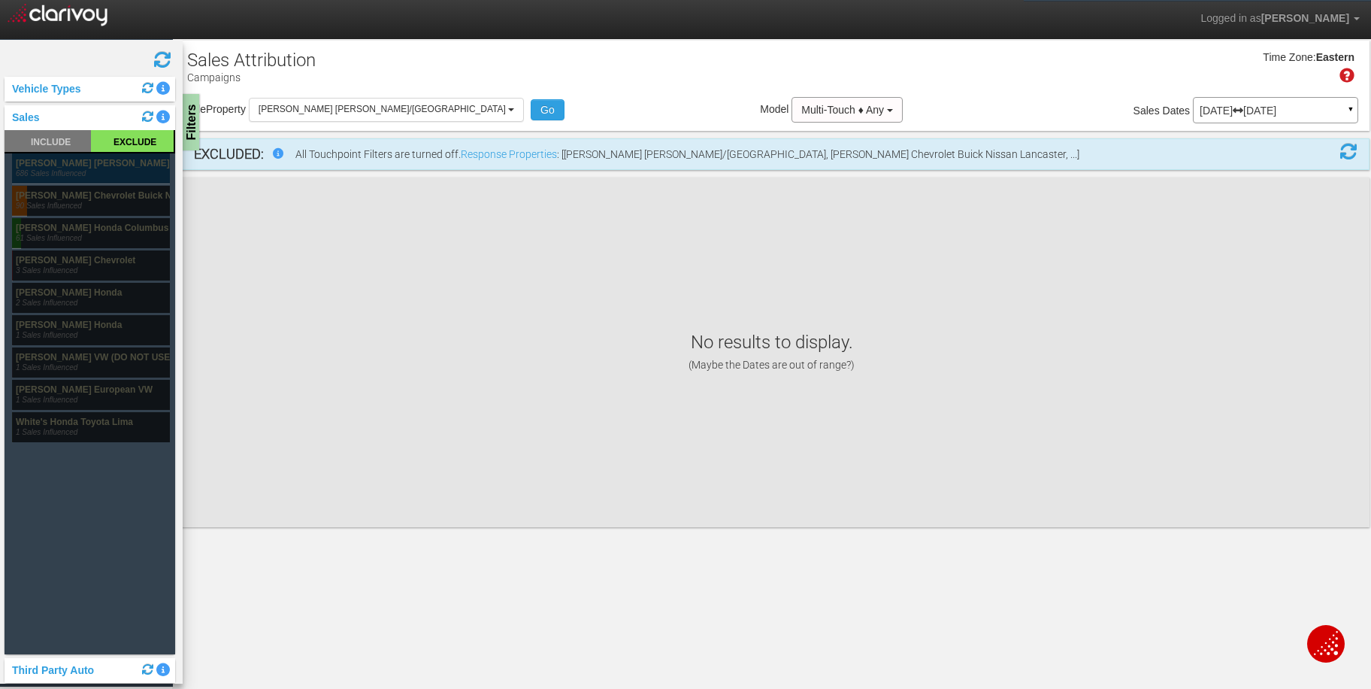
click at [95, 174] on rect at bounding box center [91, 168] width 158 height 30
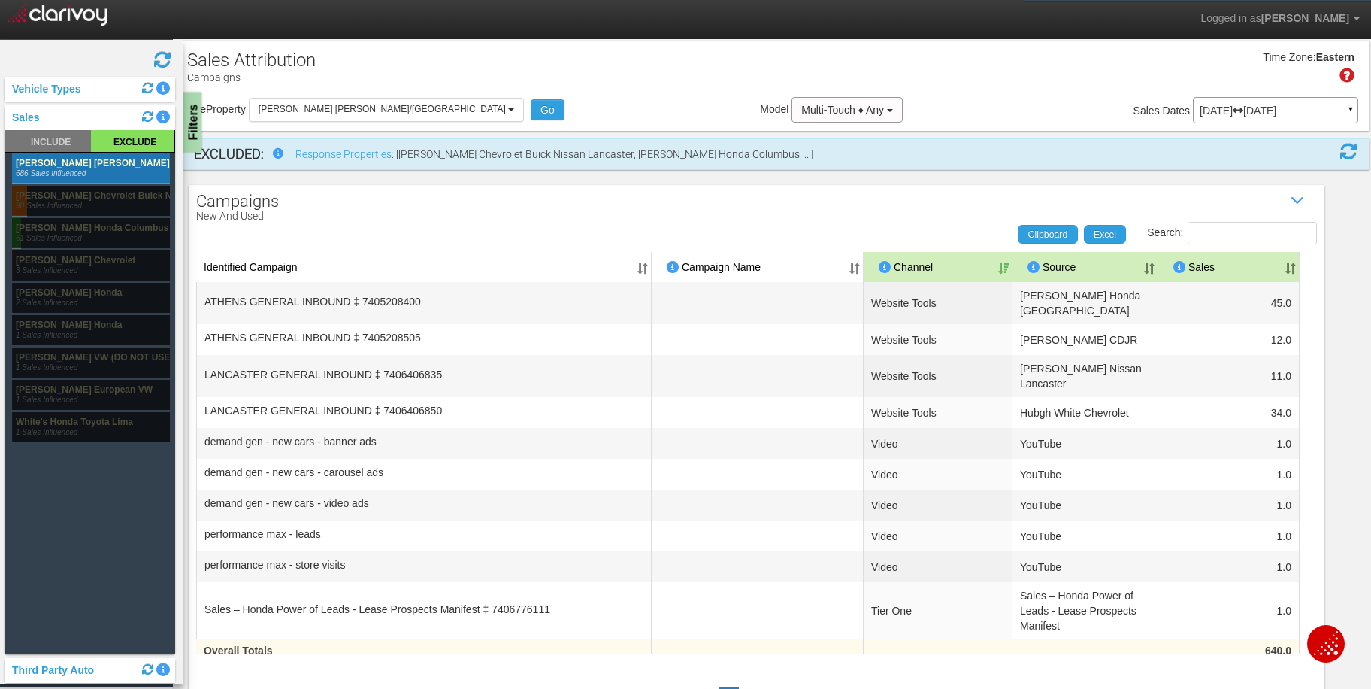
click at [195, 141] on div "Filters" at bounding box center [192, 122] width 19 height 60
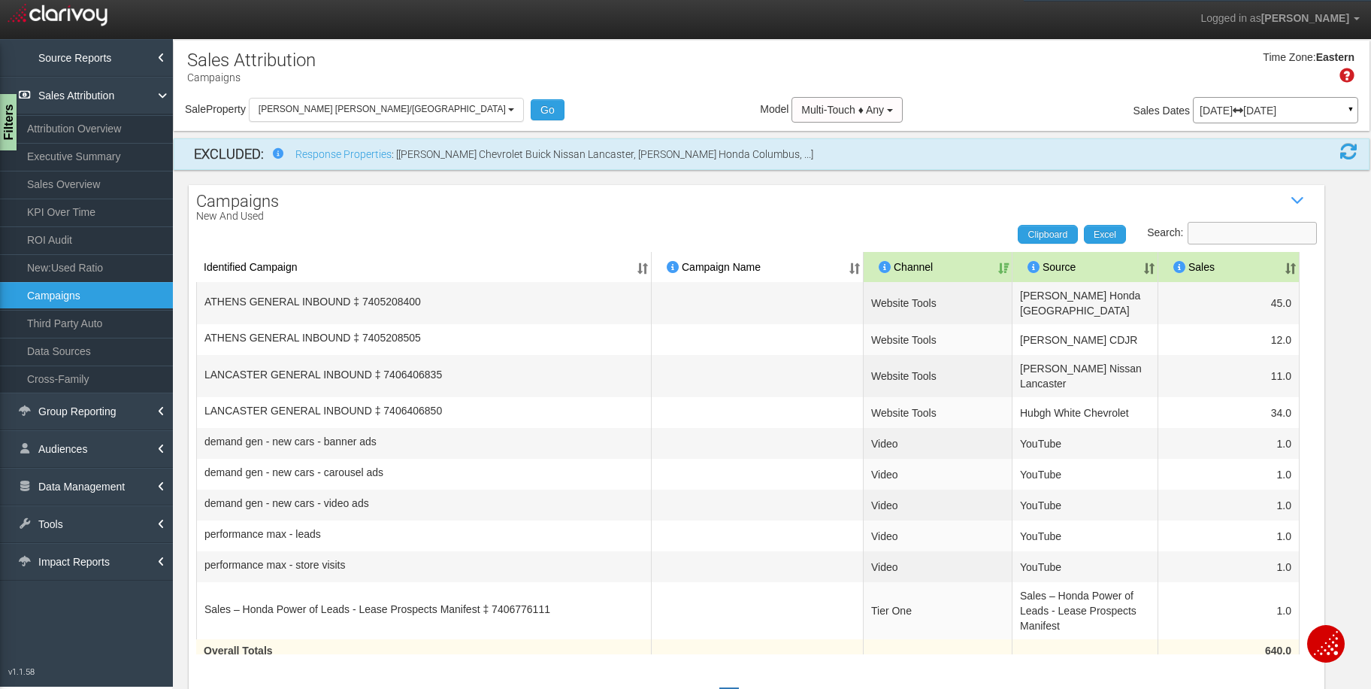
click at [1220, 223] on input "Search:" at bounding box center [1252, 233] width 129 height 23
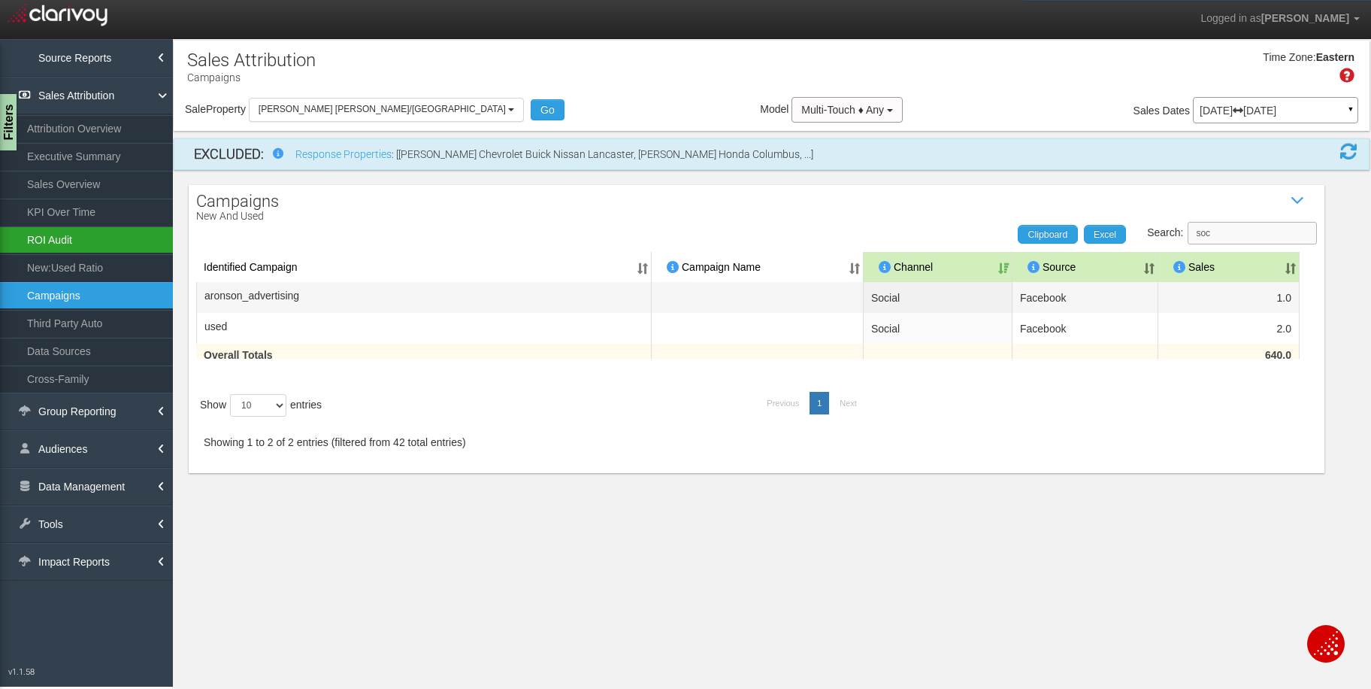
type input "soc"
click at [61, 229] on link "ROI Audit" at bounding box center [86, 239] width 173 height 27
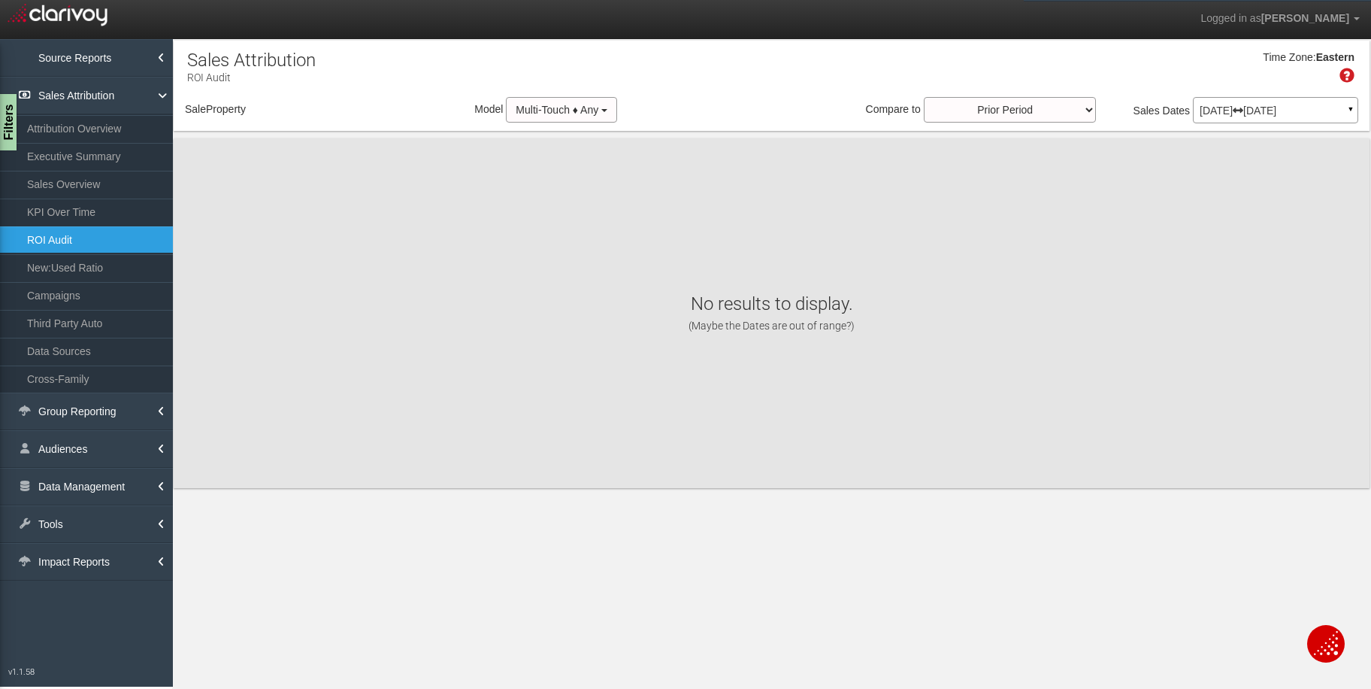
select select "object:24453"
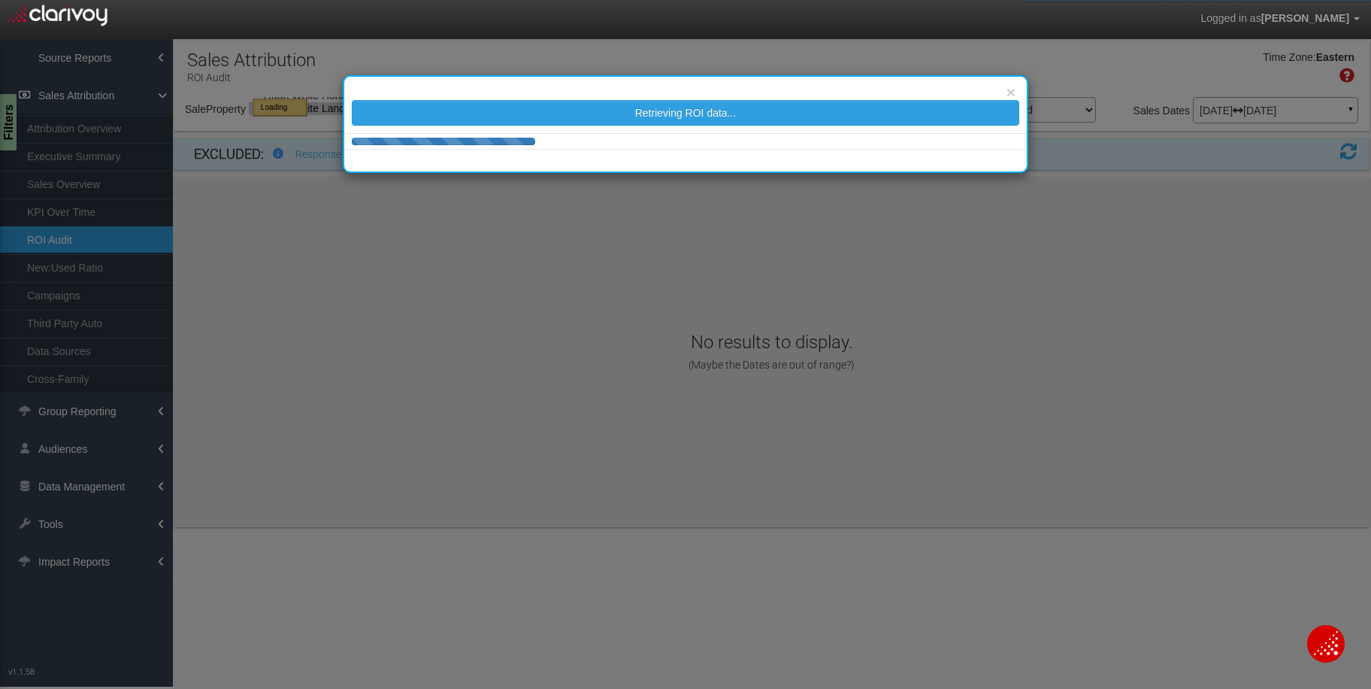
select select "object:24453"
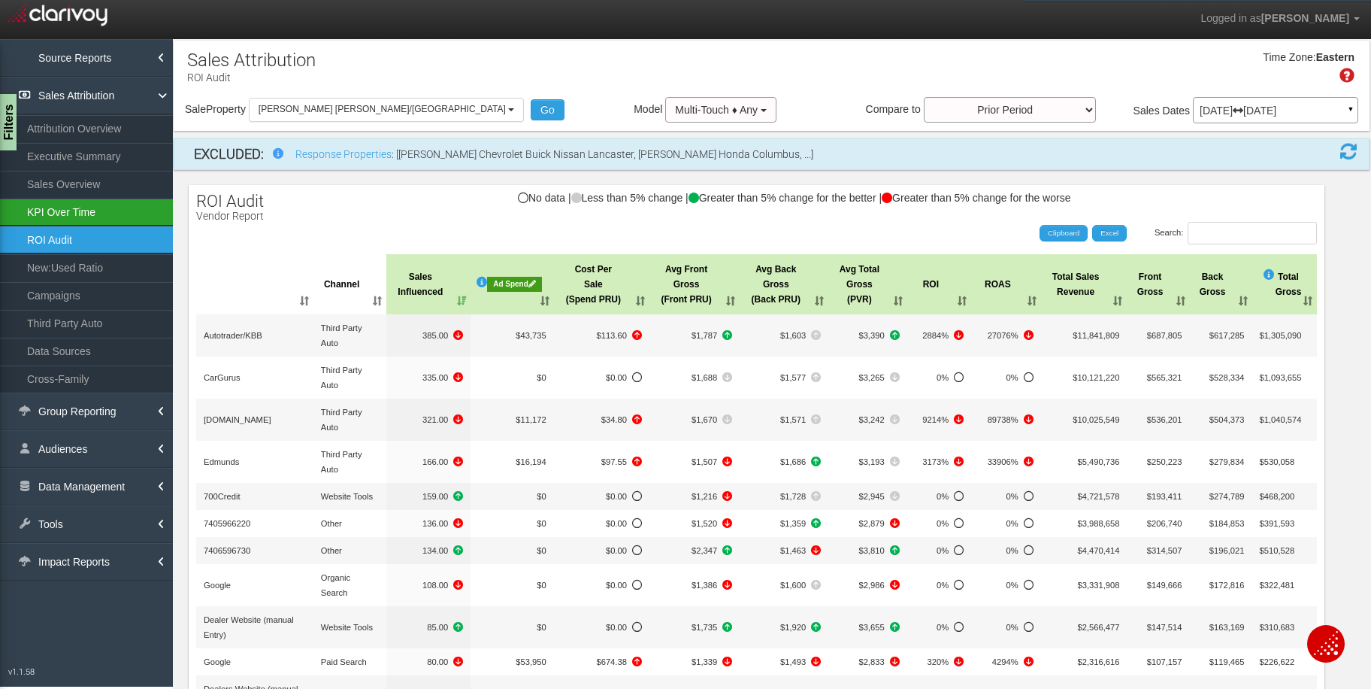
click at [80, 208] on link "KPI Over Time" at bounding box center [86, 211] width 173 height 27
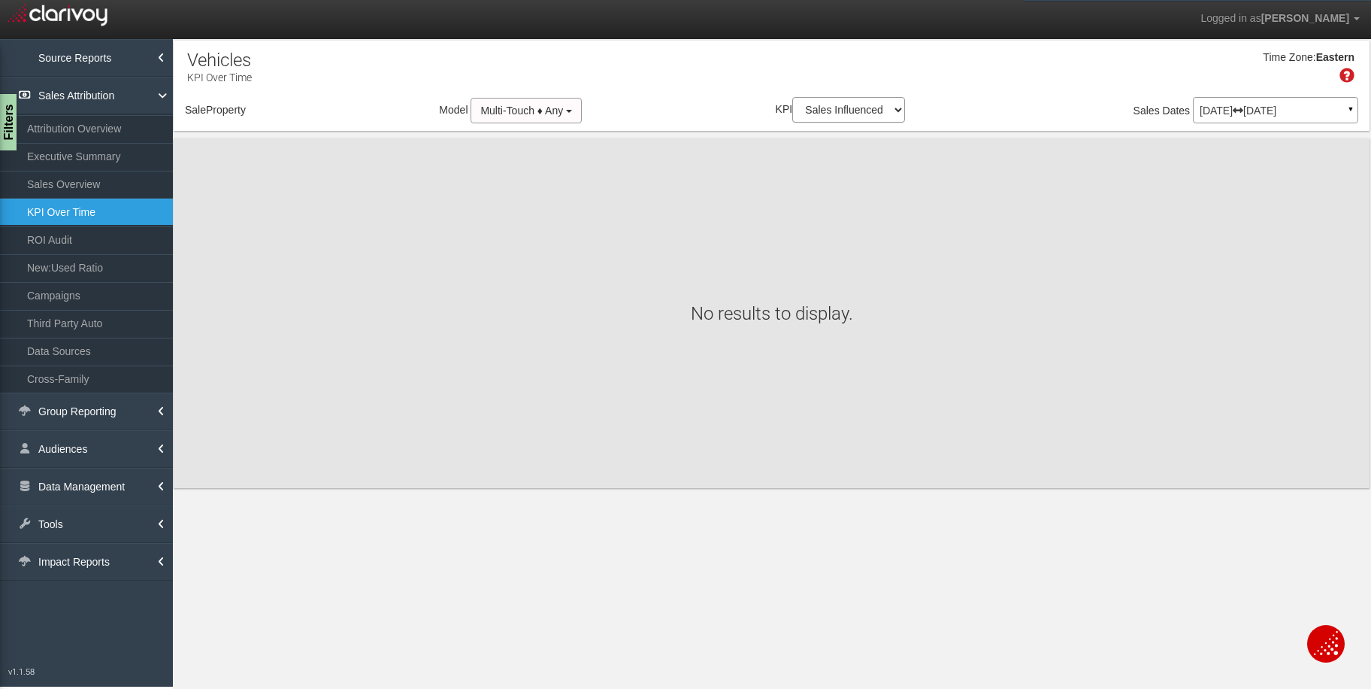
select select "object:27044"
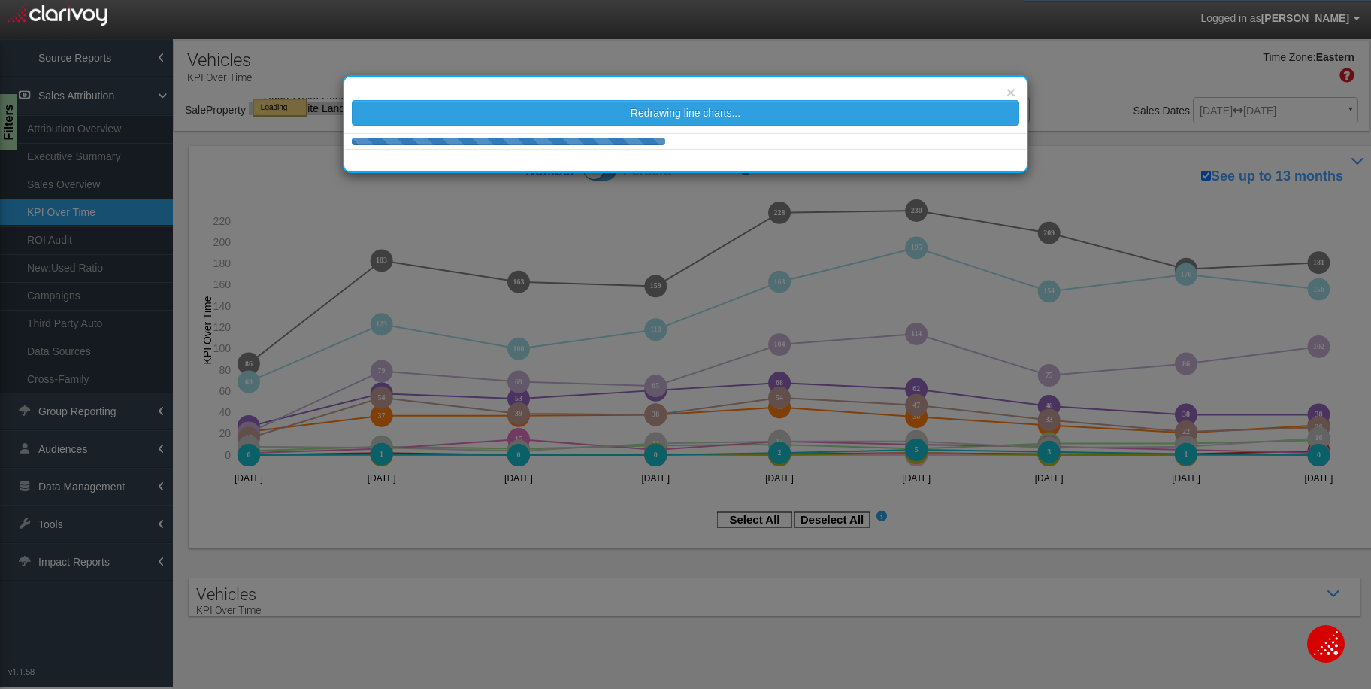
select select "object:27044"
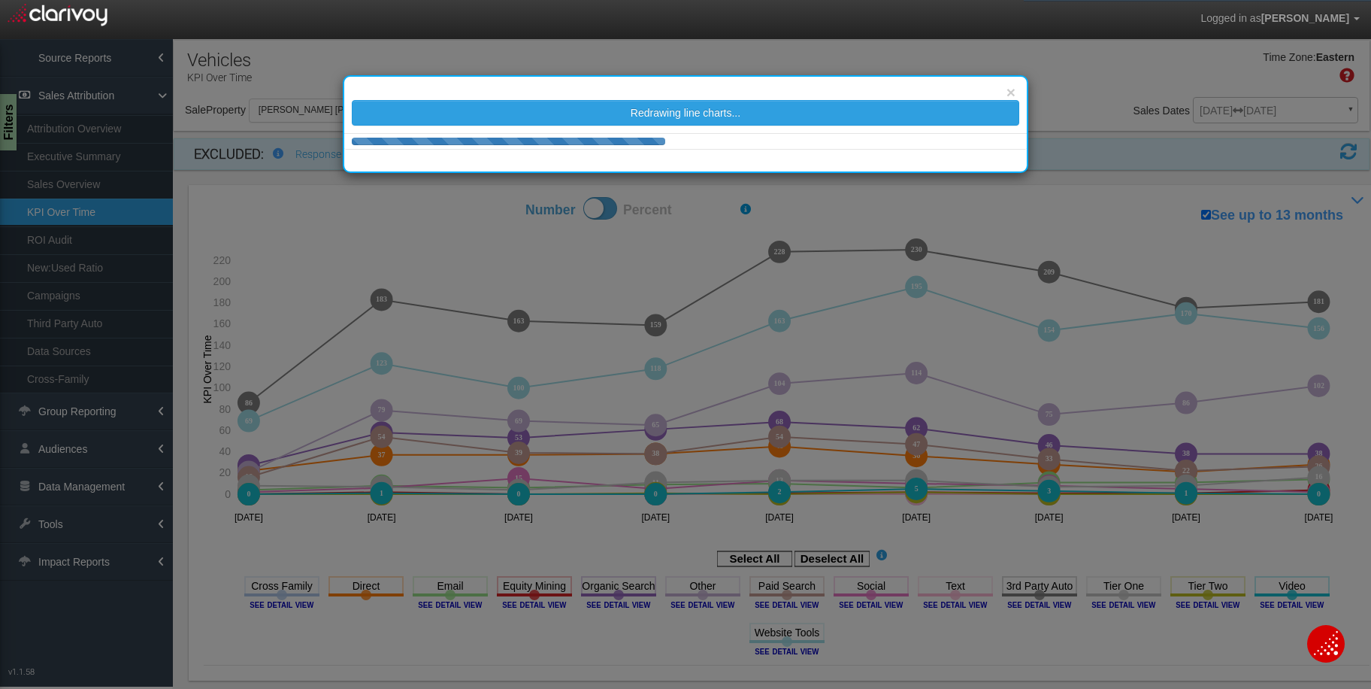
click at [1022, 604] on image at bounding box center [1040, 604] width 68 height 9
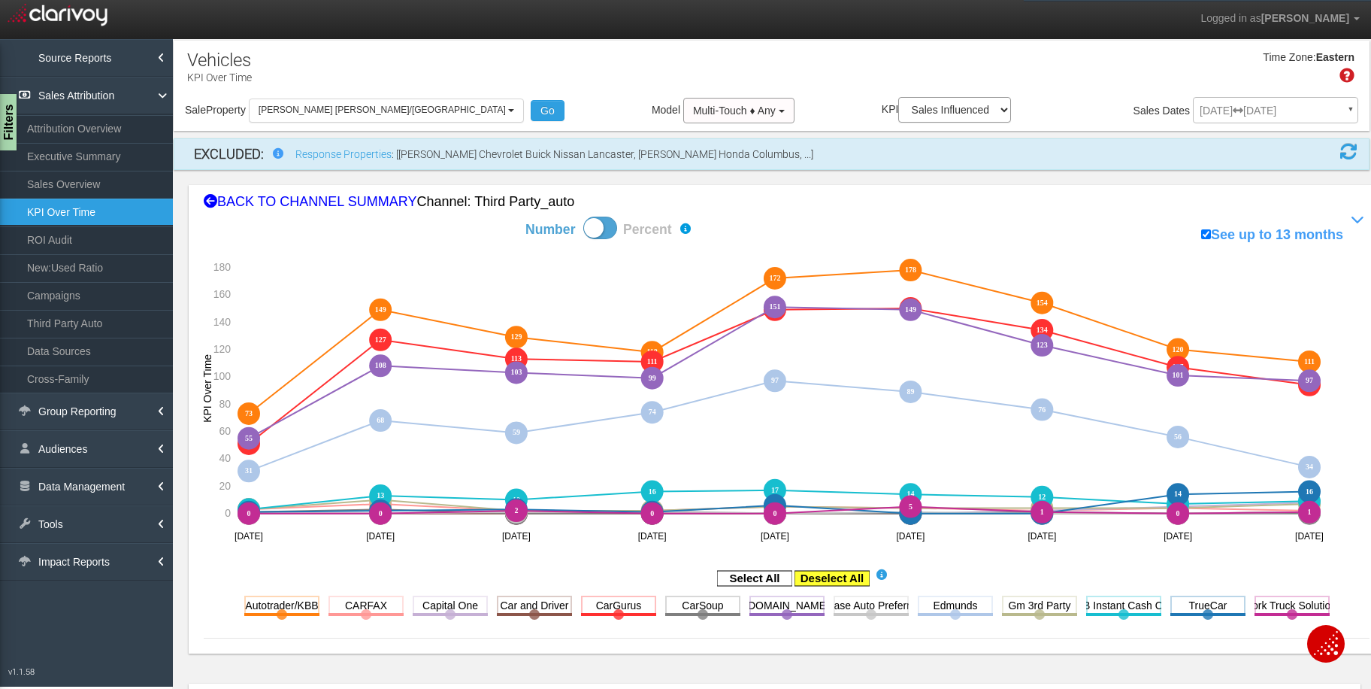
click at [812, 573] on rect at bounding box center [832, 578] width 75 height 15
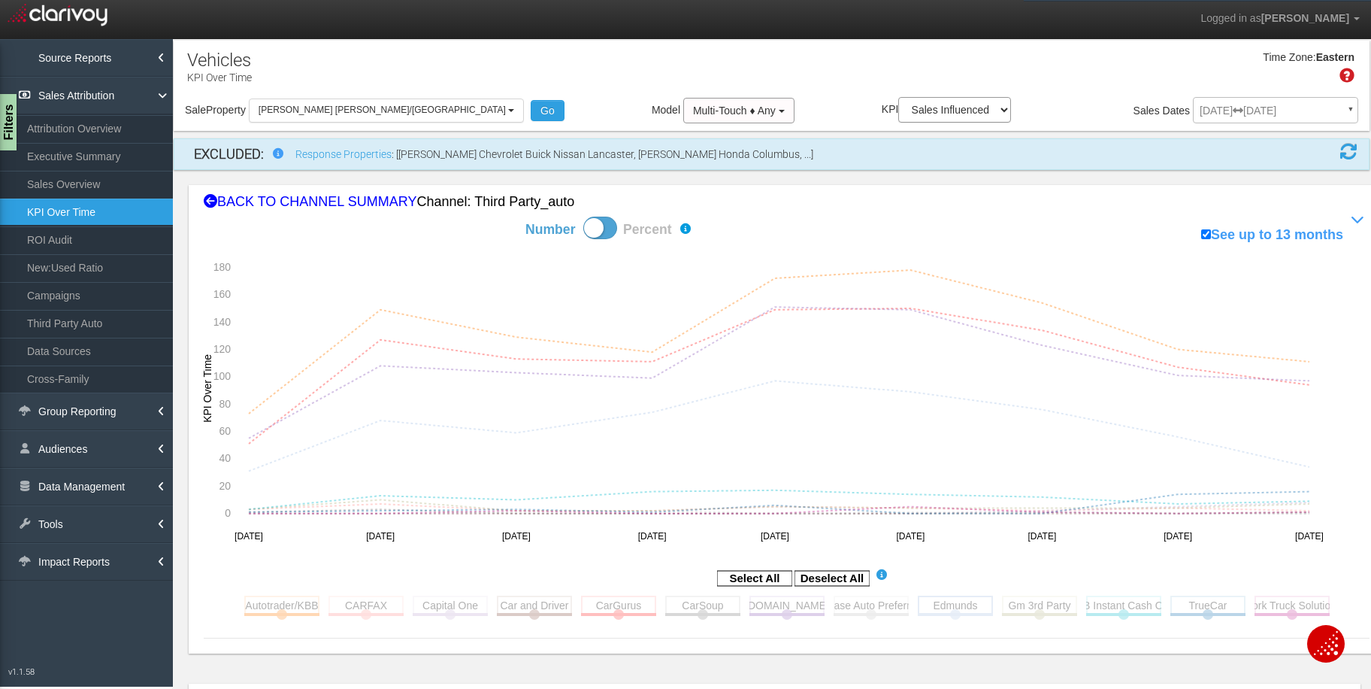
click at [959, 605] on rect at bounding box center [955, 604] width 75 height 19
click at [452, 605] on rect at bounding box center [450, 604] width 75 height 19
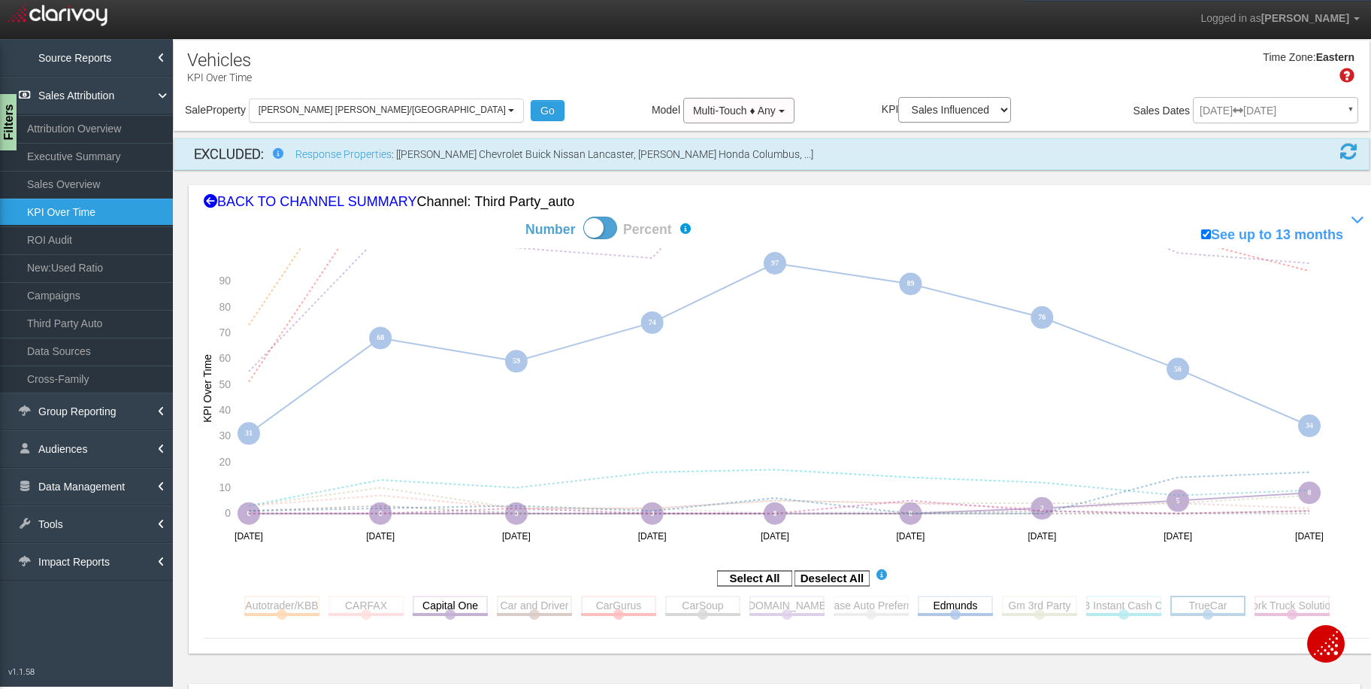
click at [1219, 606] on rect at bounding box center [1208, 604] width 75 height 19
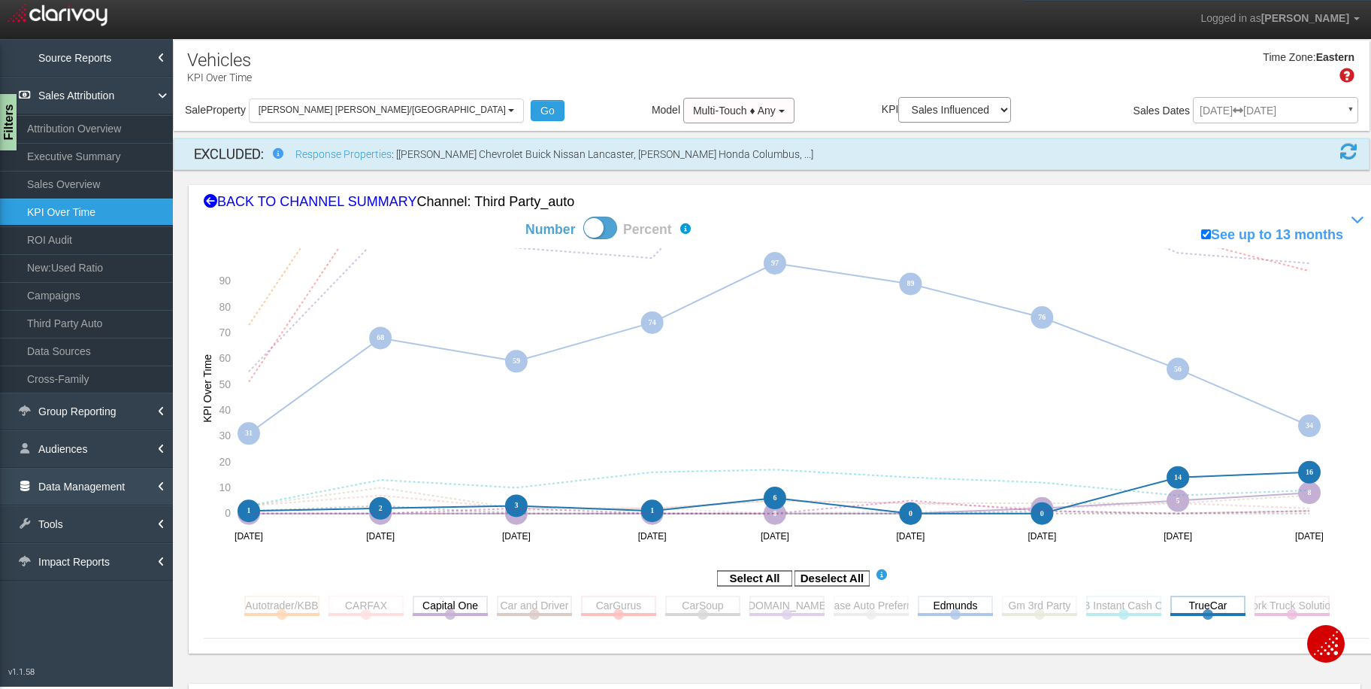
click at [89, 478] on link "Data Management" at bounding box center [86, 487] width 173 height 38
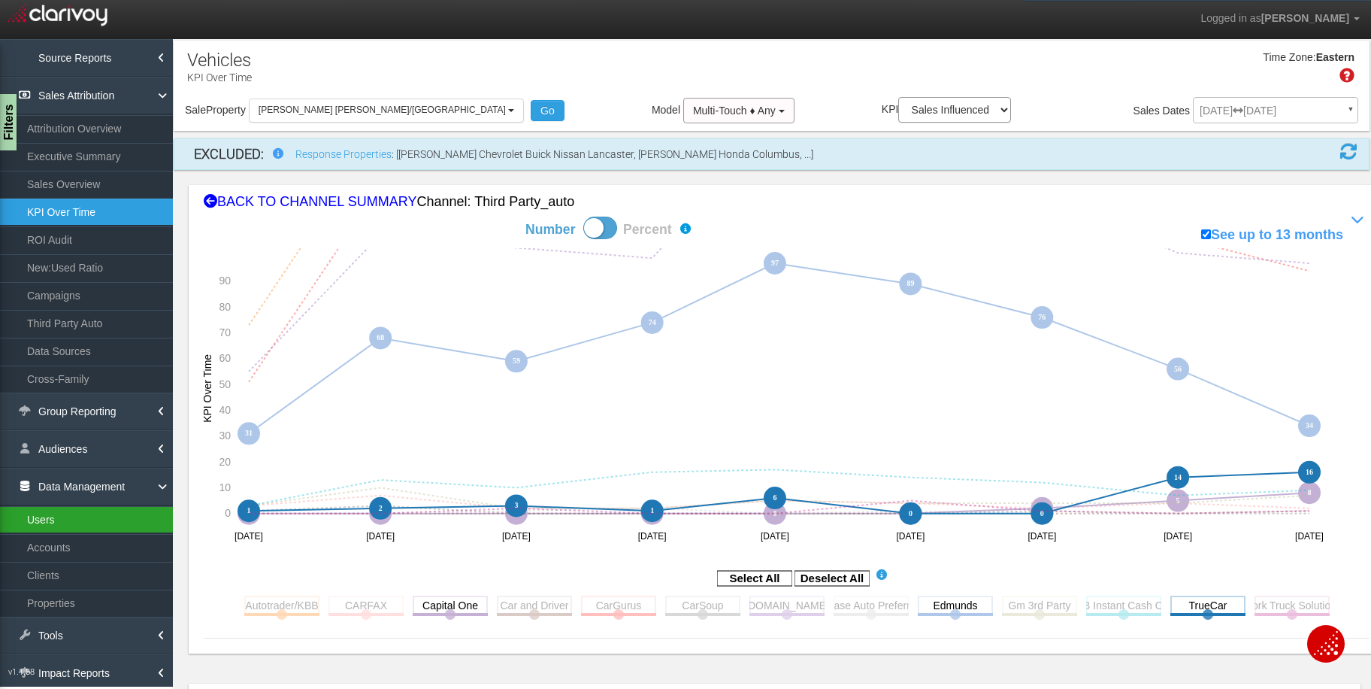
click at [53, 524] on link "Users" at bounding box center [86, 519] width 173 height 27
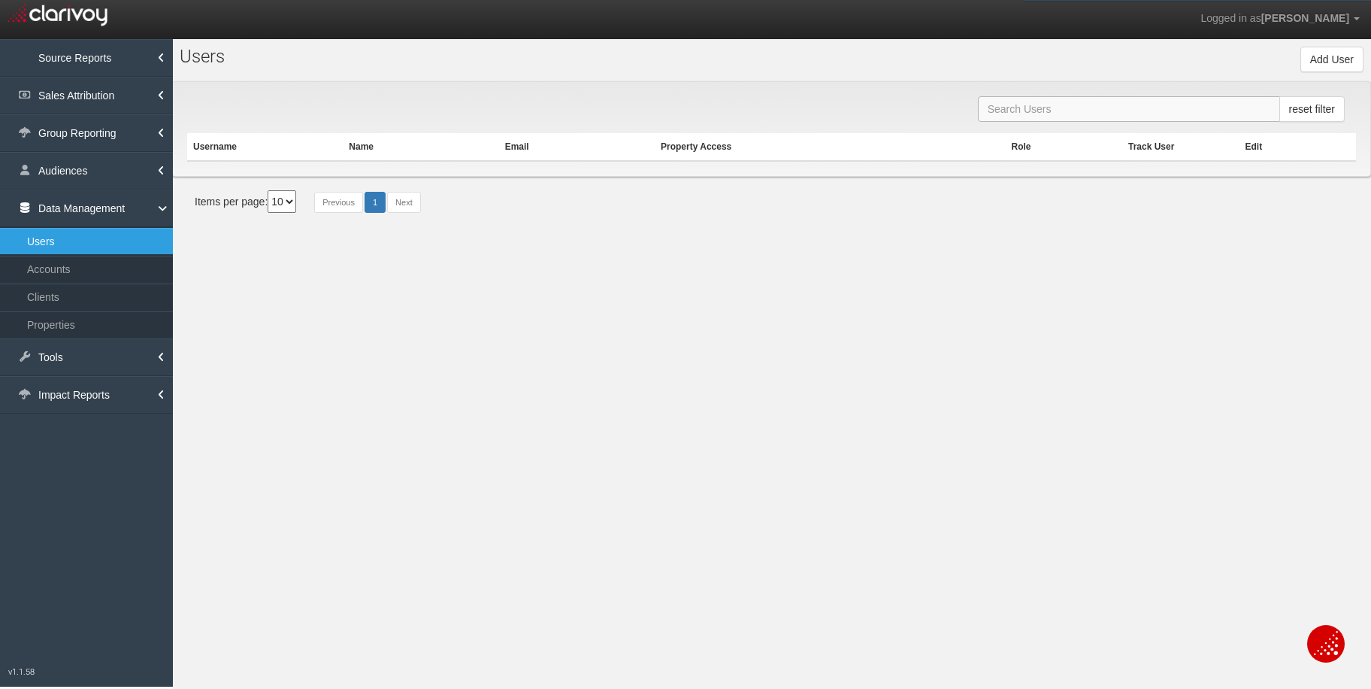
click at [1109, 108] on input "text" at bounding box center [1129, 109] width 302 height 26
type input "[PERSON_NAME]"
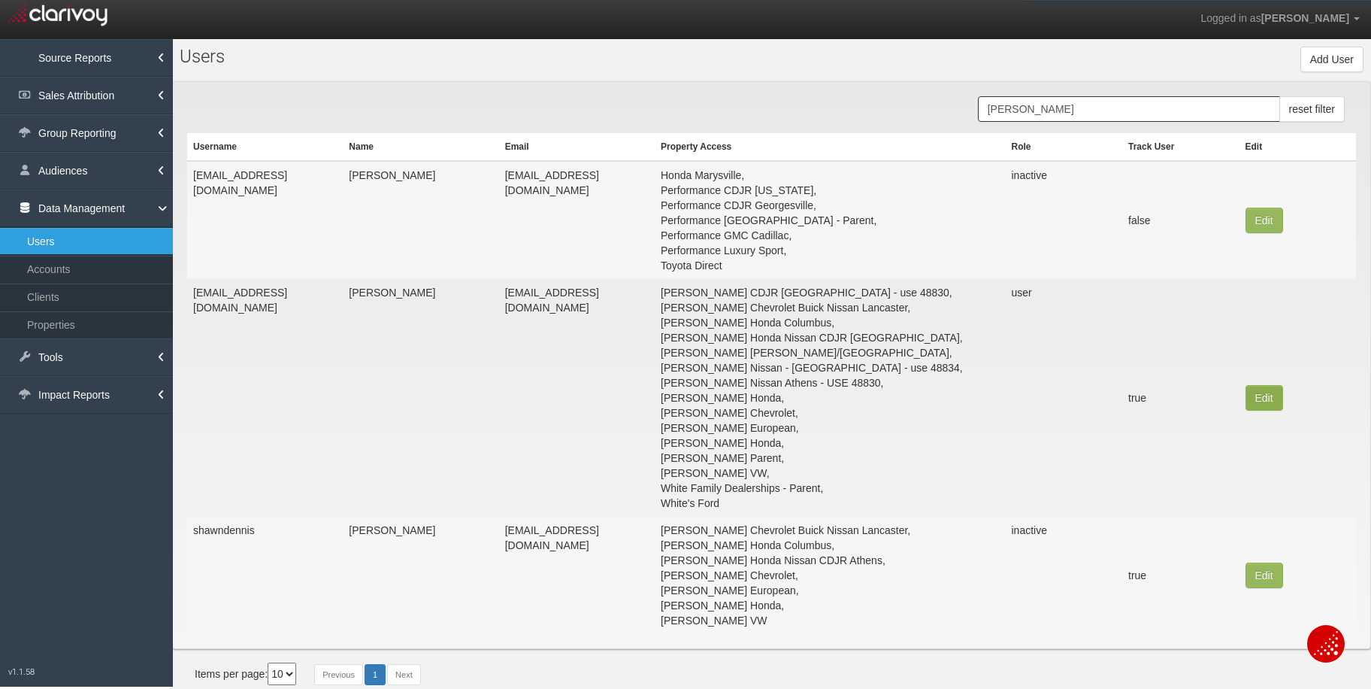
type input "[PERSON_NAME]"
click at [1248, 233] on button "Edit" at bounding box center [1265, 221] width 38 height 26
type input "[EMAIL_ADDRESS][DOMAIN_NAME]"
type input "[PERSON_NAME]"
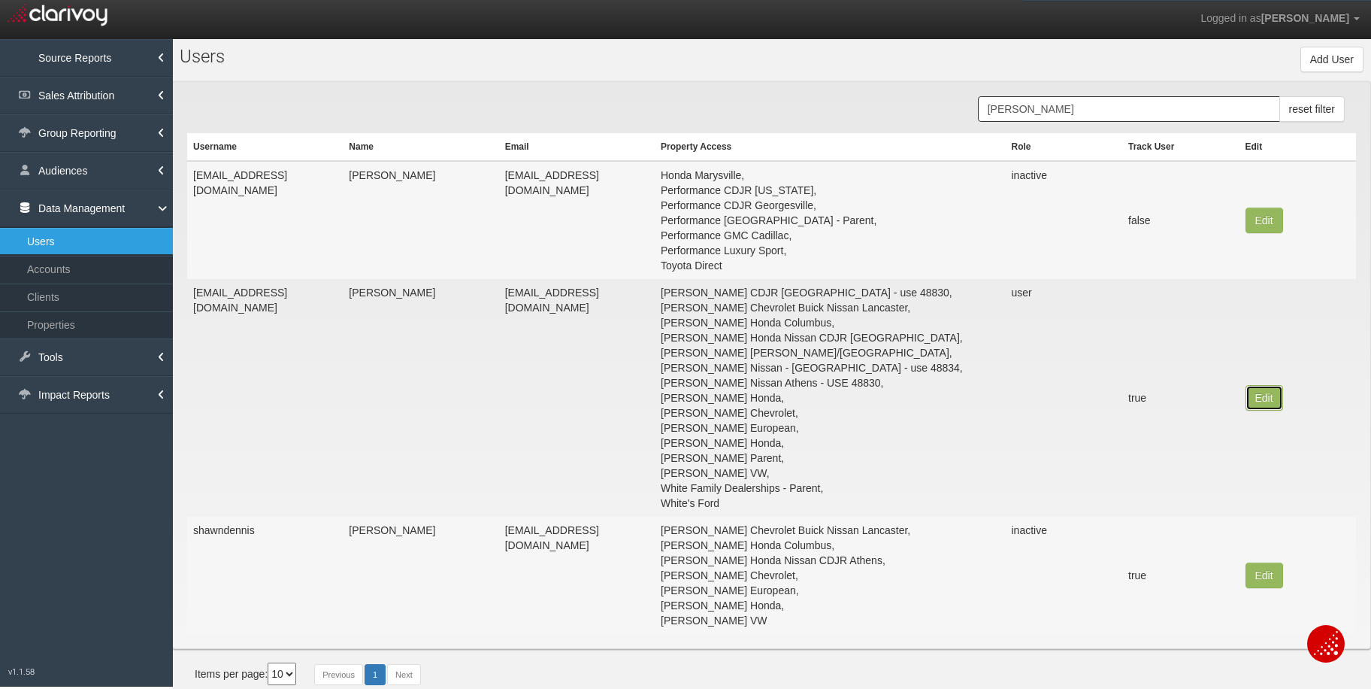
type input "[EMAIL_ADDRESS][DOMAIN_NAME]"
select select "user"
select select "true"
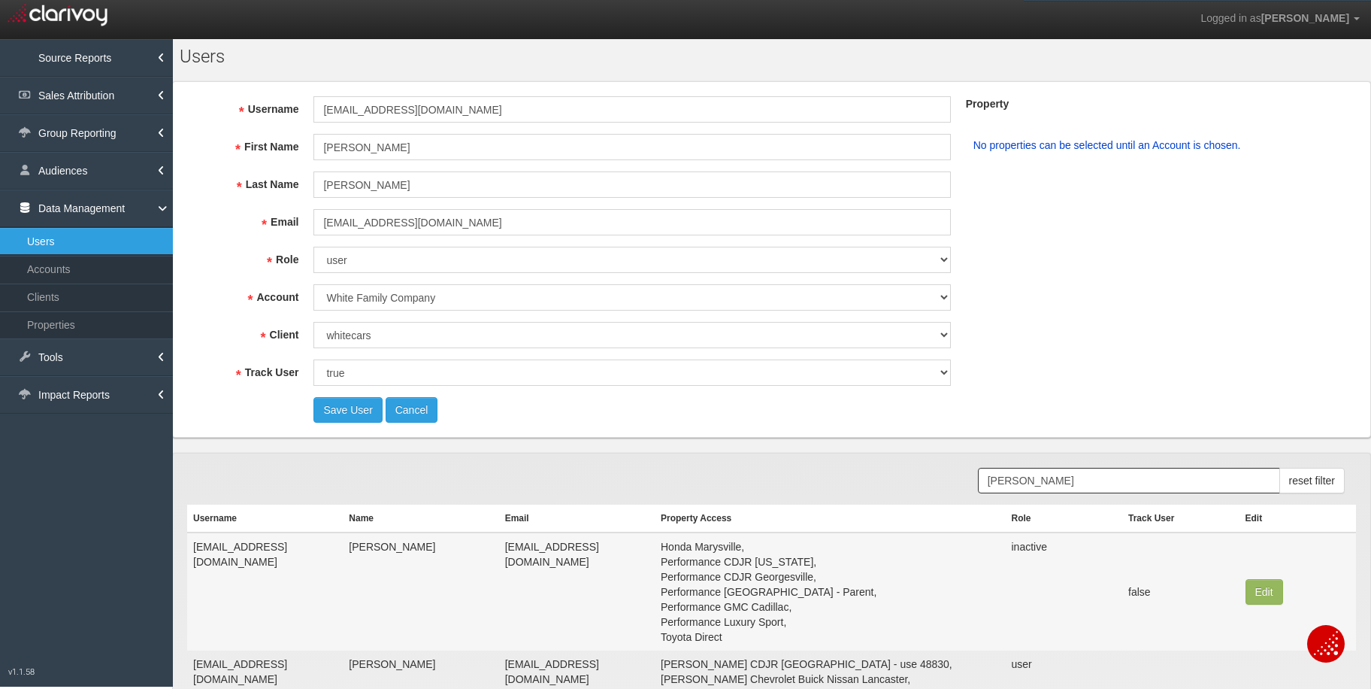
select select "object:29381"
select select "object:31428"
select select "object:31429"
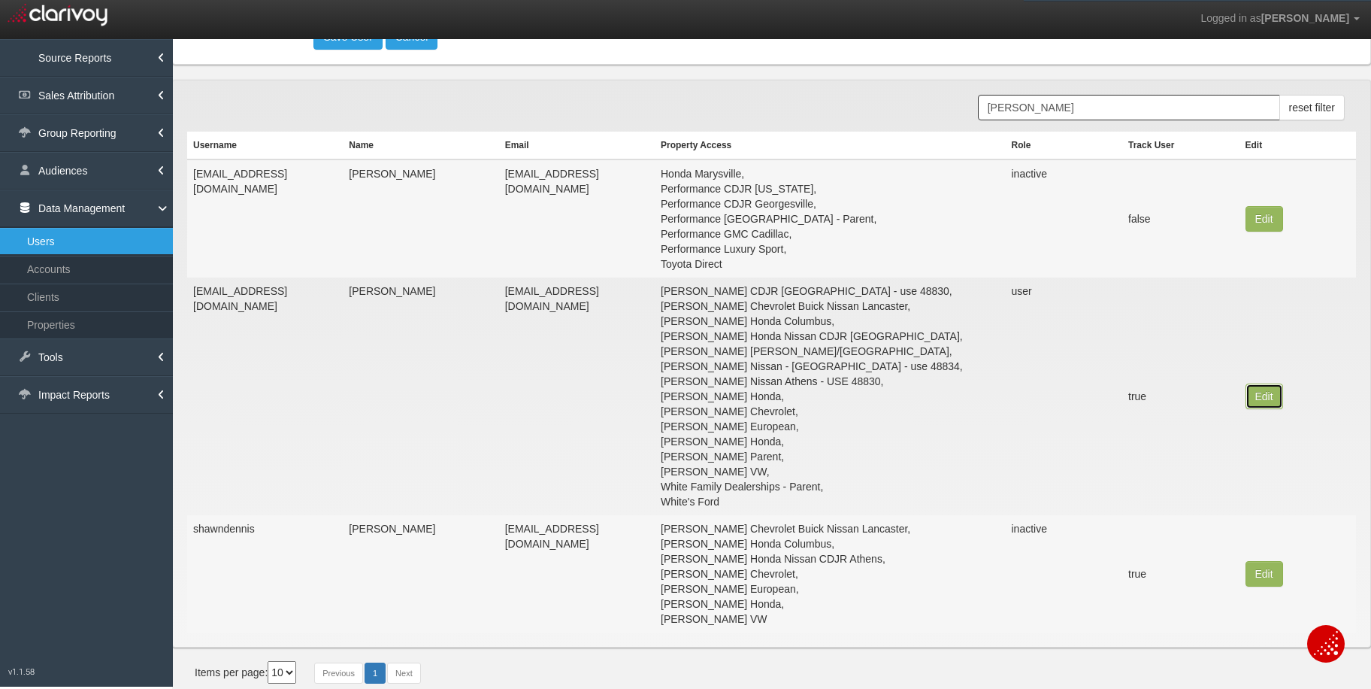
scroll to position [376, 0]
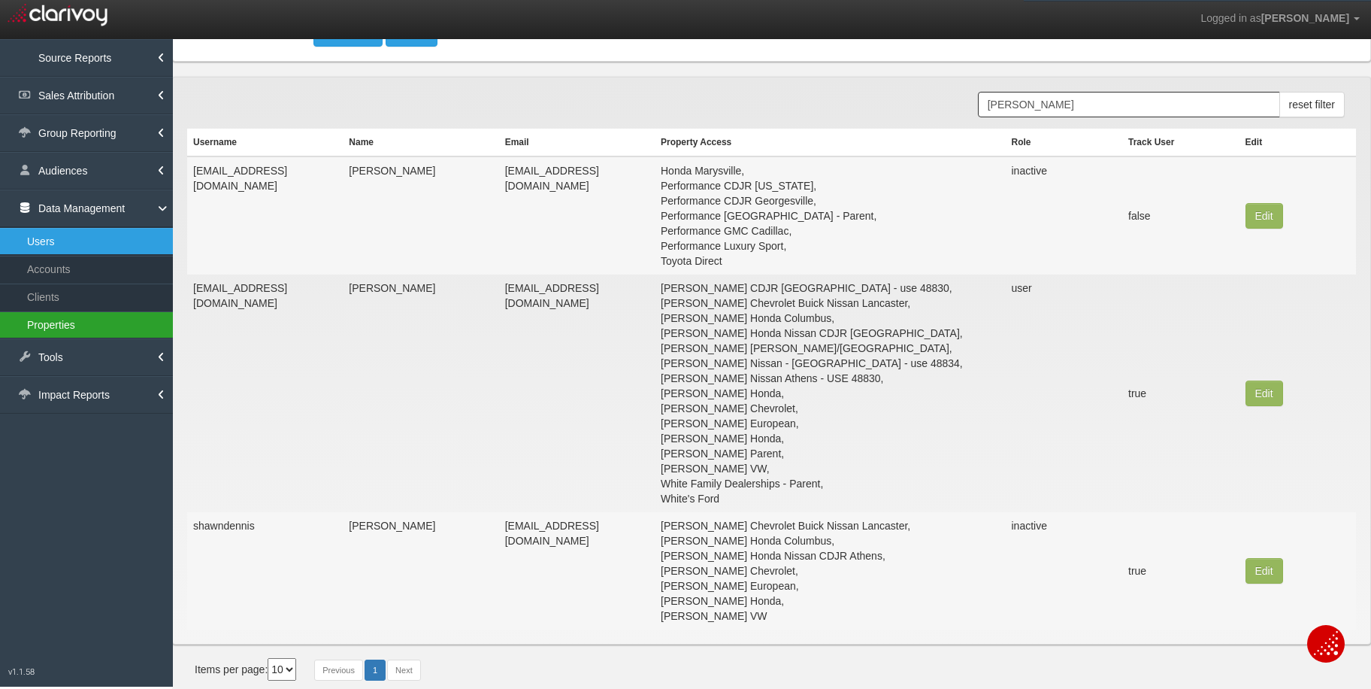
click at [83, 326] on link "Properties" at bounding box center [86, 324] width 173 height 27
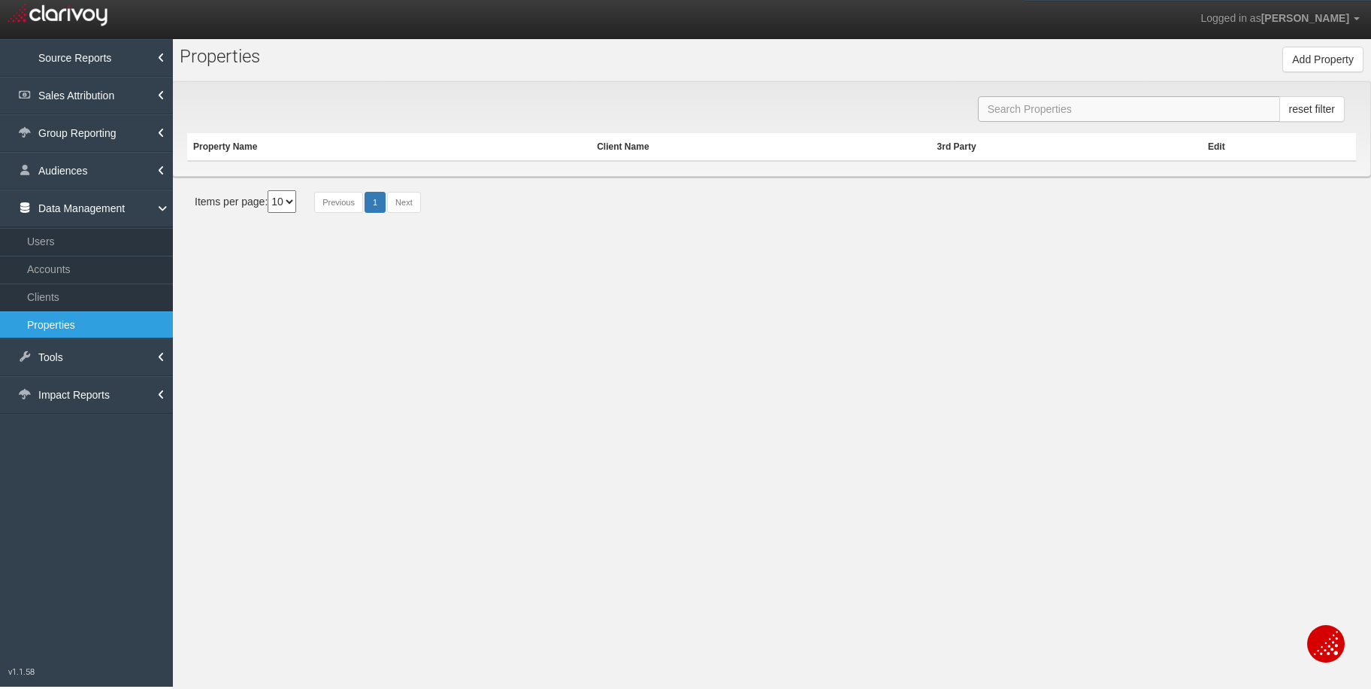
click at [1066, 110] on input "text" at bounding box center [1129, 109] width 302 height 26
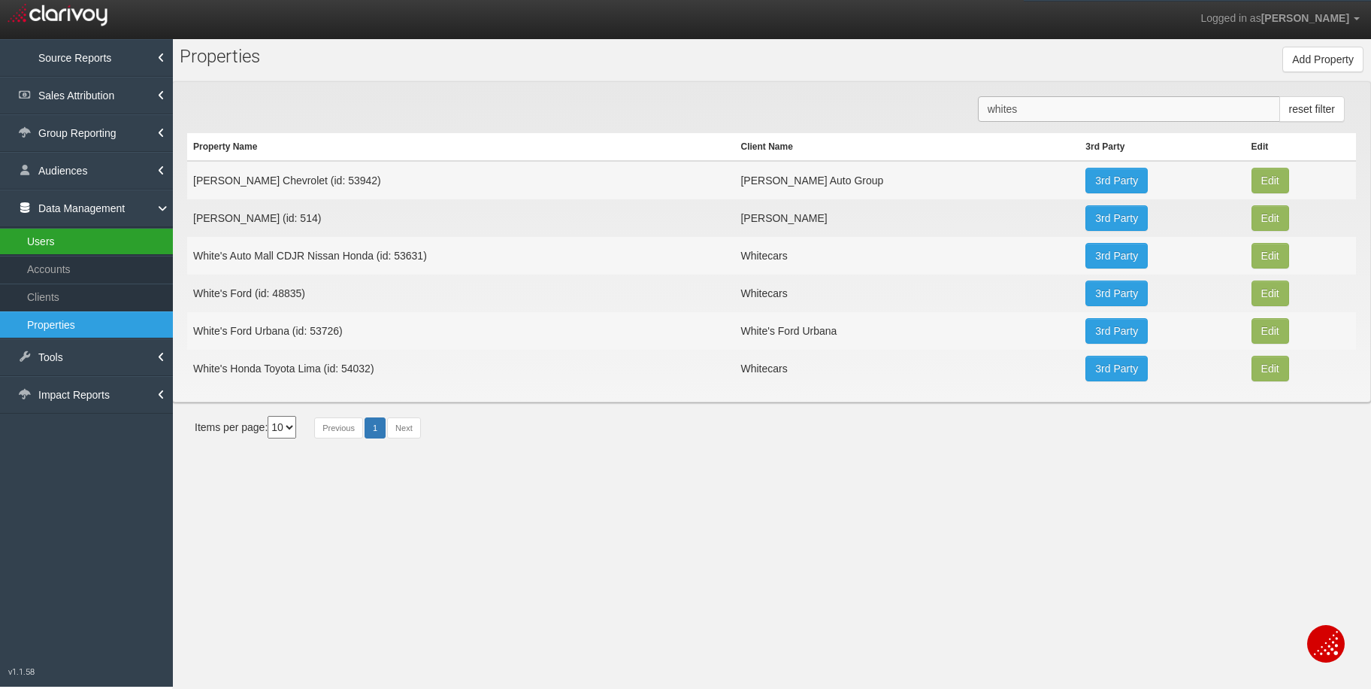
type input "whites"
click at [46, 239] on link "Users" at bounding box center [86, 241] width 173 height 27
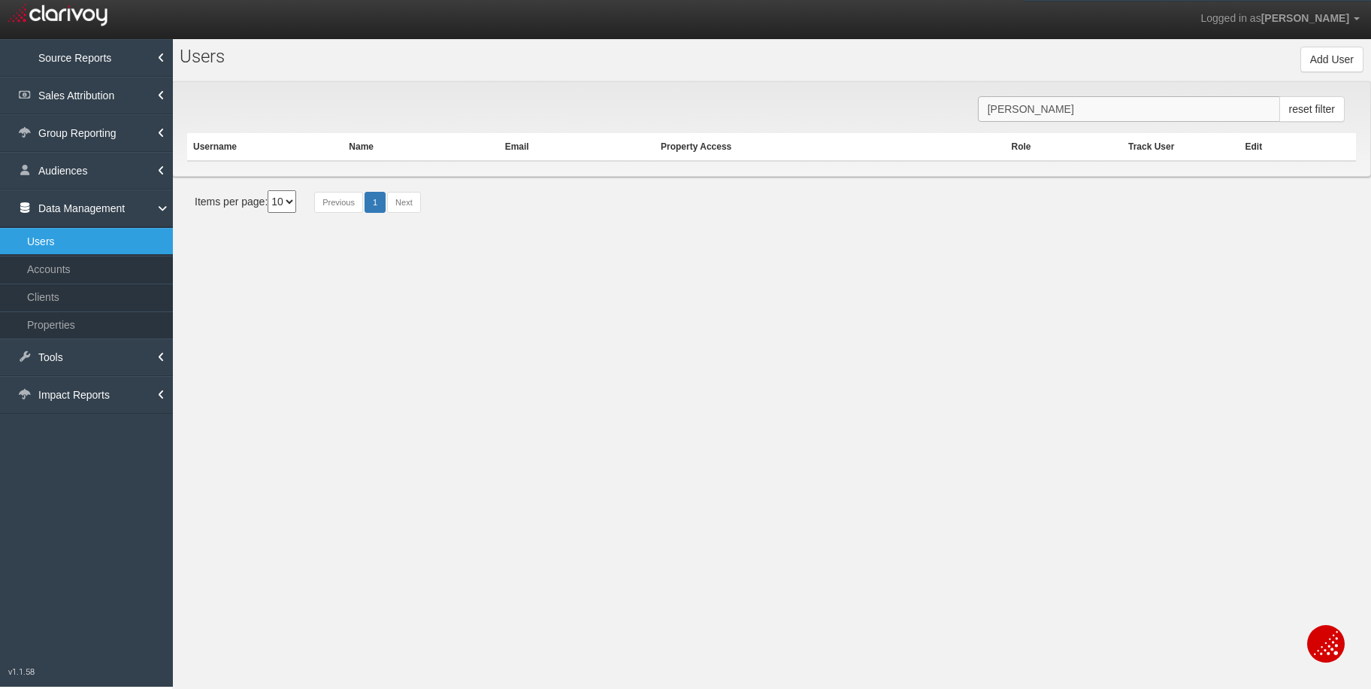
click at [1077, 108] on input "shawn denn" at bounding box center [1129, 109] width 302 height 26
drag, startPoint x: 1069, startPoint y: 108, endPoint x: 986, endPoint y: 113, distance: 83.6
click at [986, 113] on input "shawn denn" at bounding box center [1129, 109] width 302 height 26
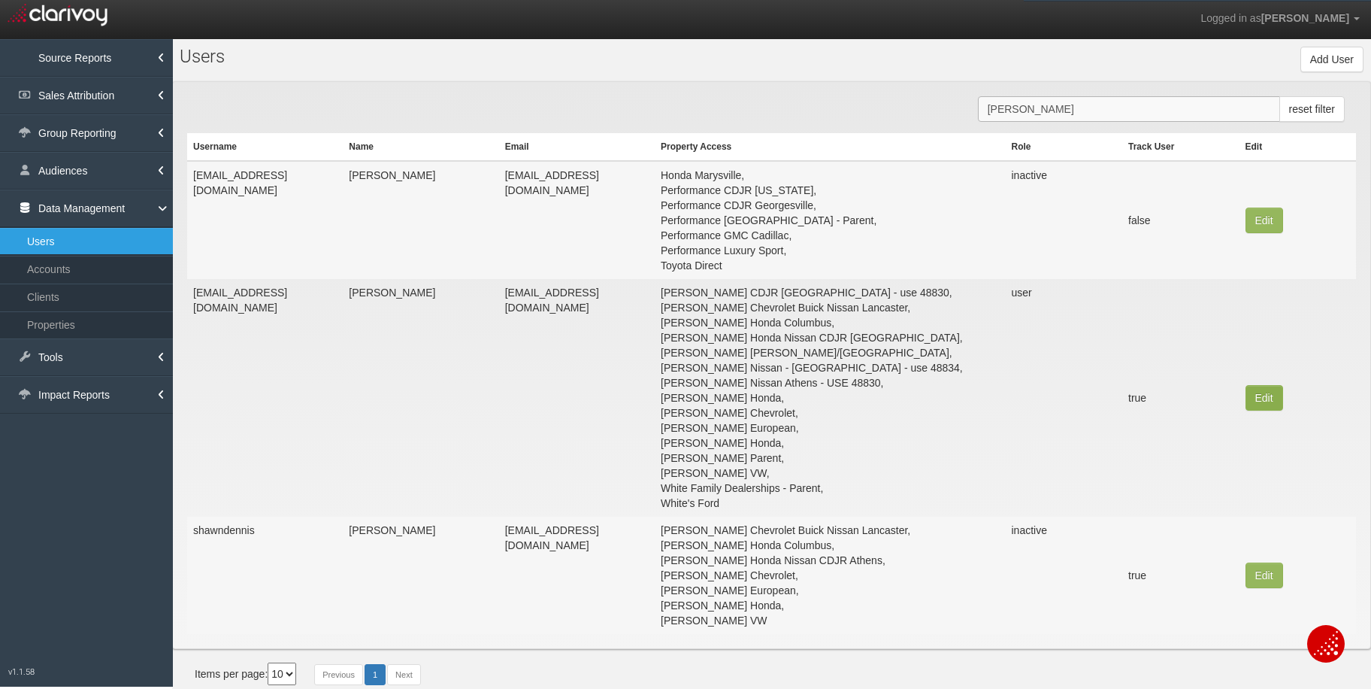
type input "shawn dennis"
click at [1265, 233] on button "Edit" at bounding box center [1265, 221] width 38 height 26
type input "sdennis@whitecars.com"
type input "Shawn"
type input "Dennis"
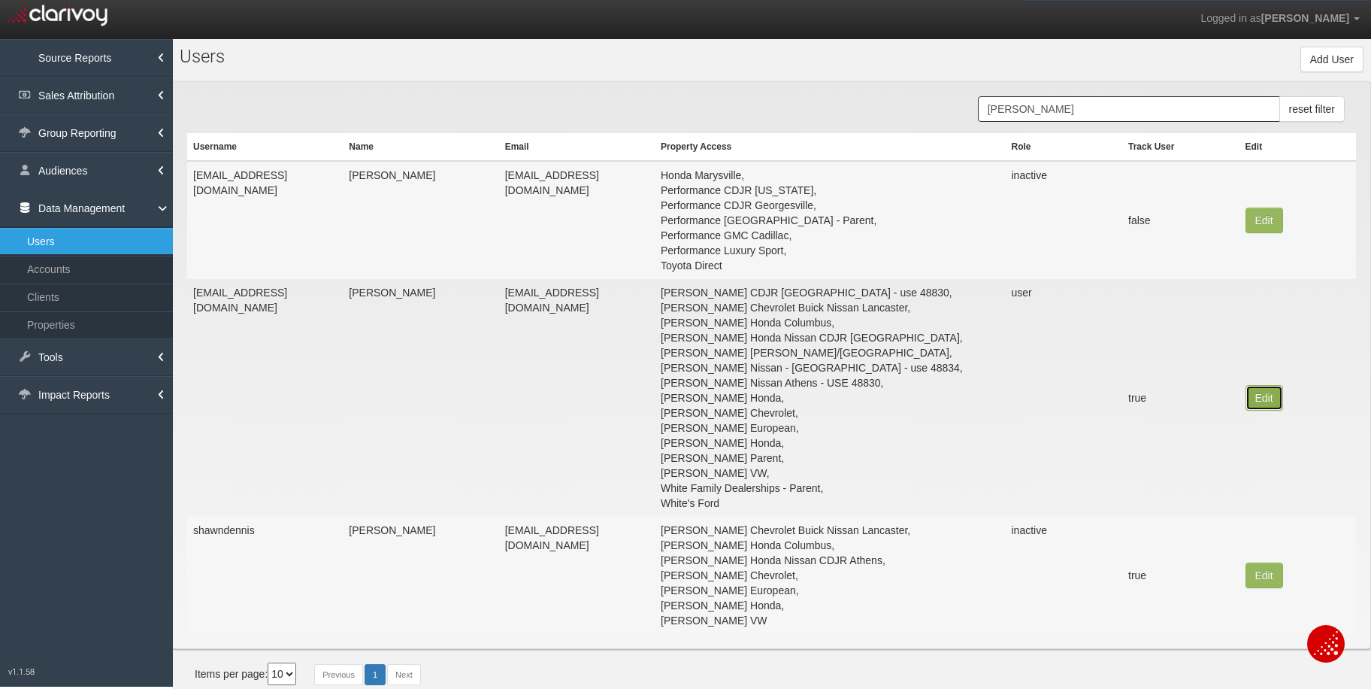
type input "sdennis@whitecars.com"
select select "user"
select select "true"
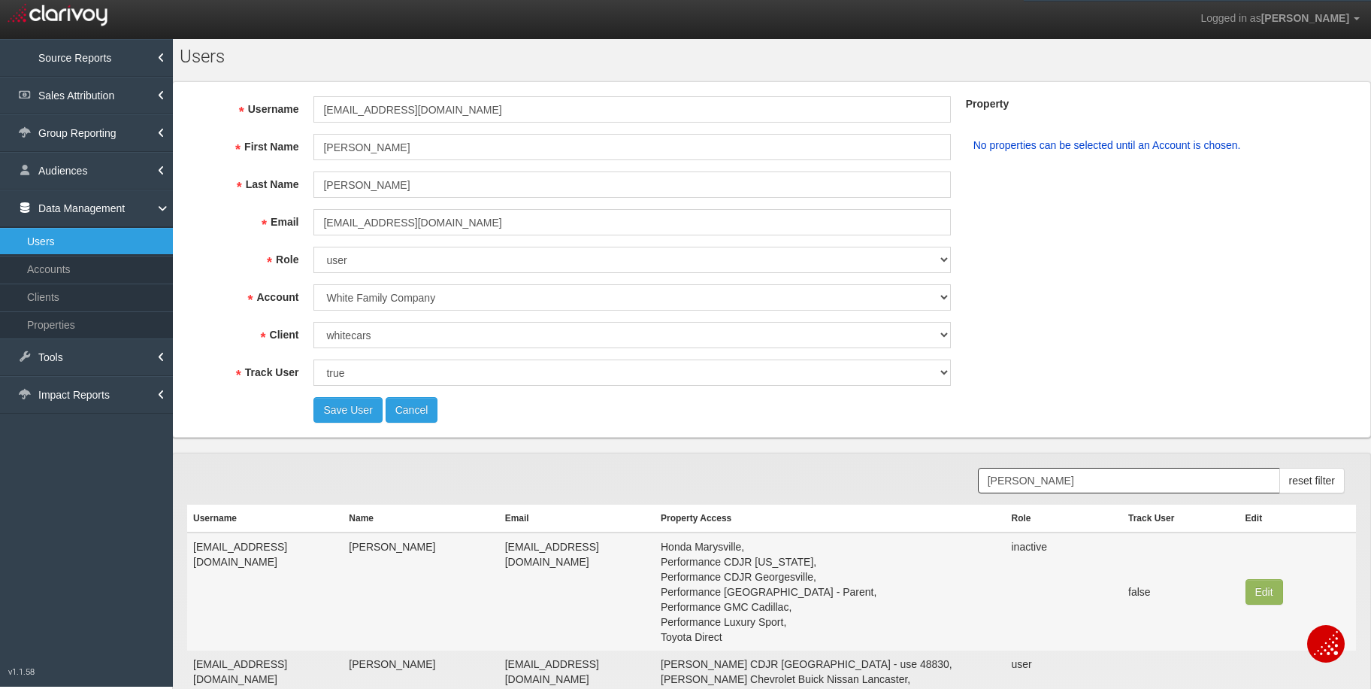
select select "object:33536"
select select "object:35583"
select select "object:35584"
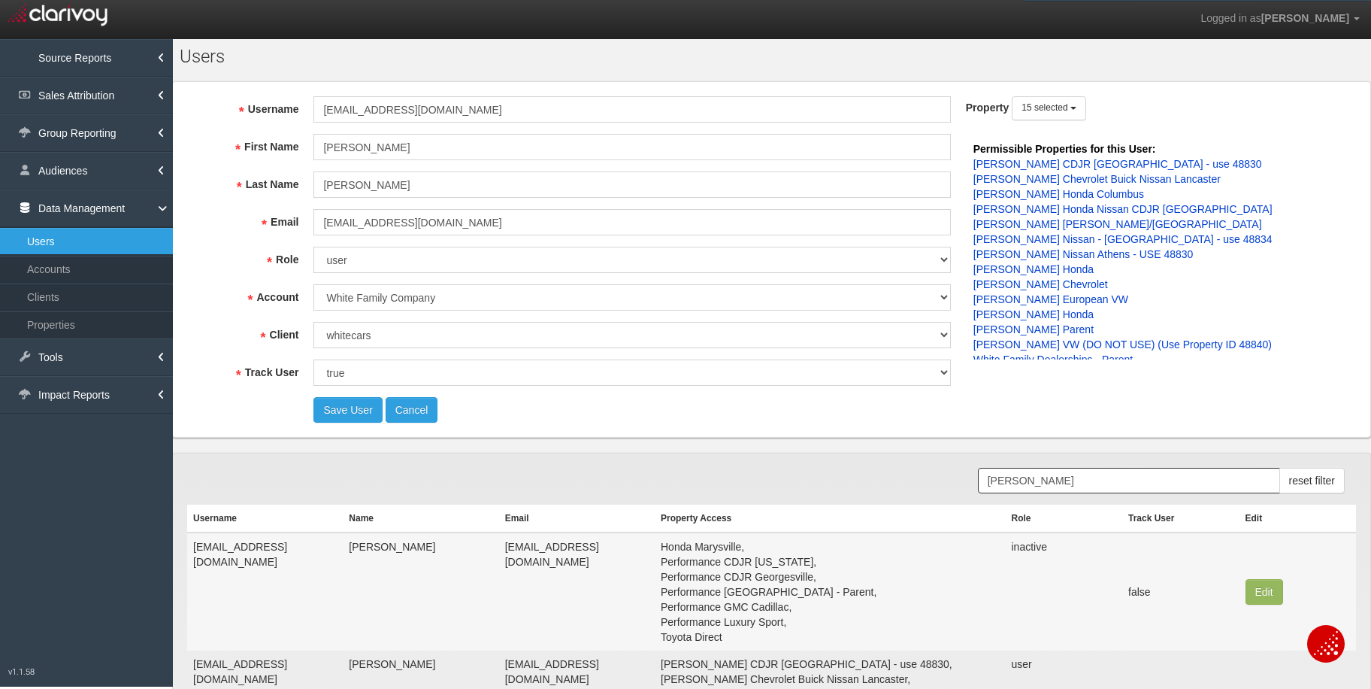
click at [1128, 208] on div "Permissible Properties for this User: Hugh White CDJR Athens - use 48830 Hugh W…" at bounding box center [1123, 247] width 314 height 226
click at [1071, 108] on b "button" at bounding box center [1074, 108] width 6 height 3
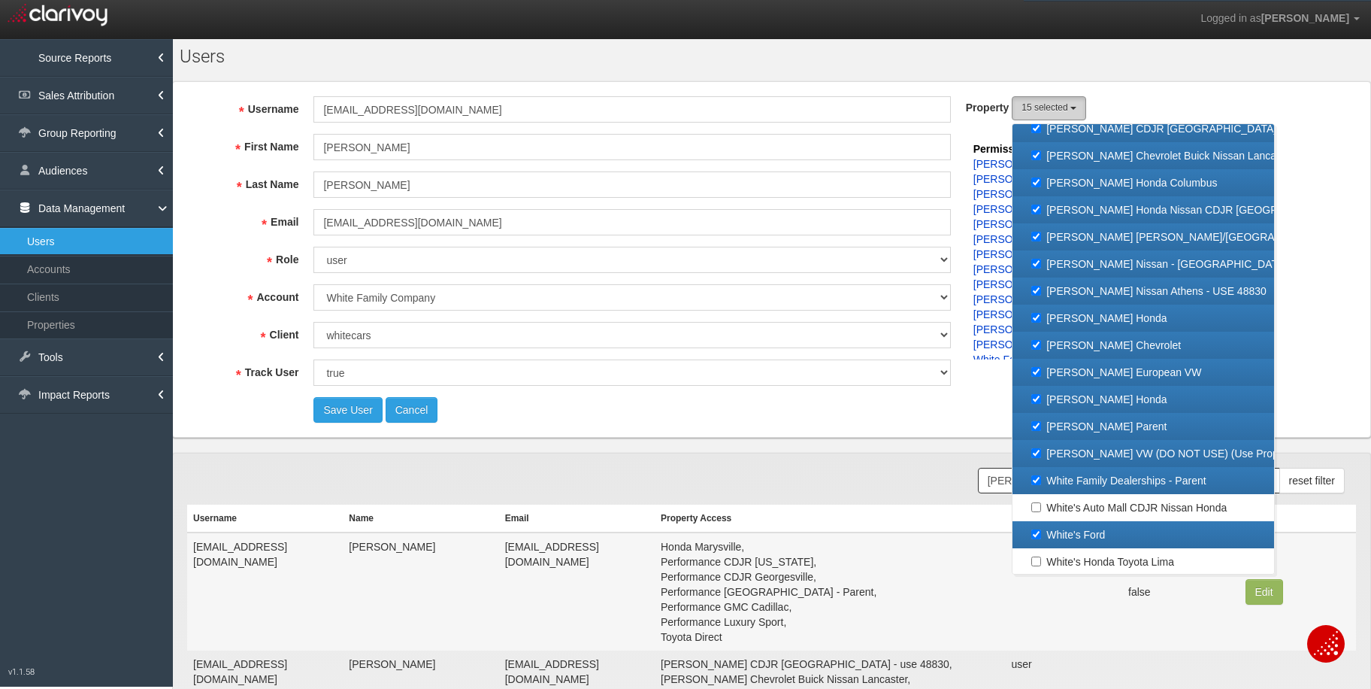
scroll to position [65, 0]
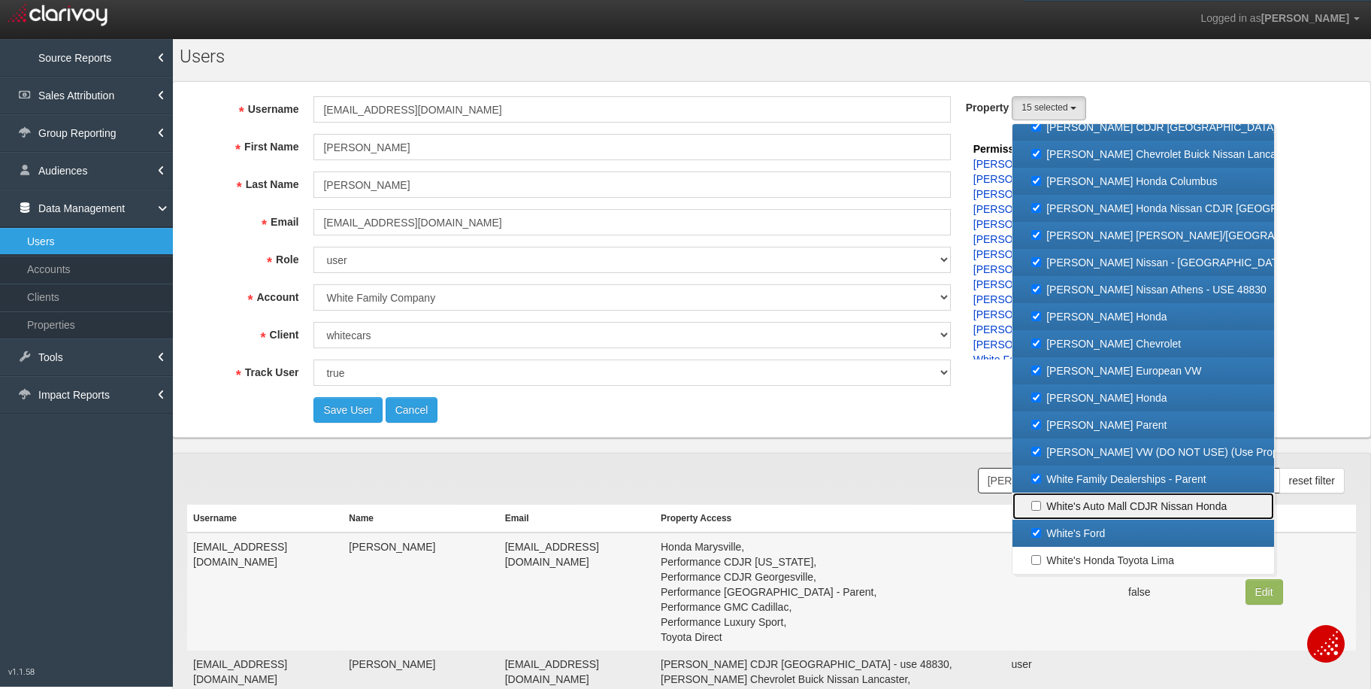
click at [1034, 506] on label "White's Auto Mall CDJR Nissan Honda" at bounding box center [1143, 506] width 254 height 20
click at [1034, 506] on input "White's Auto Mall CDJR Nissan Honda" at bounding box center [1036, 506] width 10 height 10
checkbox input "true"
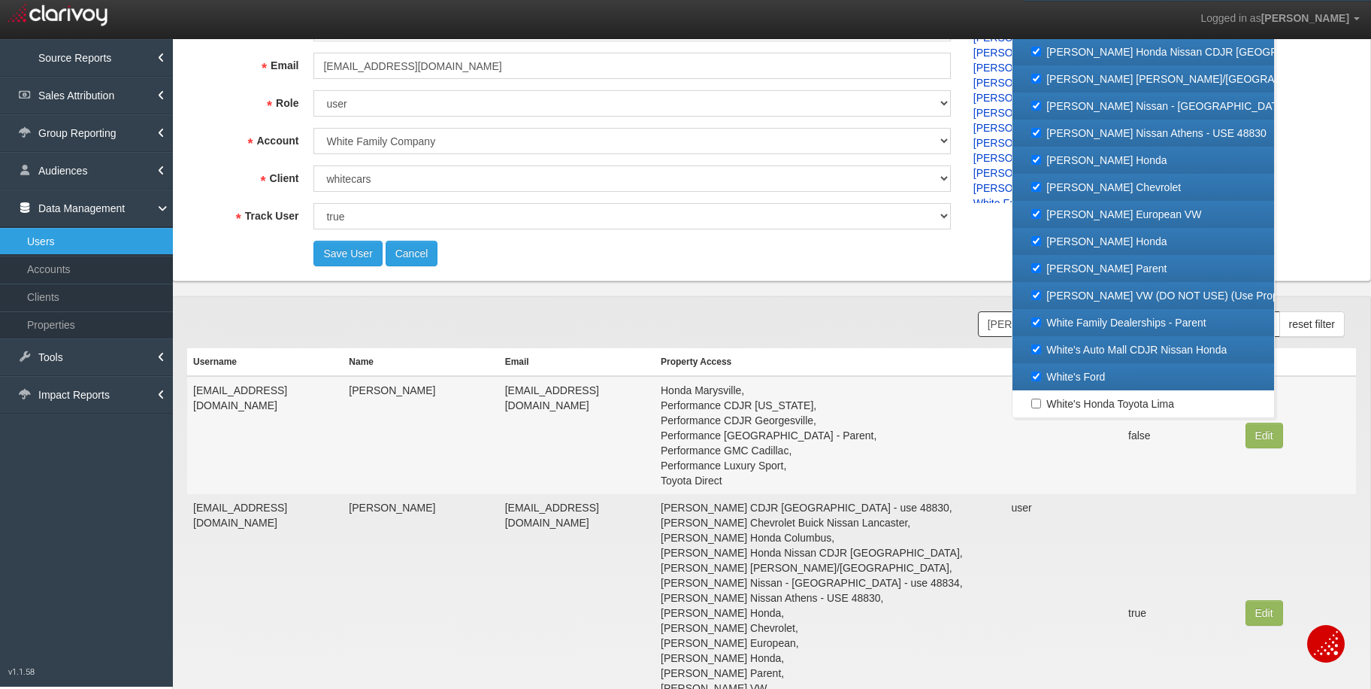
scroll to position [100, 0]
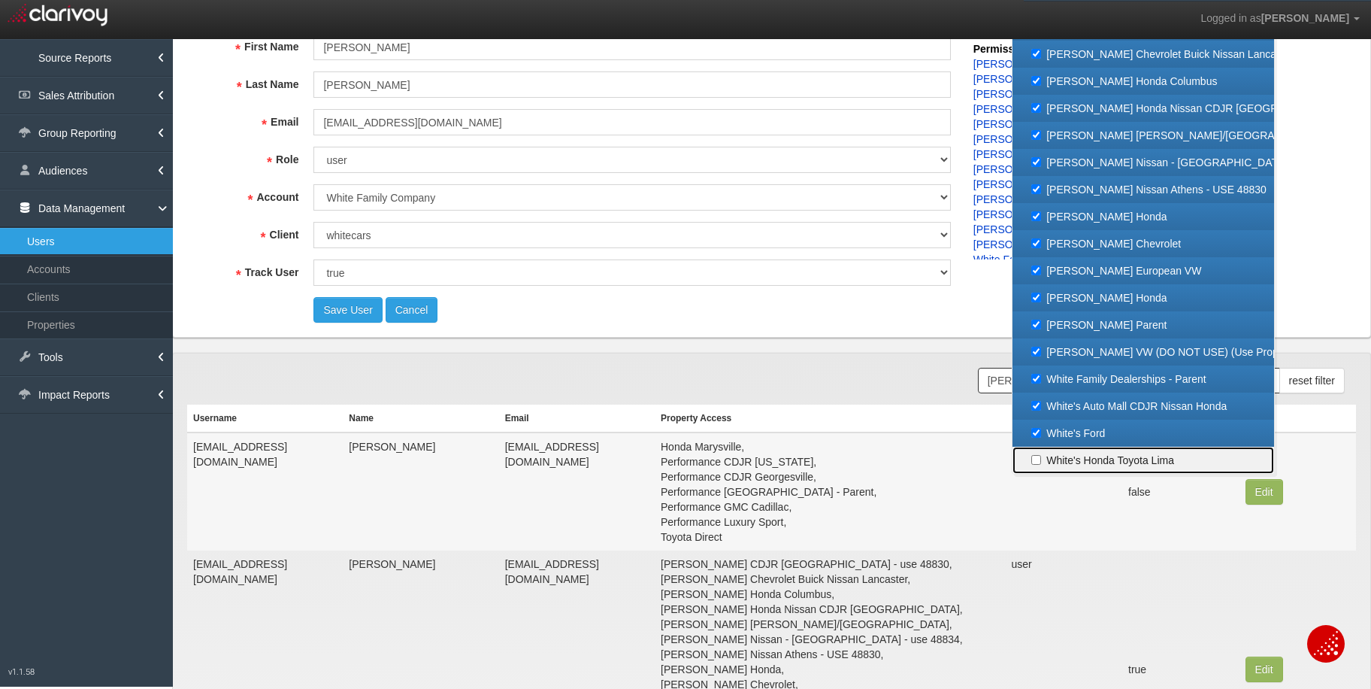
click at [1034, 462] on label "White's Honda Toyota Lima" at bounding box center [1143, 460] width 254 height 20
click at [1034, 462] on input "White's Honda Toyota Lima" at bounding box center [1036, 460] width 10 height 10
checkbox input "true"
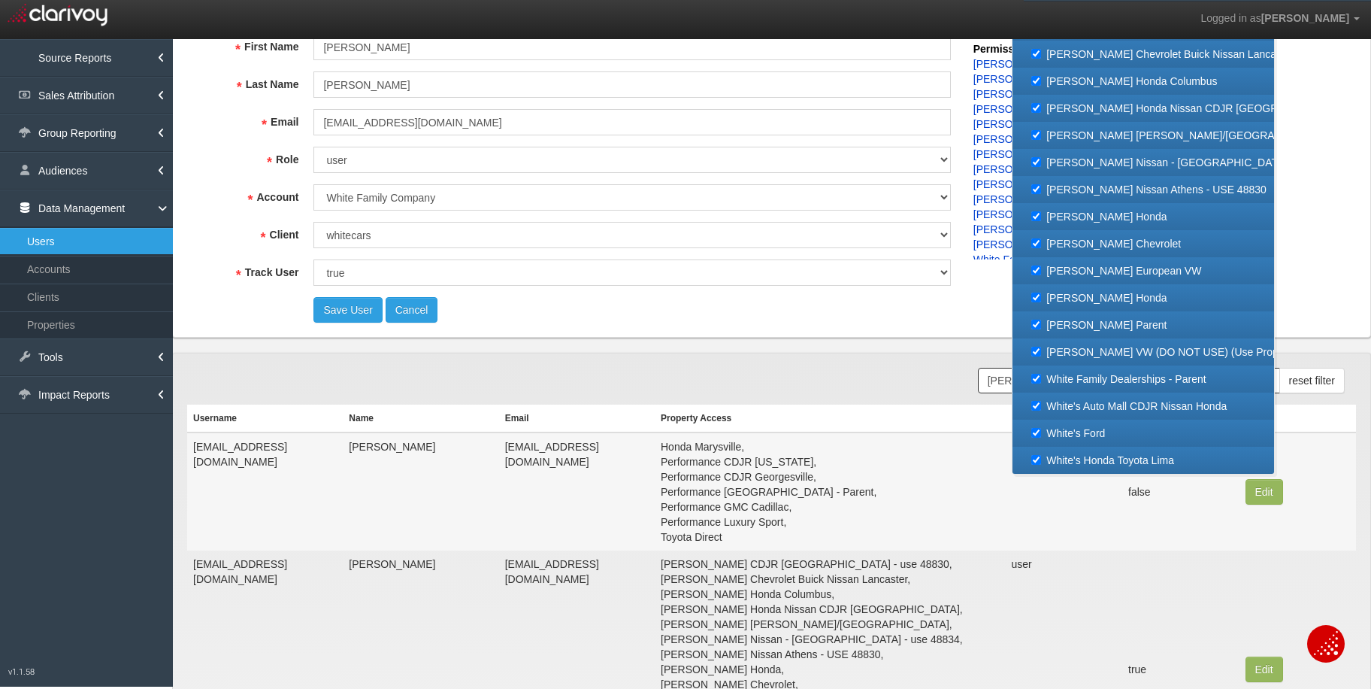
click at [981, 449] on td "Honda Marysville, Performance CDJR Delaware, Performance CDJR Georgesville, Per…" at bounding box center [830, 491] width 351 height 118
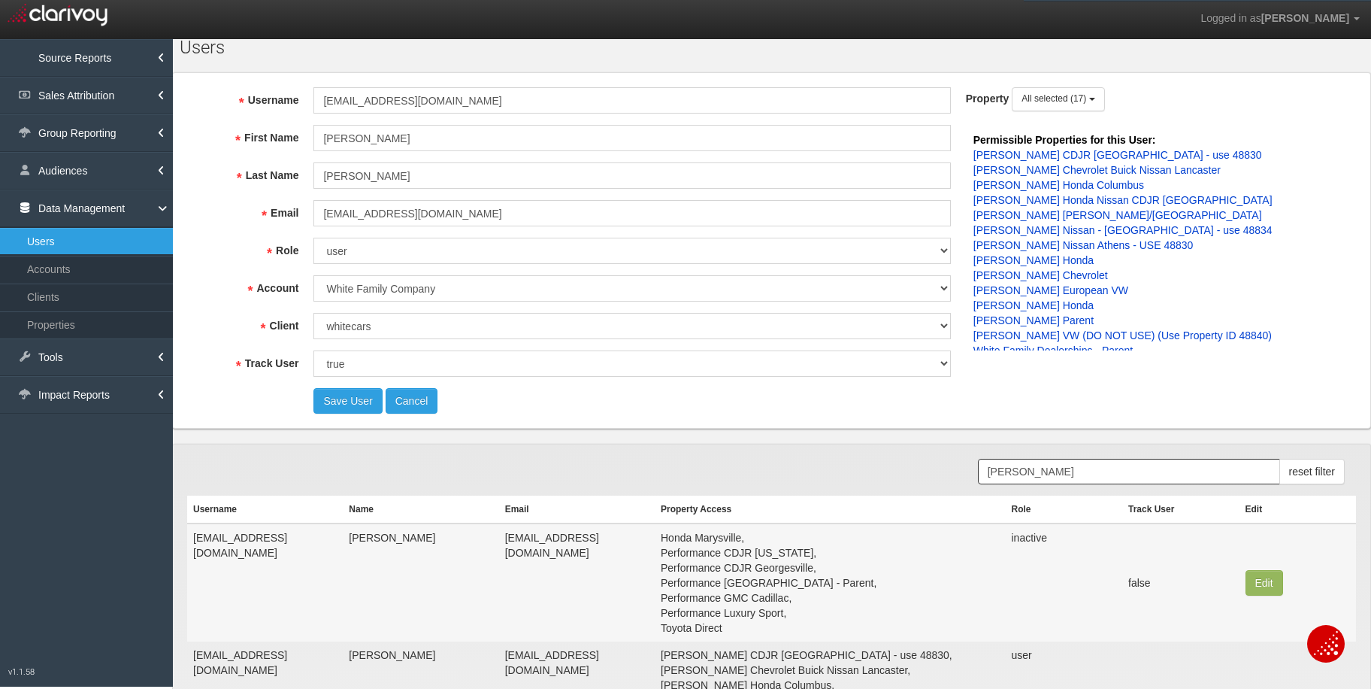
scroll to position [0, 0]
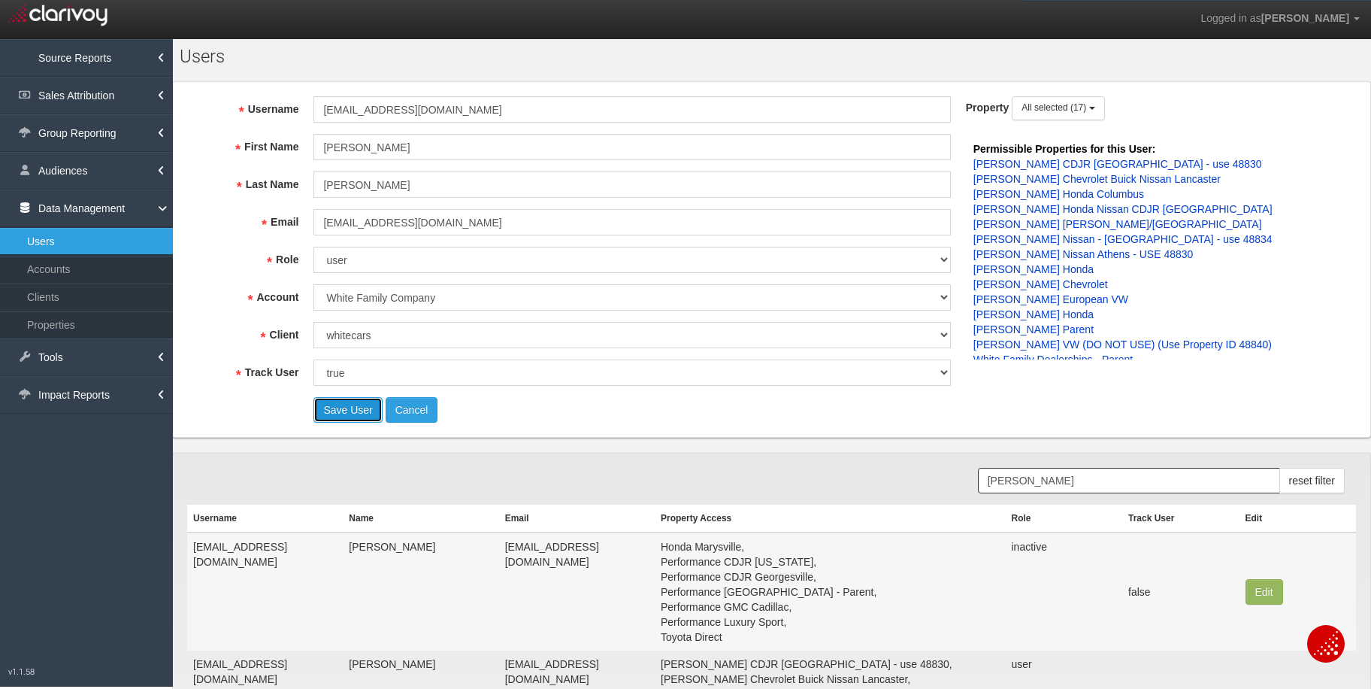
click at [328, 420] on button "Save User" at bounding box center [348, 410] width 68 height 26
select select "? undefined:undefined ?"
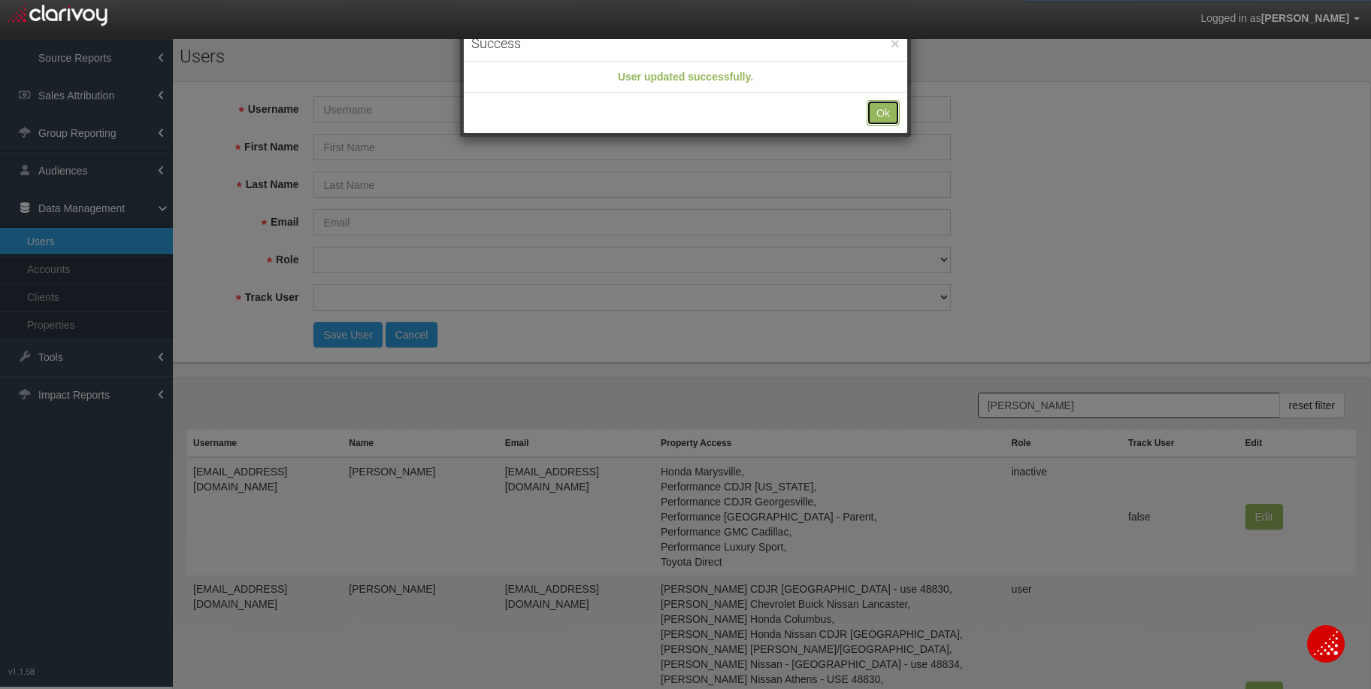
drag, startPoint x: 872, startPoint y: 111, endPoint x: 867, endPoint y: 120, distance: 11.1
click at [872, 111] on button "Ok" at bounding box center [883, 113] width 33 height 26
